Goal: Information Seeking & Learning: Learn about a topic

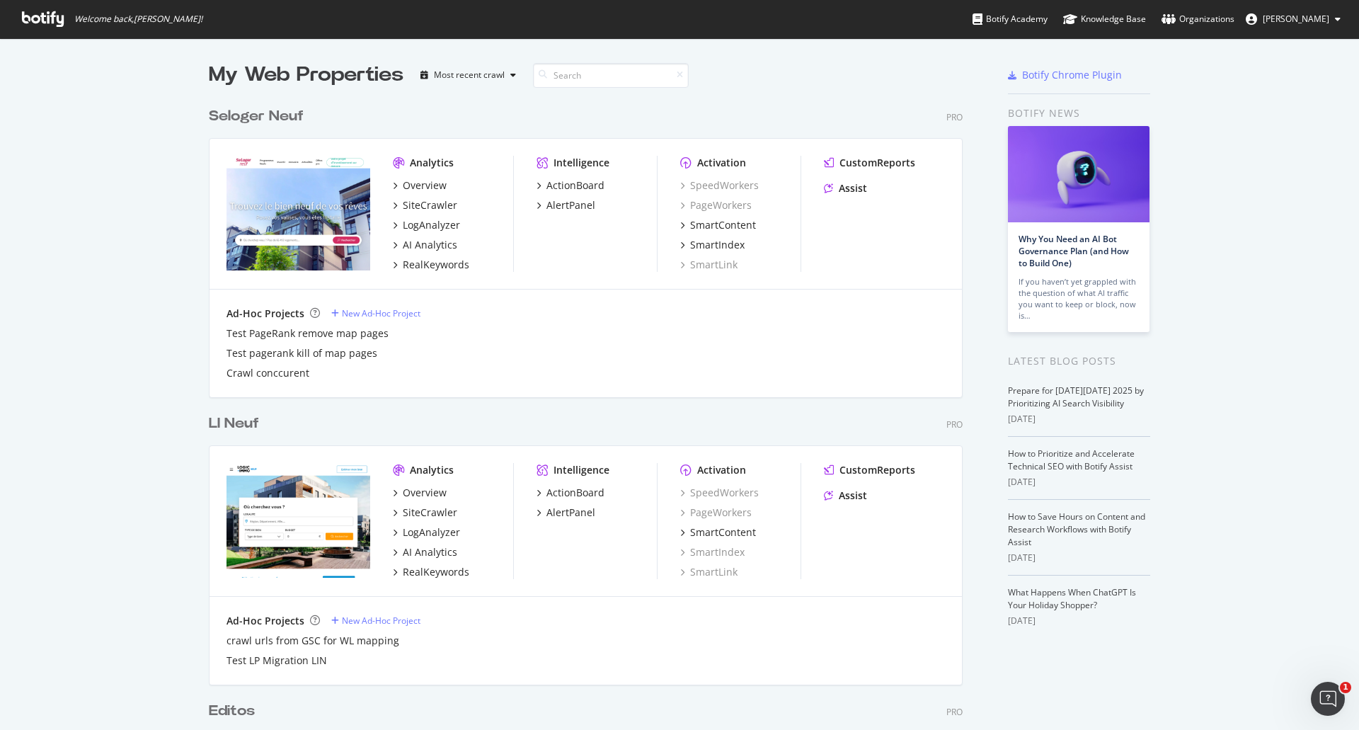
scroll to position [3999, 755]
click at [420, 224] on div "LogAnalyzer" at bounding box center [431, 225] width 57 height 14
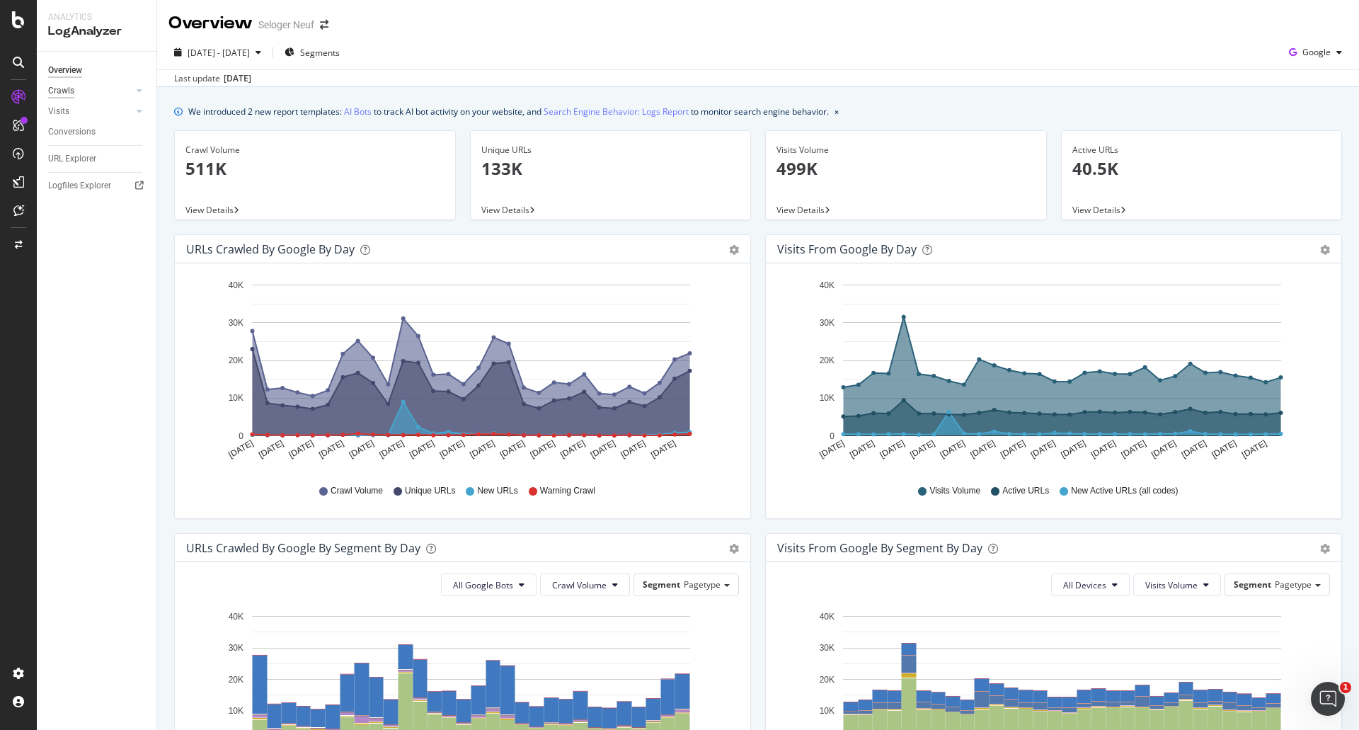
click at [61, 91] on div "Crawls" at bounding box center [61, 91] width 26 height 15
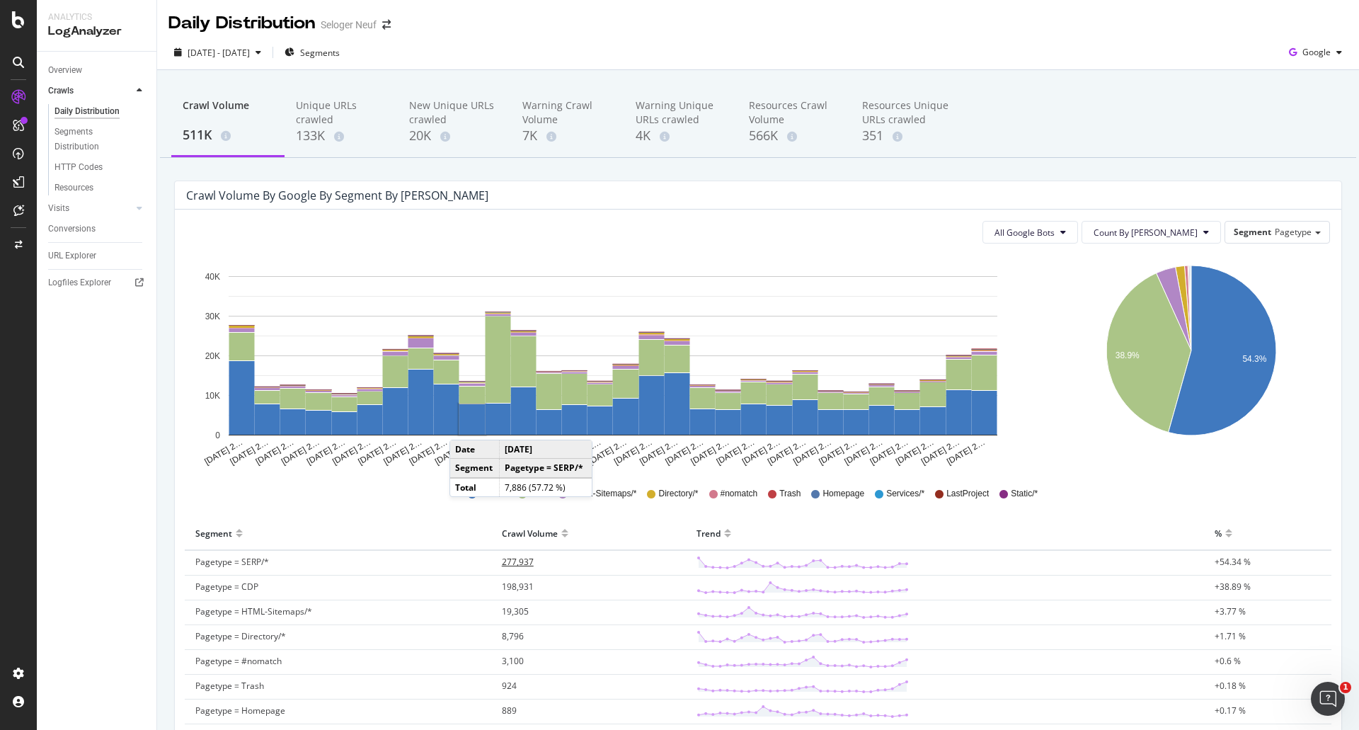
click at [502, 563] on span "277,937" at bounding box center [518, 562] width 32 height 12
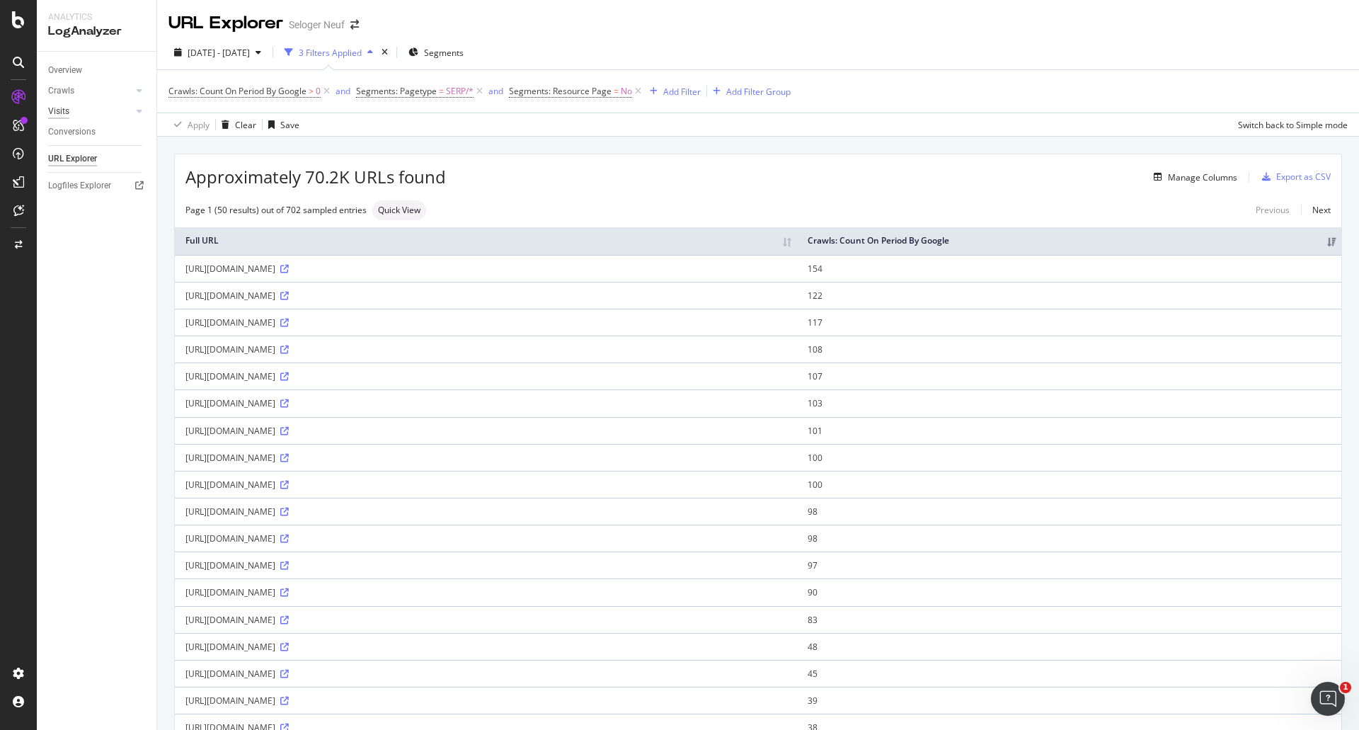
click at [55, 107] on div "Visits" at bounding box center [58, 111] width 21 height 15
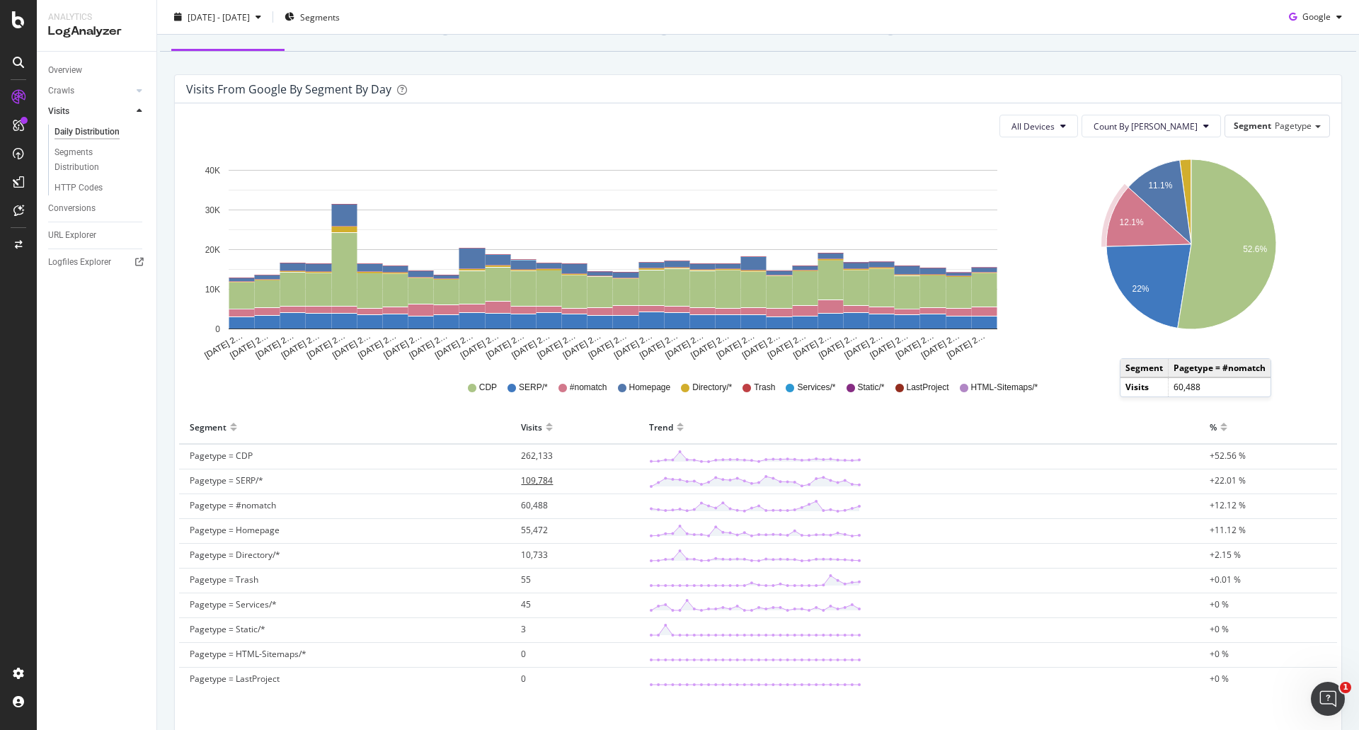
scroll to position [142, 0]
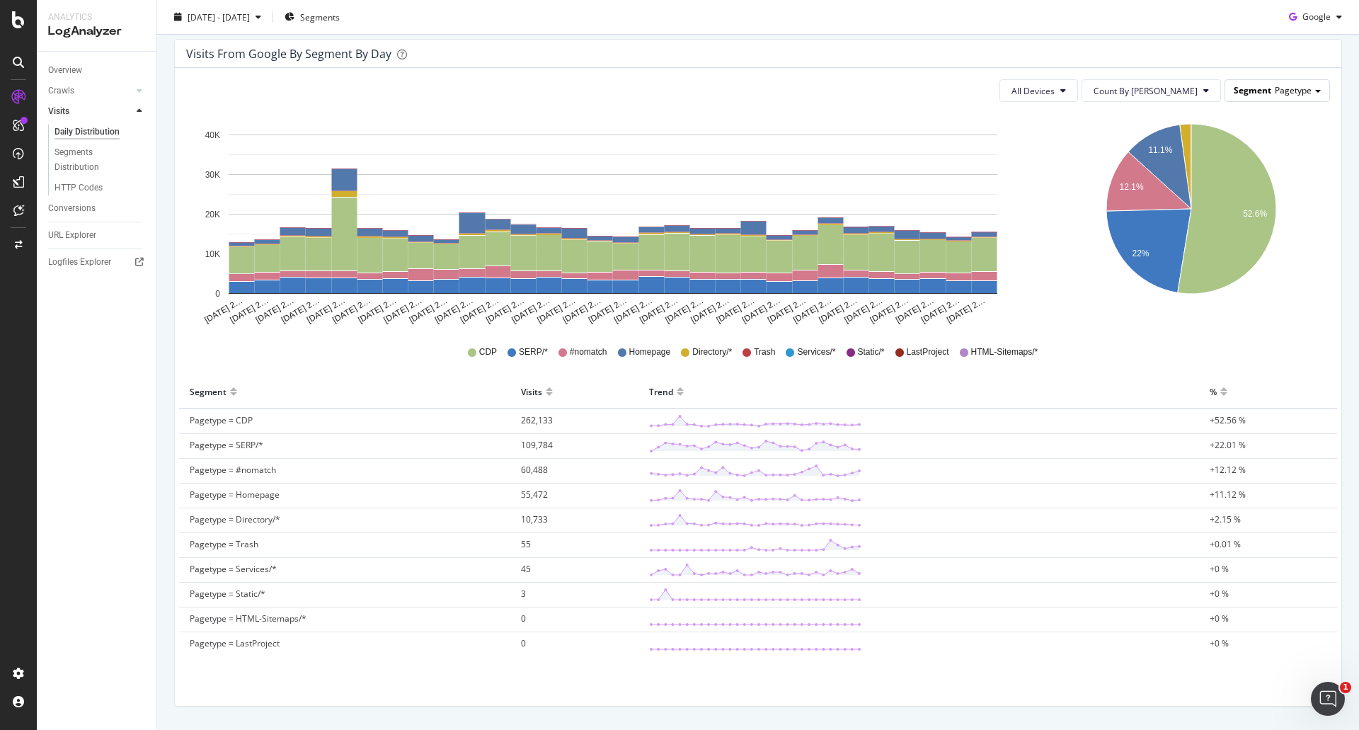
click at [1291, 94] on span "Pagetype" at bounding box center [1293, 90] width 37 height 12
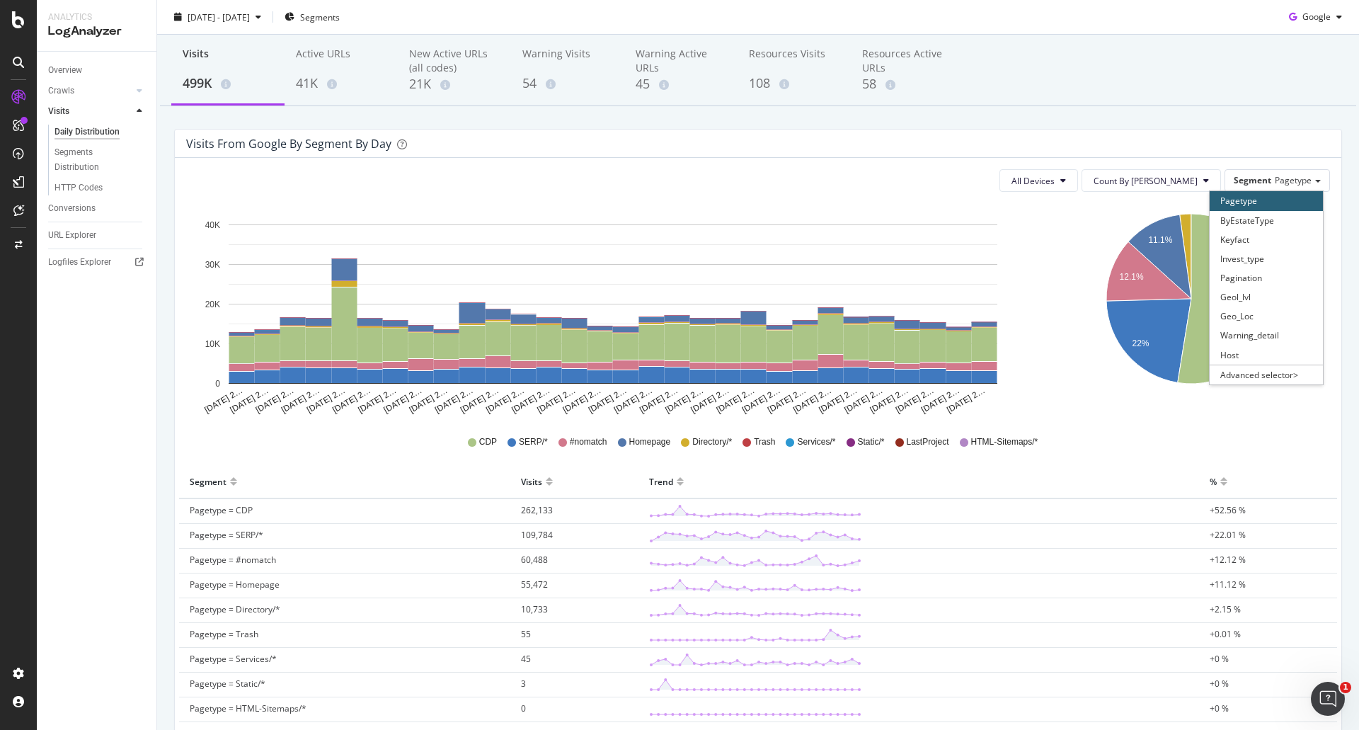
scroll to position [0, 0]
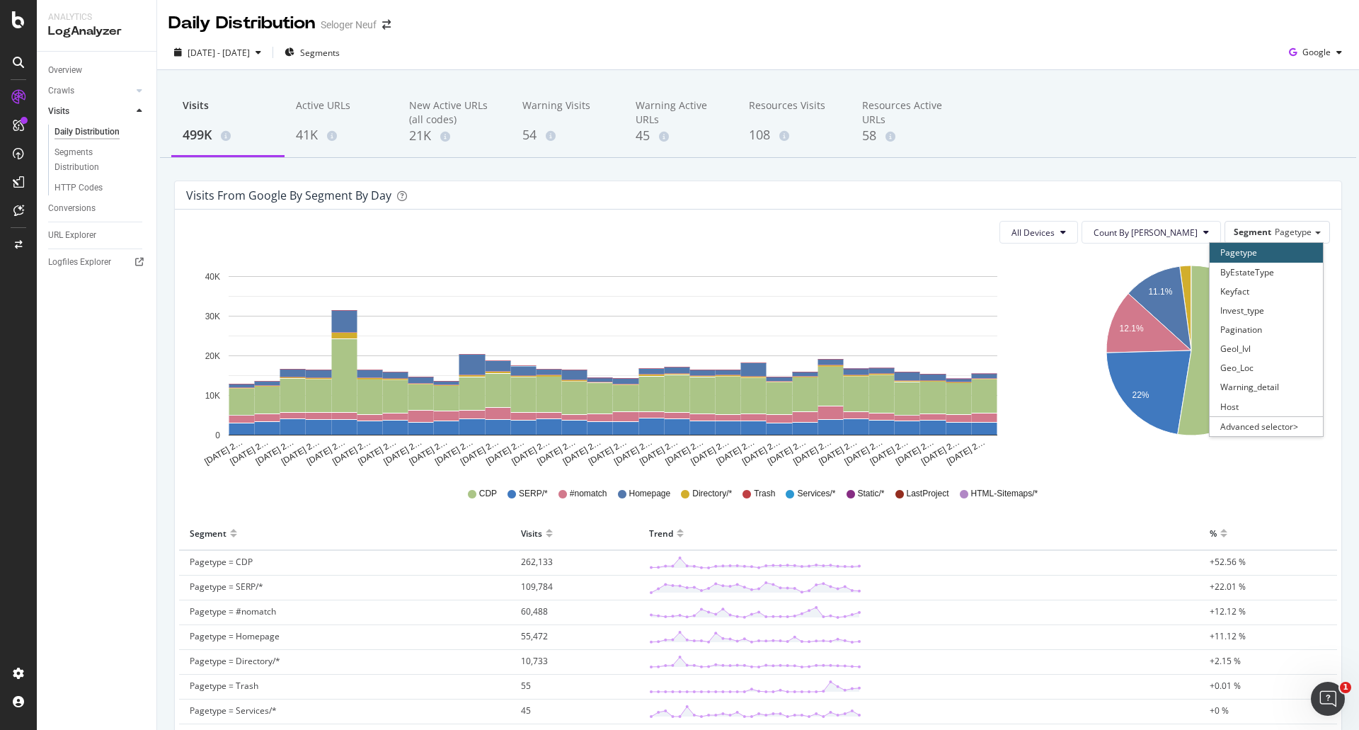
click at [968, 224] on div "All Devices Count By Day Segment Pagetype Pagetype ByEstateType Keyfact Invest_…" at bounding box center [758, 232] width 1144 height 23
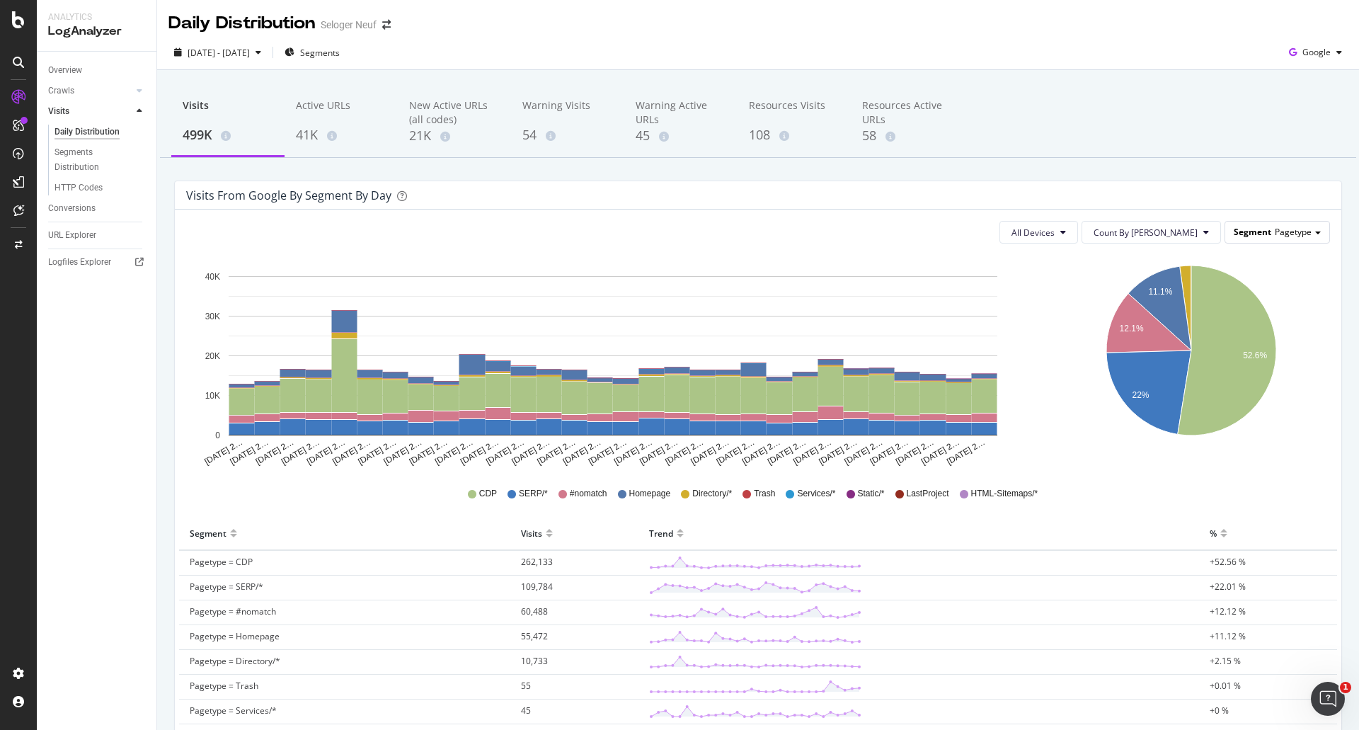
click at [1286, 237] on span "Pagetype" at bounding box center [1293, 232] width 37 height 12
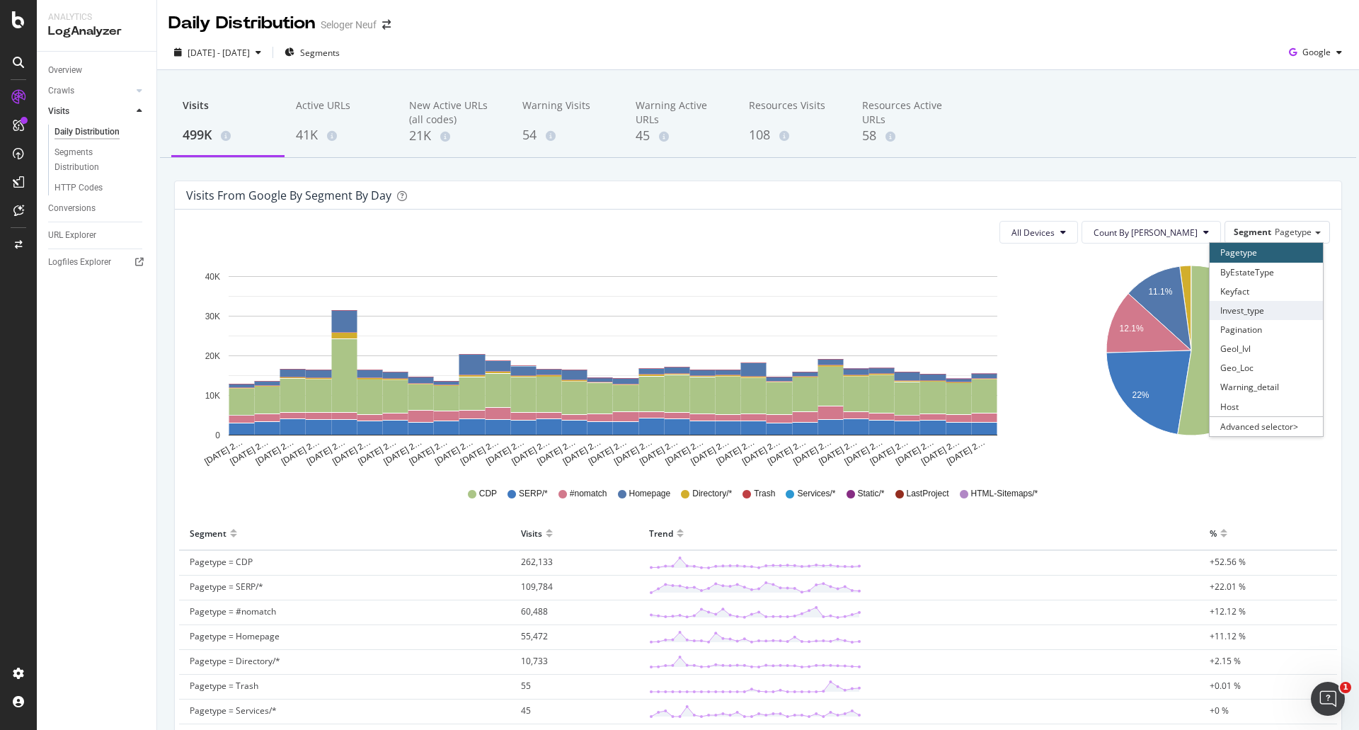
click at [1269, 311] on div "Invest_type" at bounding box center [1266, 310] width 113 height 19
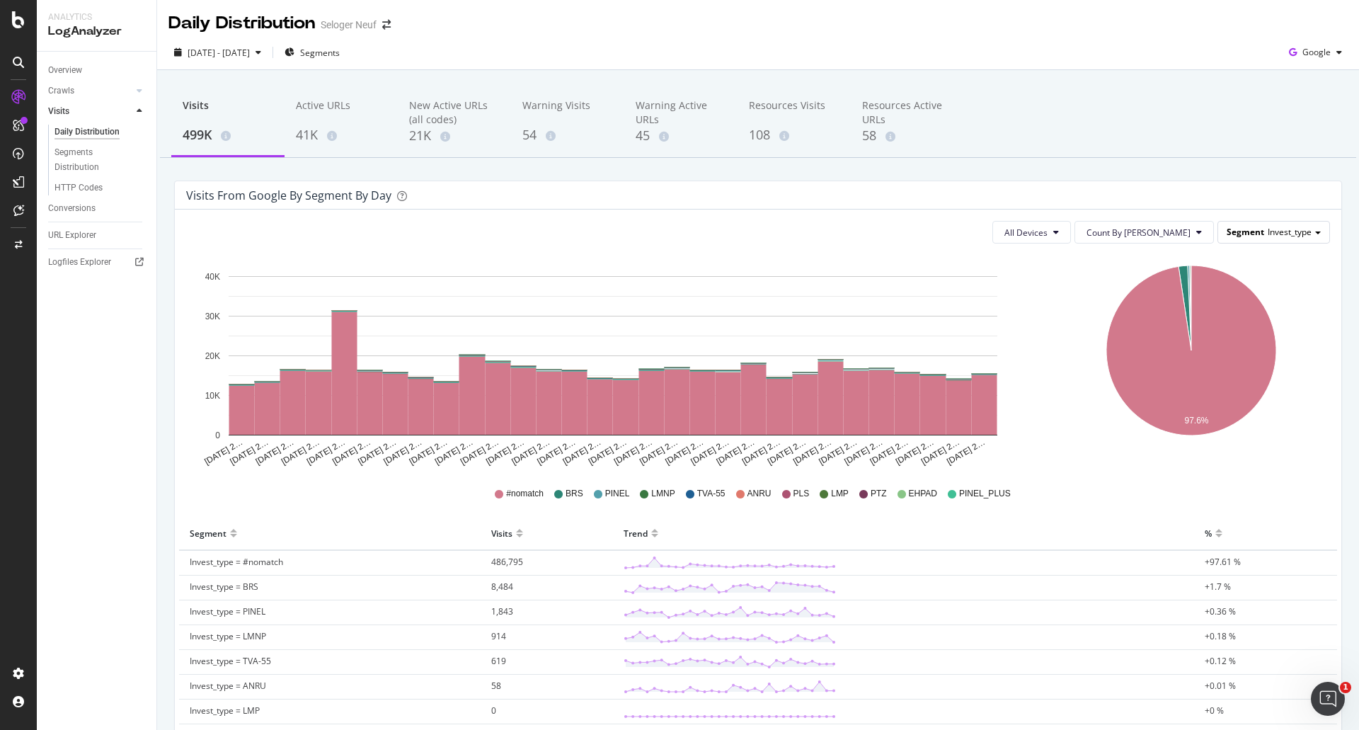
click at [1252, 226] on span "Segment" at bounding box center [1246, 232] width 38 height 12
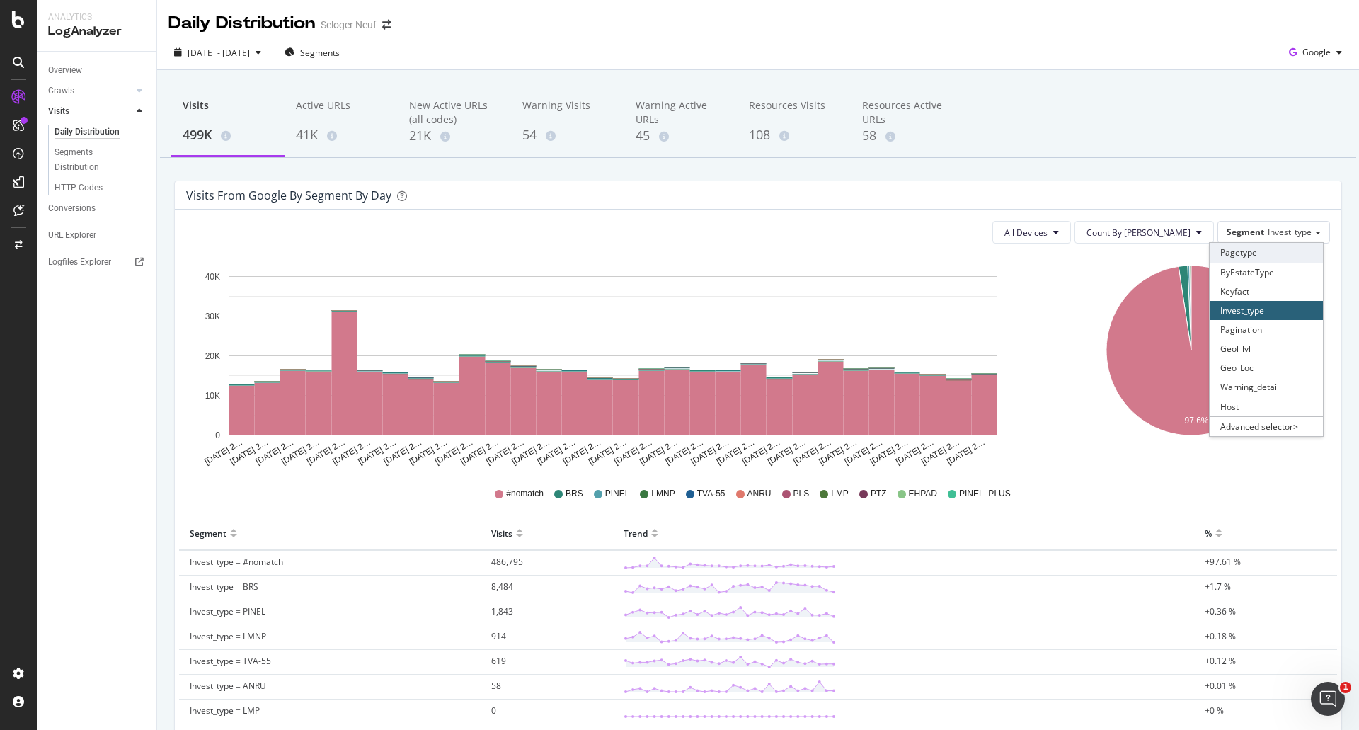
click at [1243, 251] on div "Pagetype" at bounding box center [1266, 252] width 113 height 19
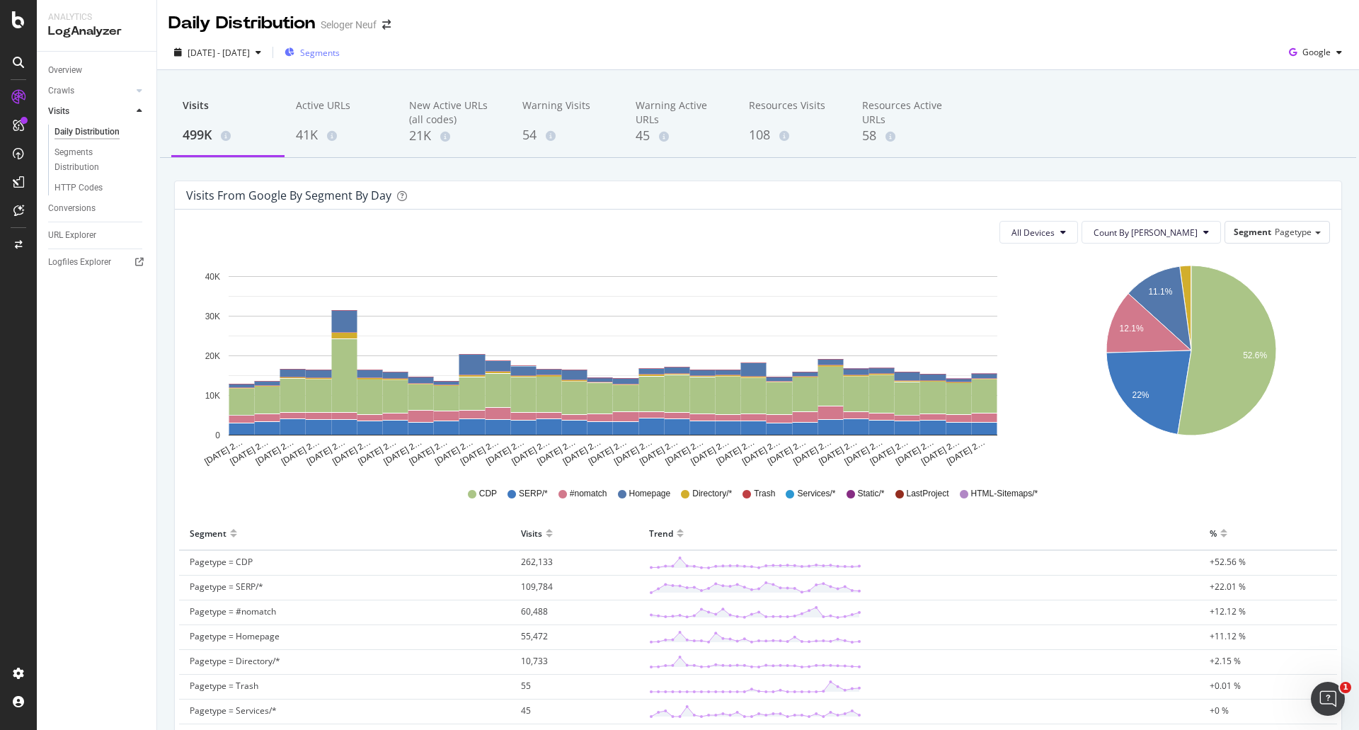
click at [340, 59] on div "Segments" at bounding box center [312, 52] width 55 height 21
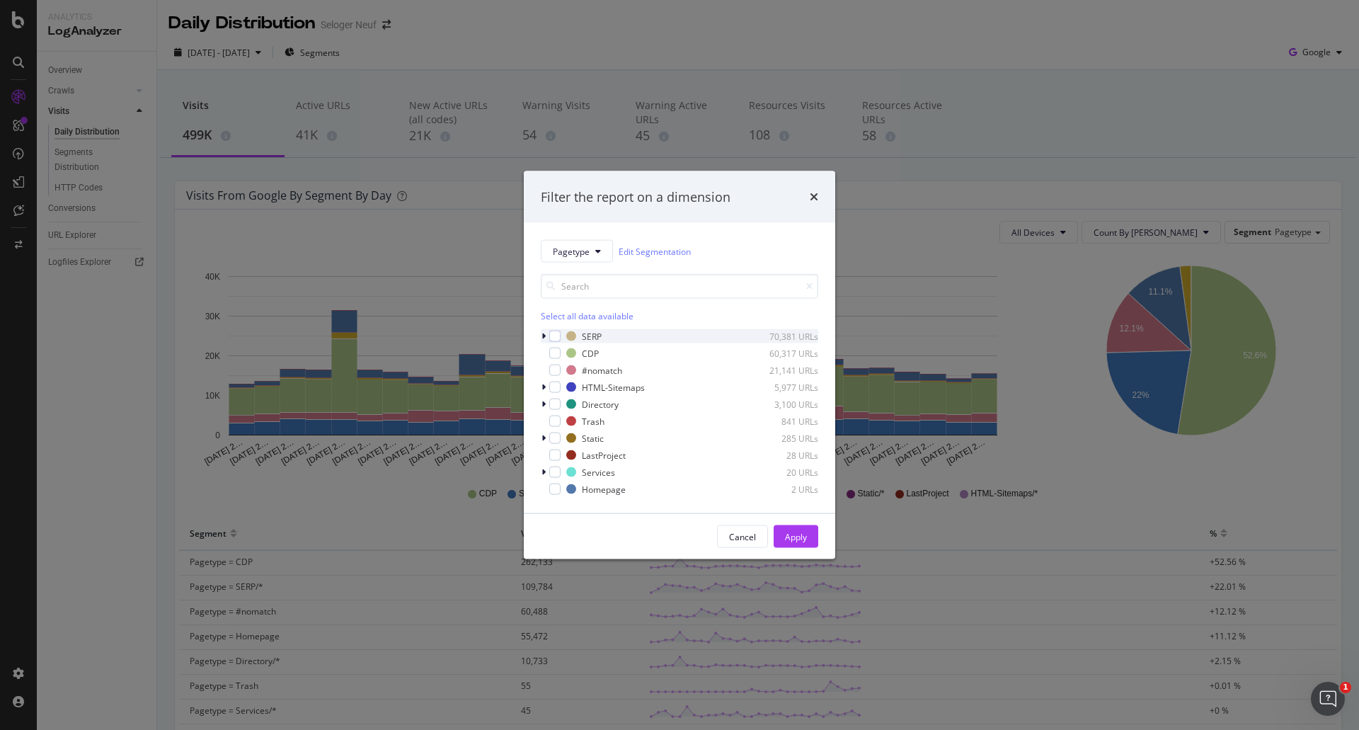
click at [548, 334] on div "modal" at bounding box center [545, 336] width 8 height 14
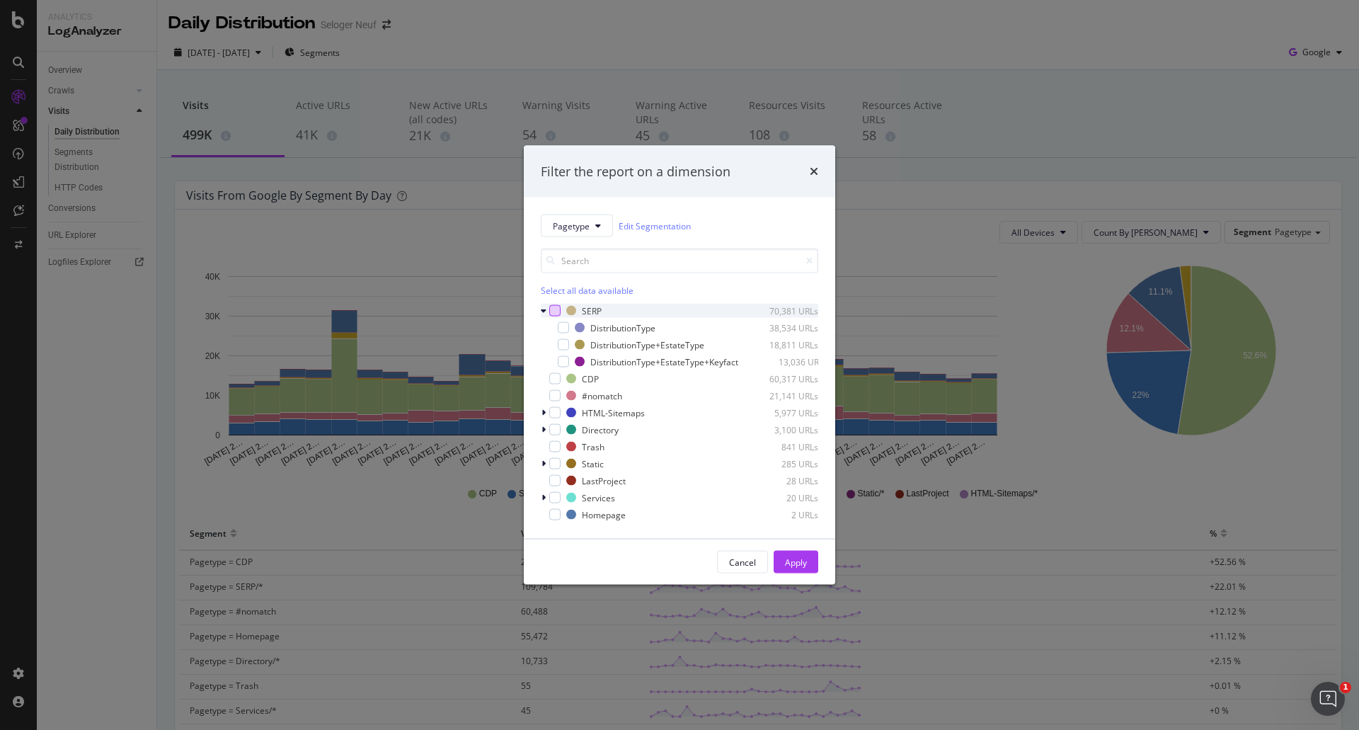
click at [555, 306] on div "modal" at bounding box center [554, 310] width 11 height 11
click at [806, 565] on div "Apply" at bounding box center [796, 562] width 22 height 12
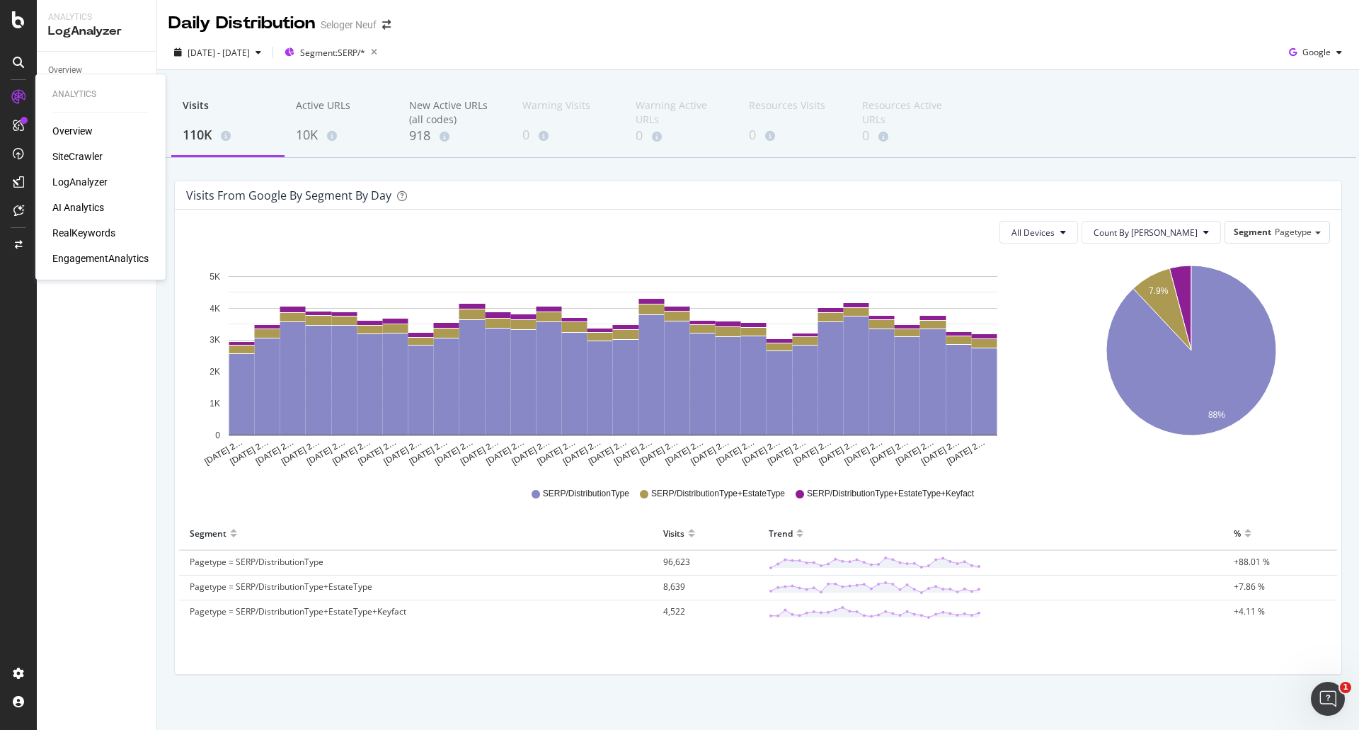
click at [65, 156] on div "SiteCrawler" at bounding box center [77, 156] width 50 height 14
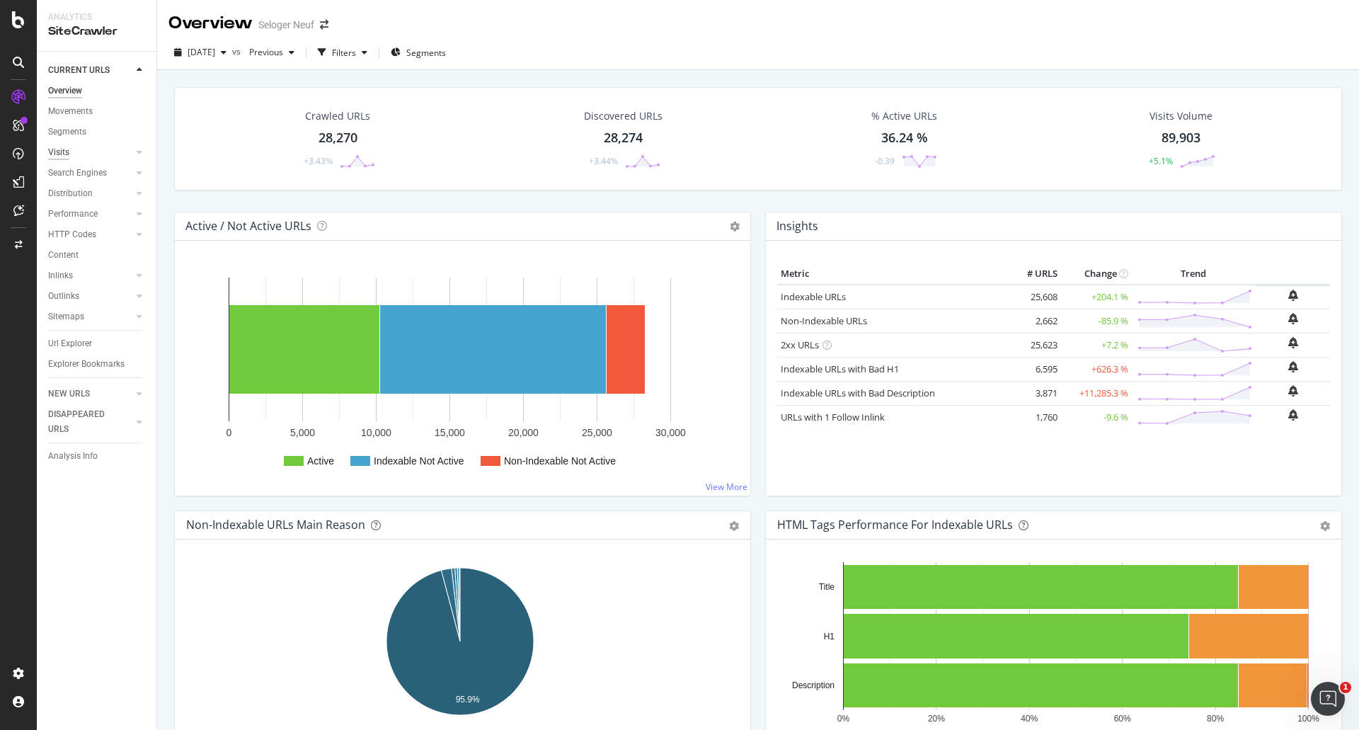
click at [58, 151] on div "Visits" at bounding box center [58, 152] width 21 height 15
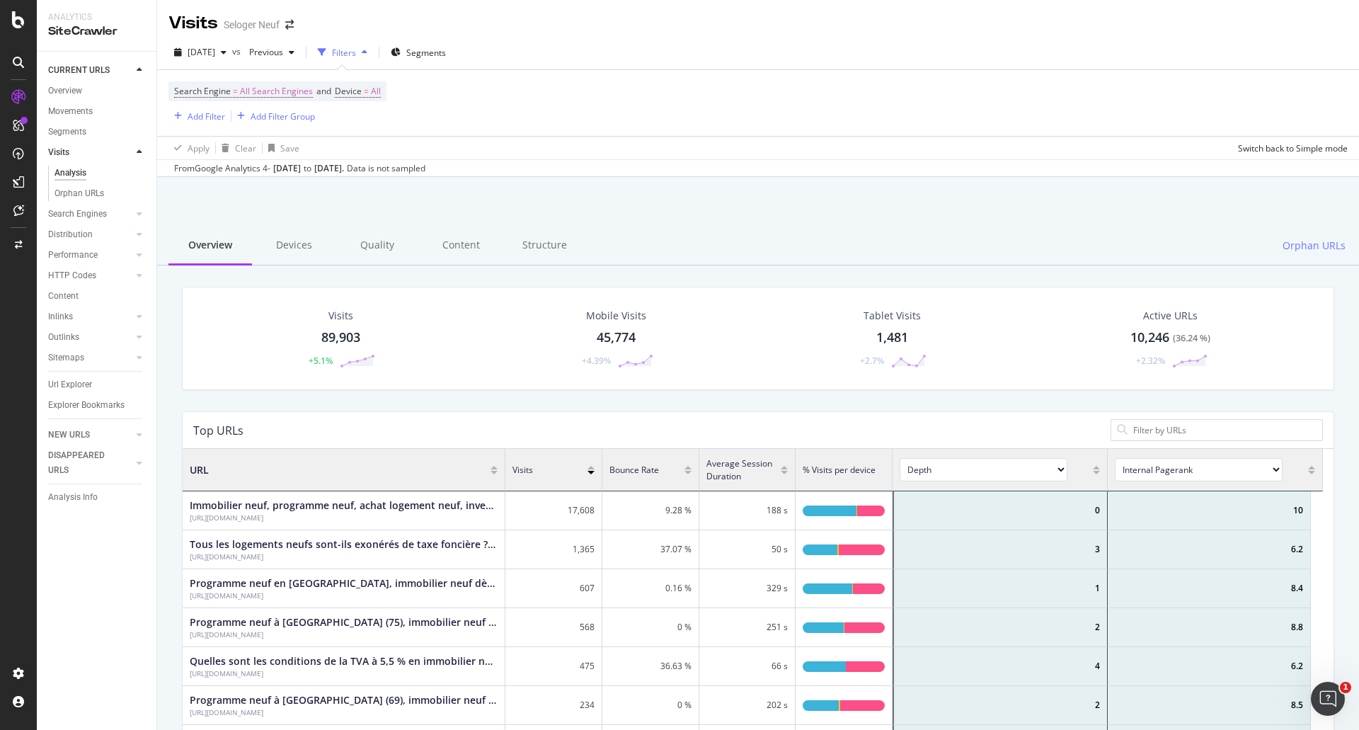
scroll to position [11, 11]
click at [446, 57] on span "Segments" at bounding box center [426, 53] width 40 height 12
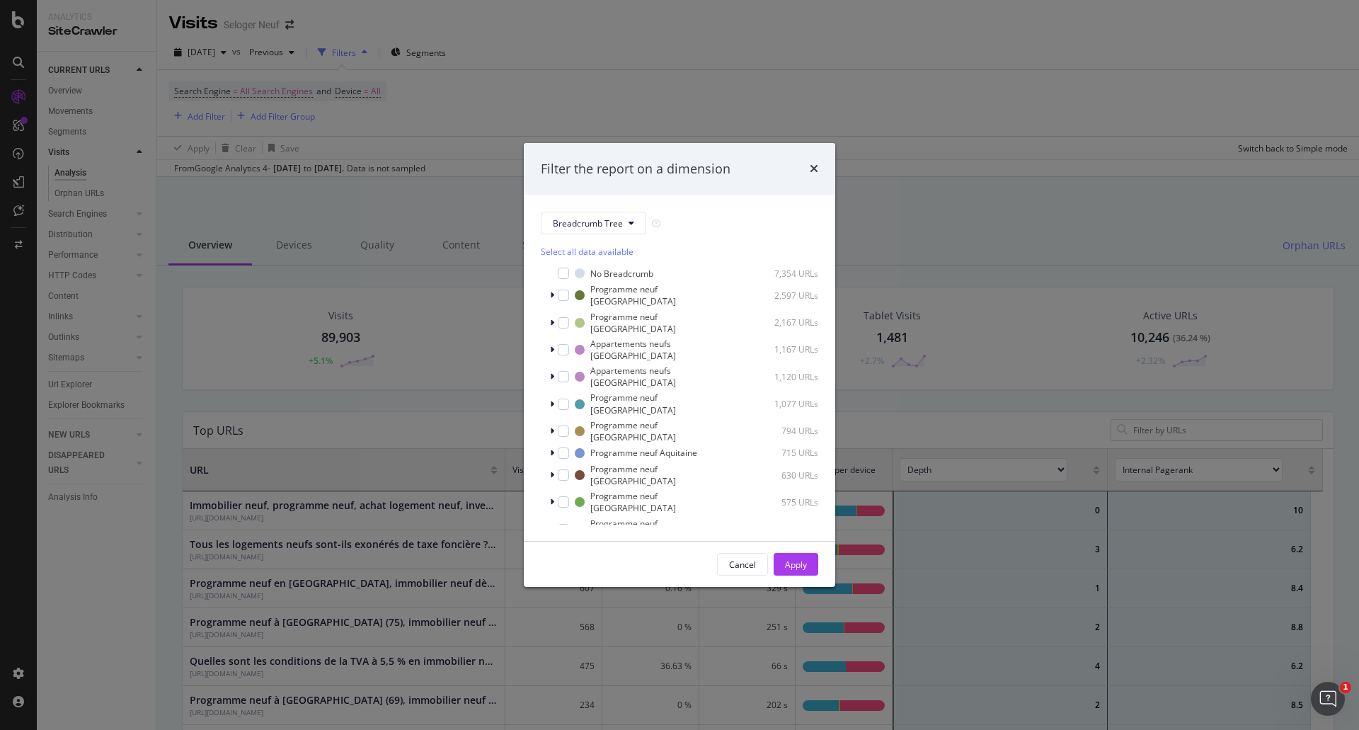
click at [719, 107] on div "Filter the report on a dimension Breadcrumb Tree Select all data available No B…" at bounding box center [679, 365] width 1359 height 730
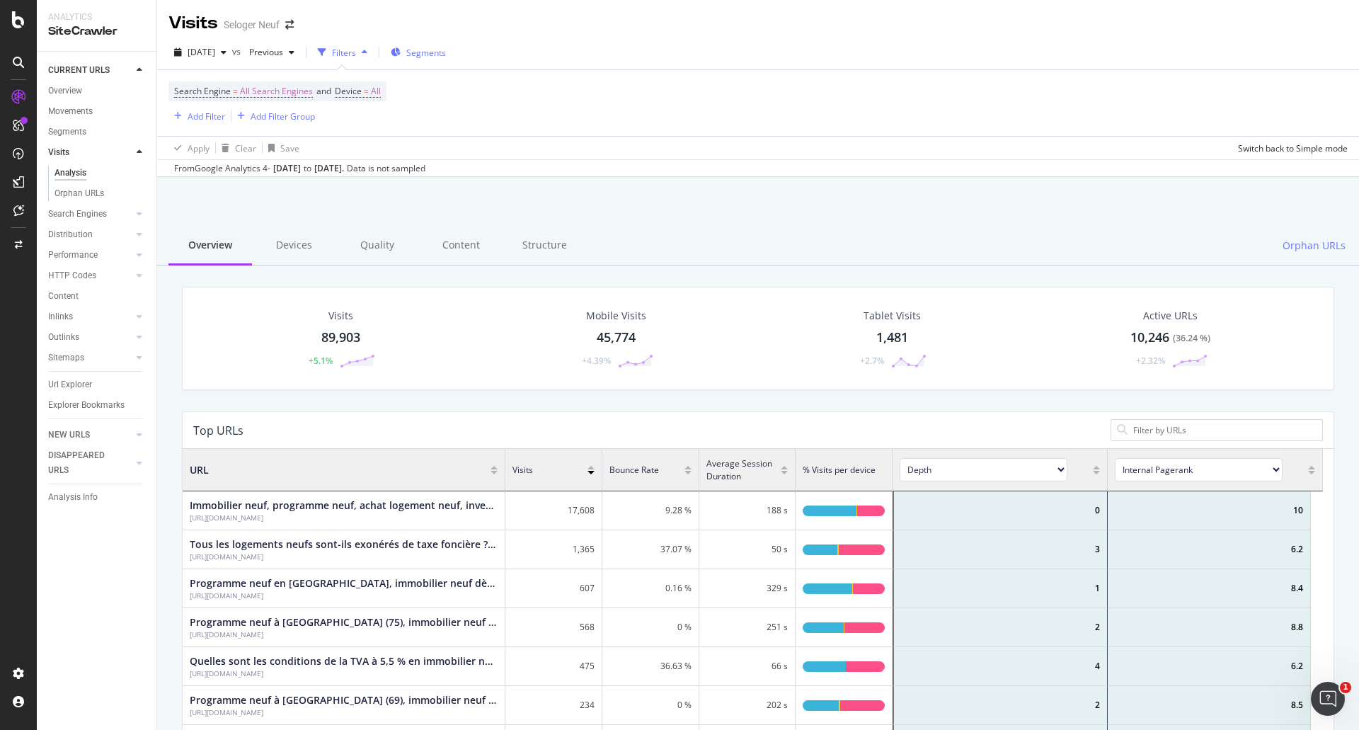
click at [442, 54] on span "Segments" at bounding box center [426, 53] width 40 height 12
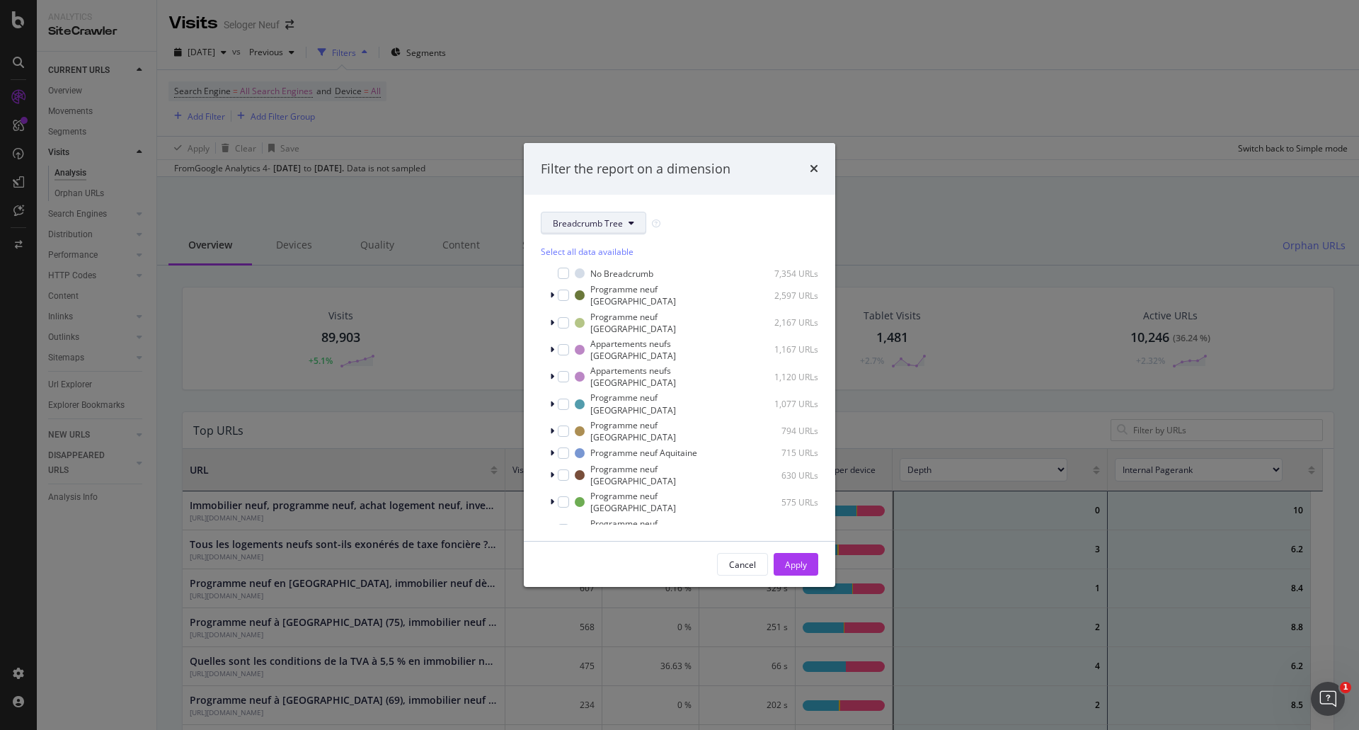
click at [607, 223] on span "Breadcrumb Tree" at bounding box center [588, 223] width 70 height 12
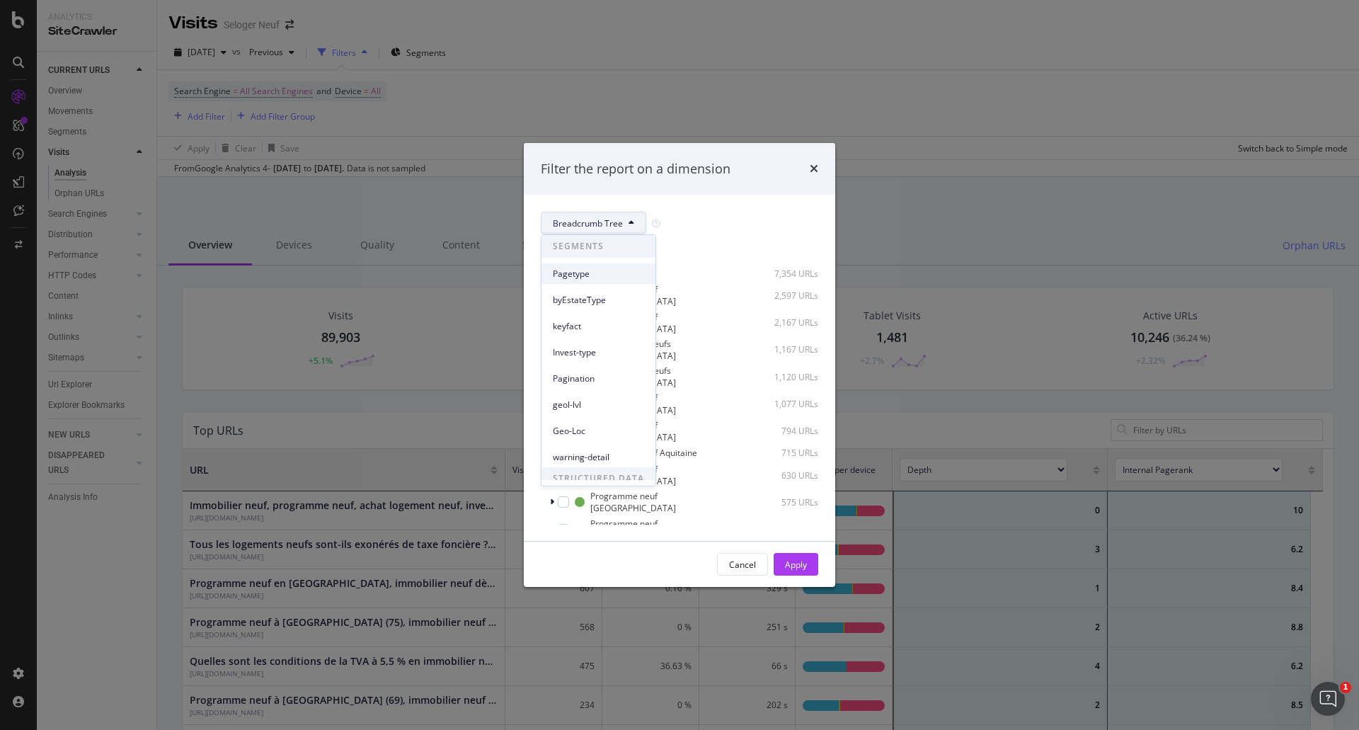
click at [583, 278] on span "Pagetype" at bounding box center [598, 274] width 91 height 13
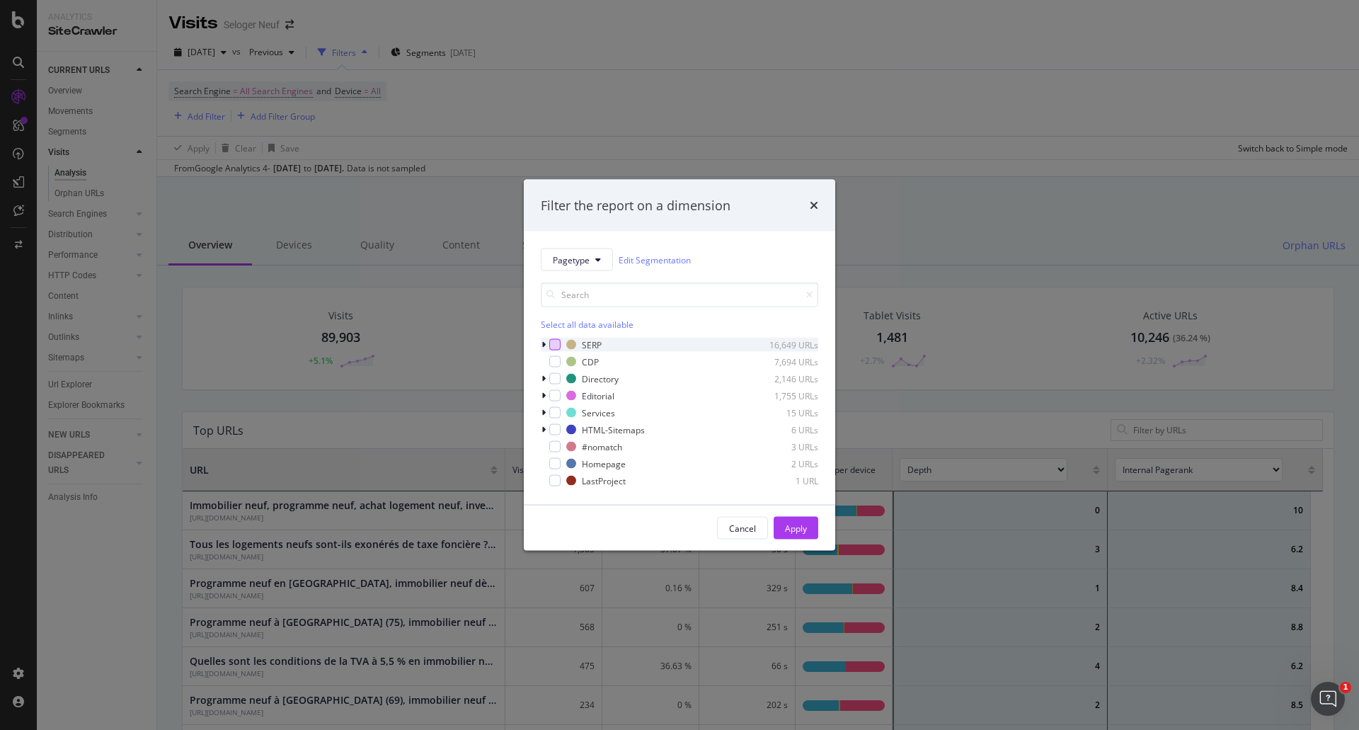
click at [555, 345] on div "modal" at bounding box center [554, 344] width 11 height 11
click at [793, 527] on div "Apply" at bounding box center [796, 528] width 22 height 12
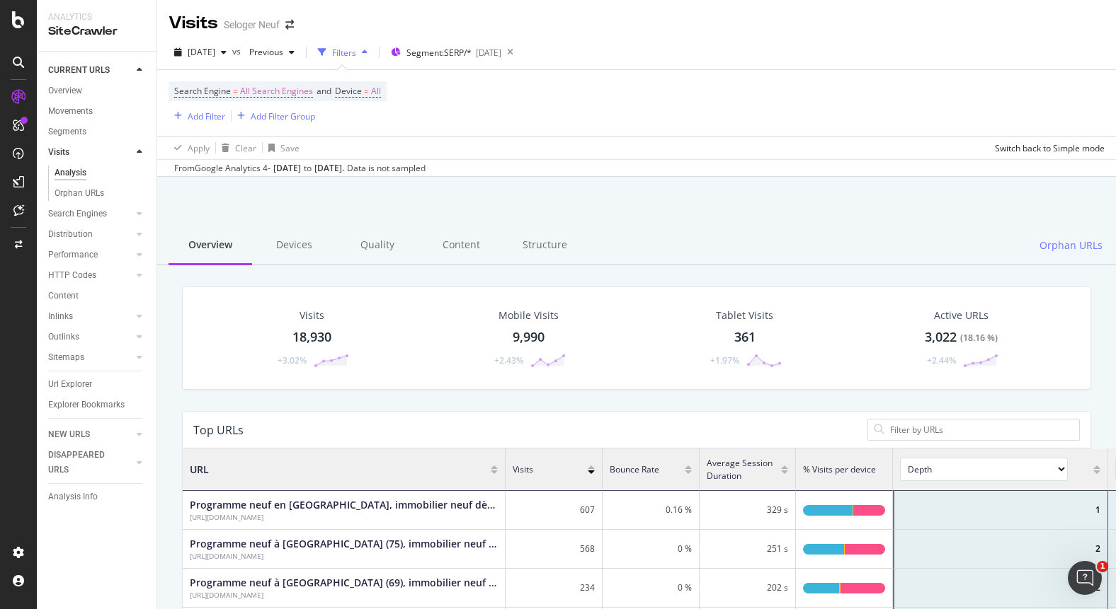
scroll to position [414, 886]
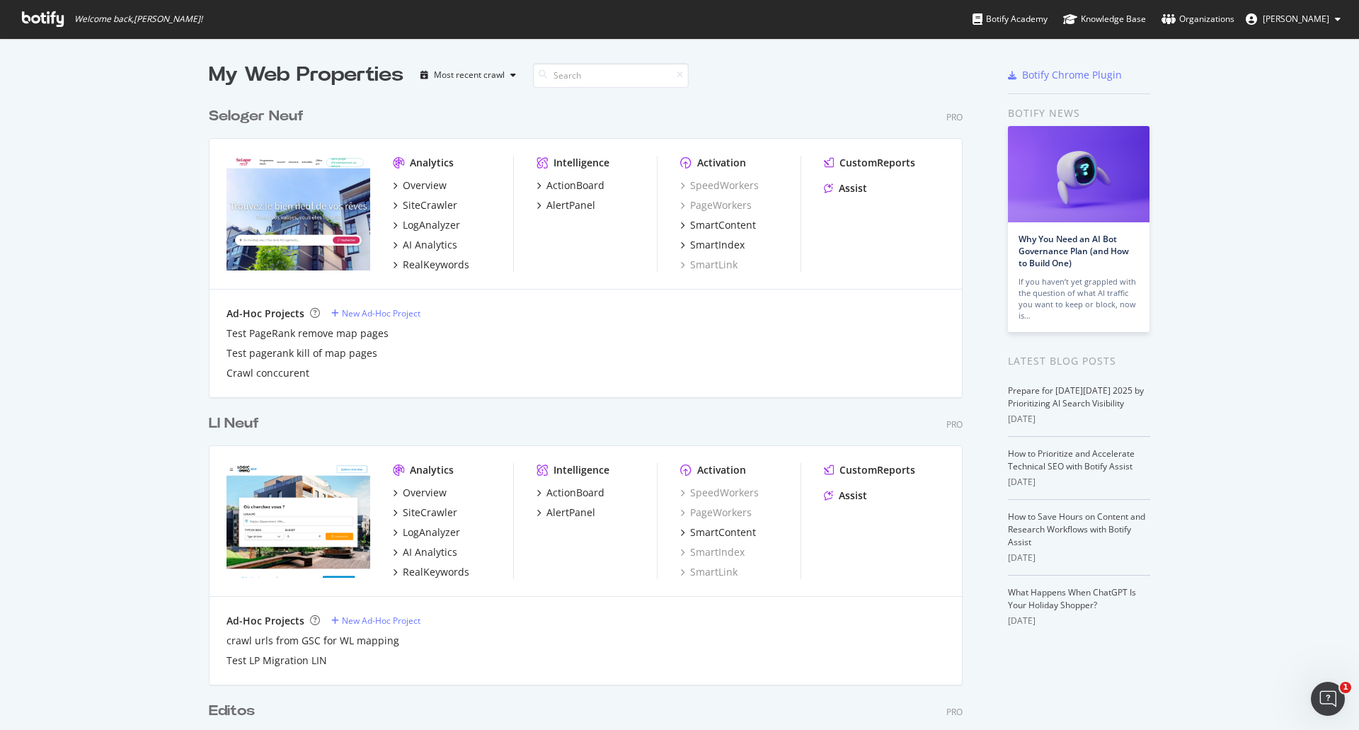
scroll to position [719, 1338]
click at [419, 208] on div "SiteCrawler" at bounding box center [430, 205] width 55 height 14
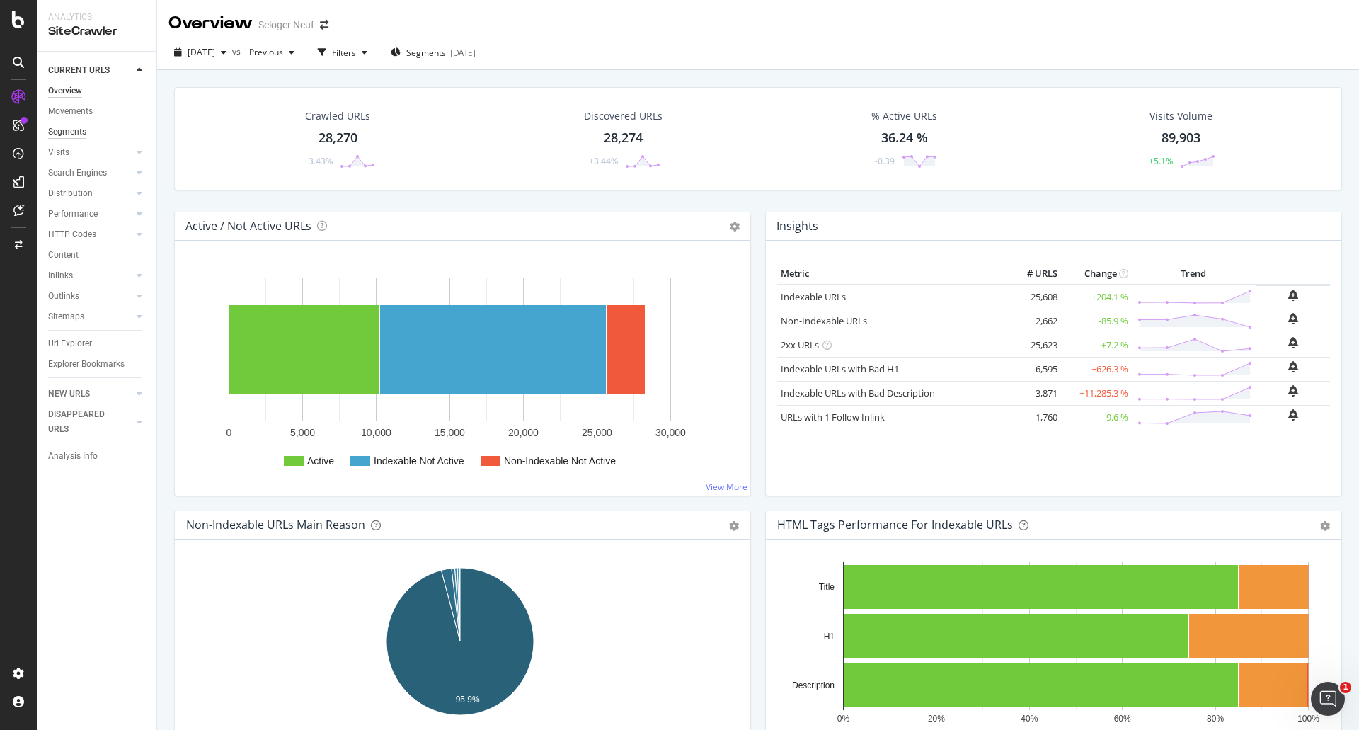
click at [64, 130] on div "Segments" at bounding box center [67, 132] width 38 height 15
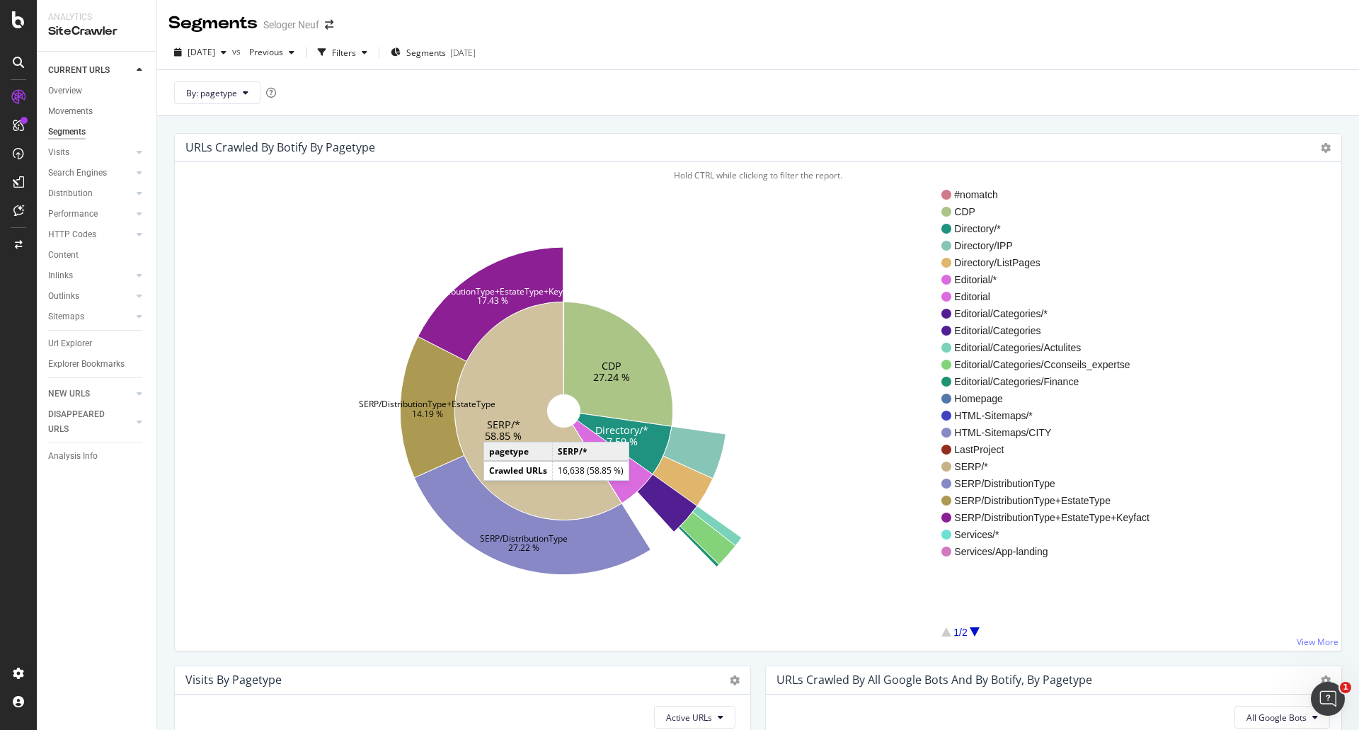
click at [498, 428] on text "SERP/*" at bounding box center [503, 424] width 33 height 13
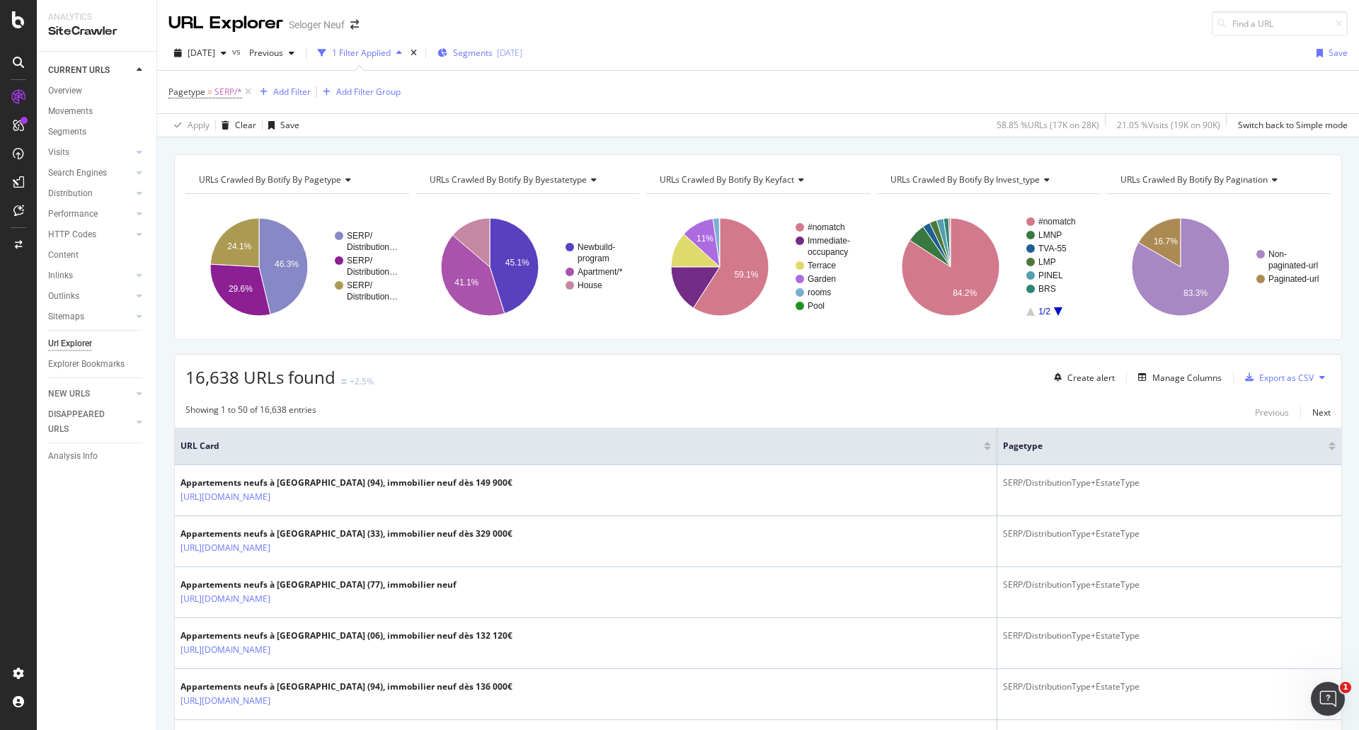
click at [484, 51] on span "Segments" at bounding box center [473, 53] width 40 height 12
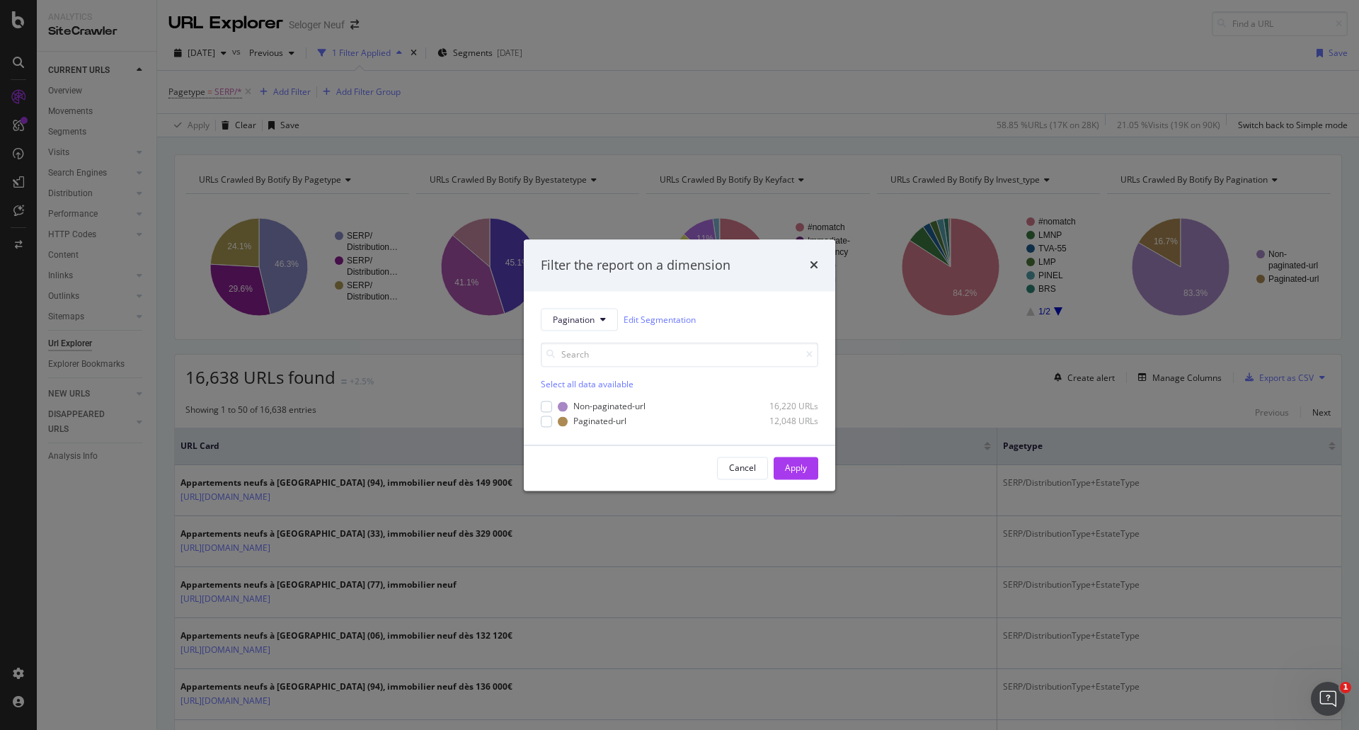
click at [278, 98] on div "Filter the report on a dimension Pagination Edit Segmentation Select all data a…" at bounding box center [679, 365] width 1359 height 730
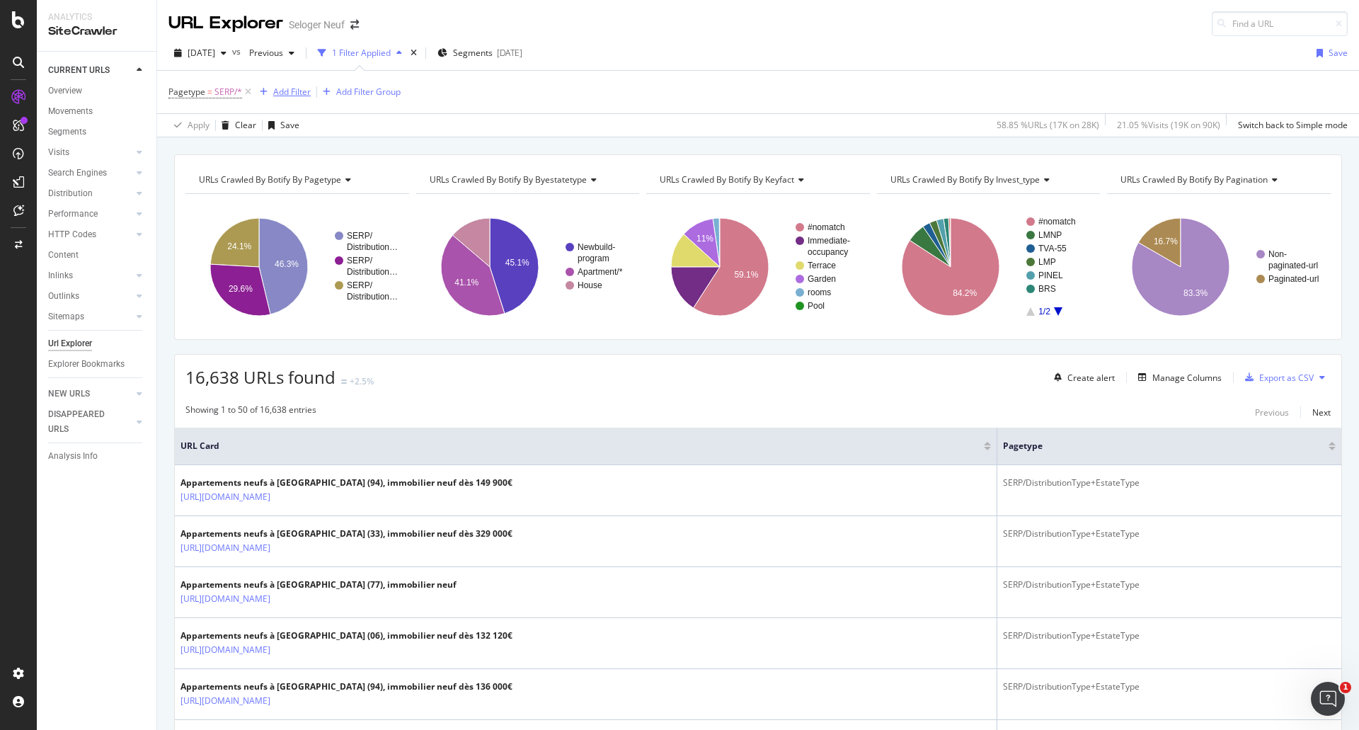
click at [276, 90] on div "Add Filter" at bounding box center [292, 92] width 38 height 12
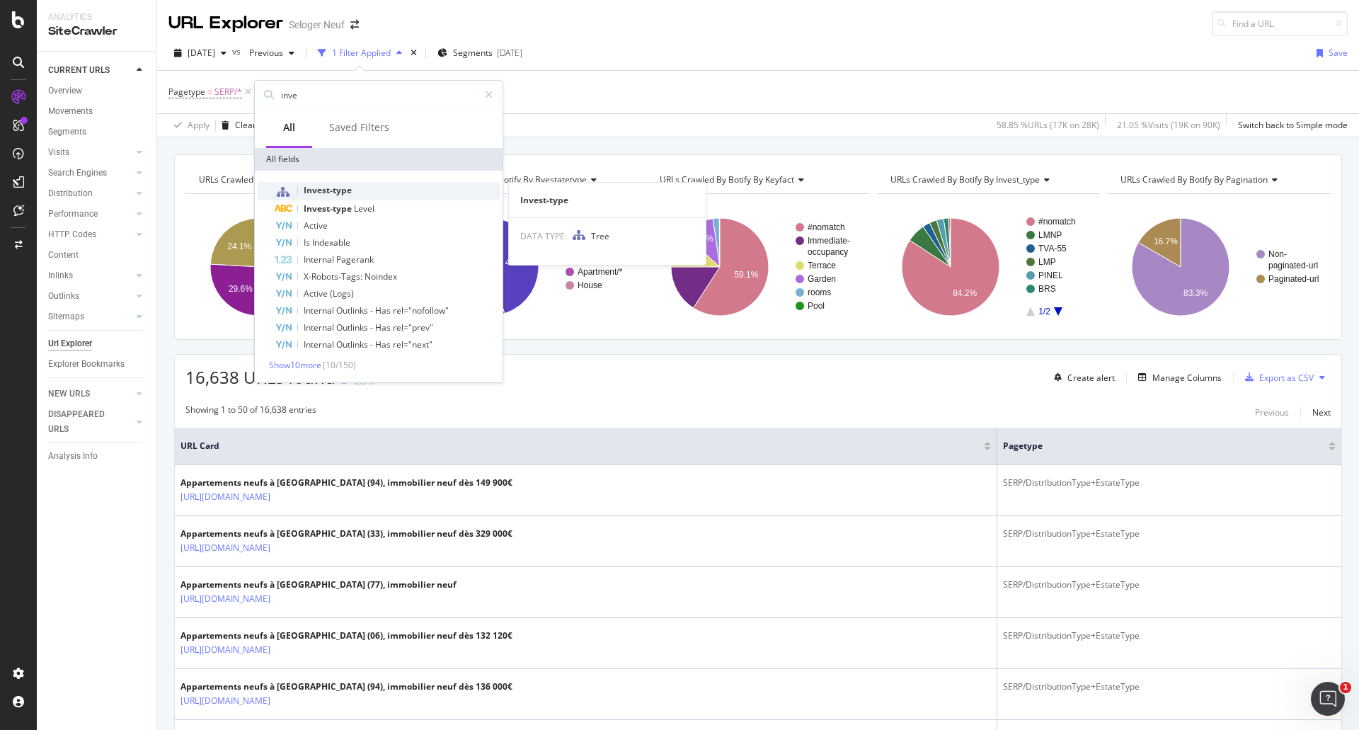
type input "inve"
click at [316, 188] on span "Invest-type" at bounding box center [328, 190] width 48 height 12
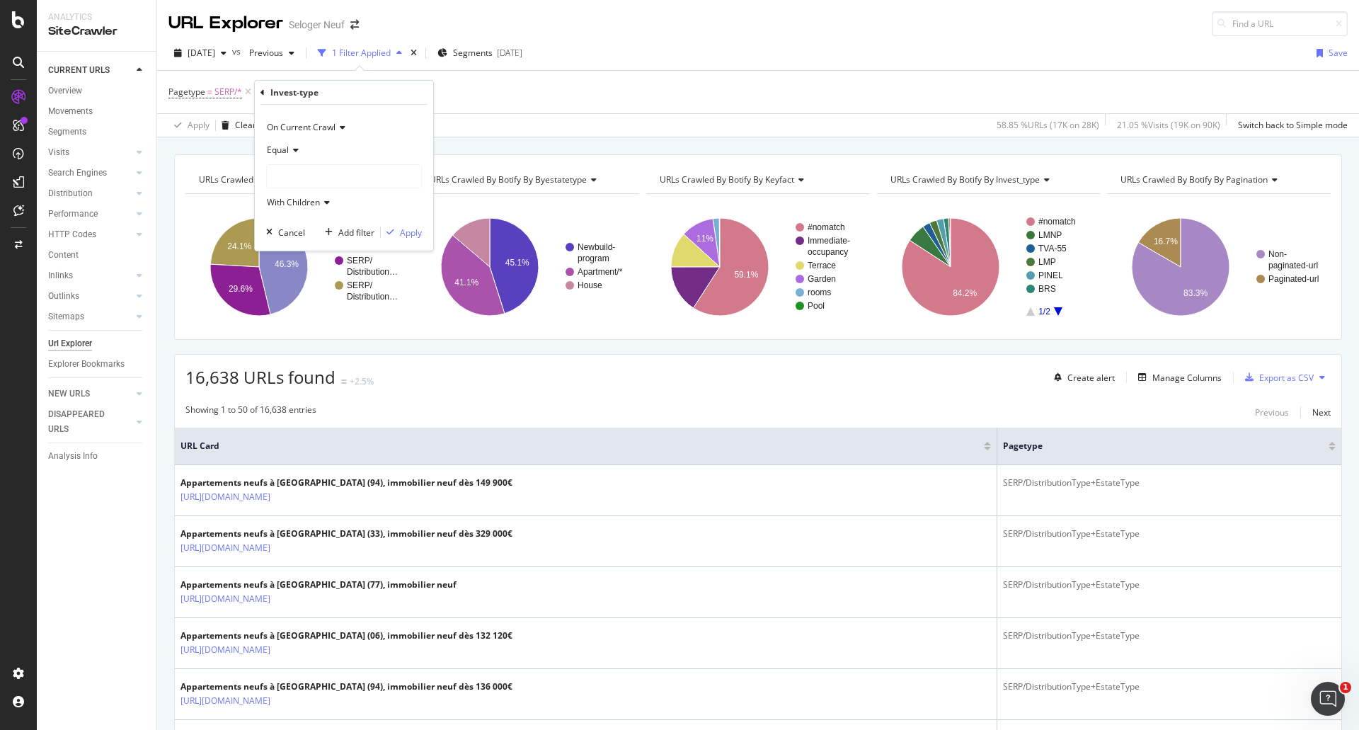
click at [294, 153] on icon at bounding box center [294, 150] width 10 height 8
click at [296, 197] on span "Not Equal" at bounding box center [292, 198] width 38 height 12
click at [294, 173] on div at bounding box center [344, 176] width 154 height 23
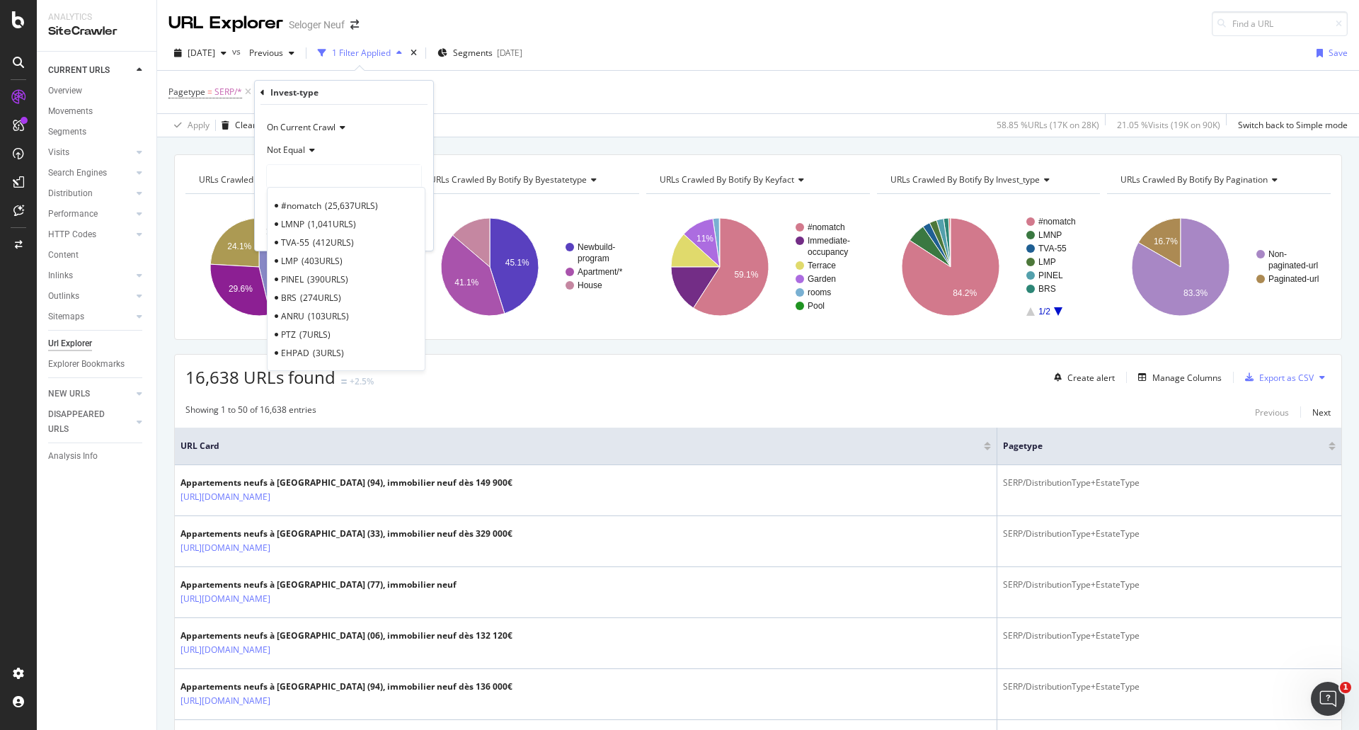
click at [340, 202] on span "25,637 URLS" at bounding box center [351, 206] width 53 height 12
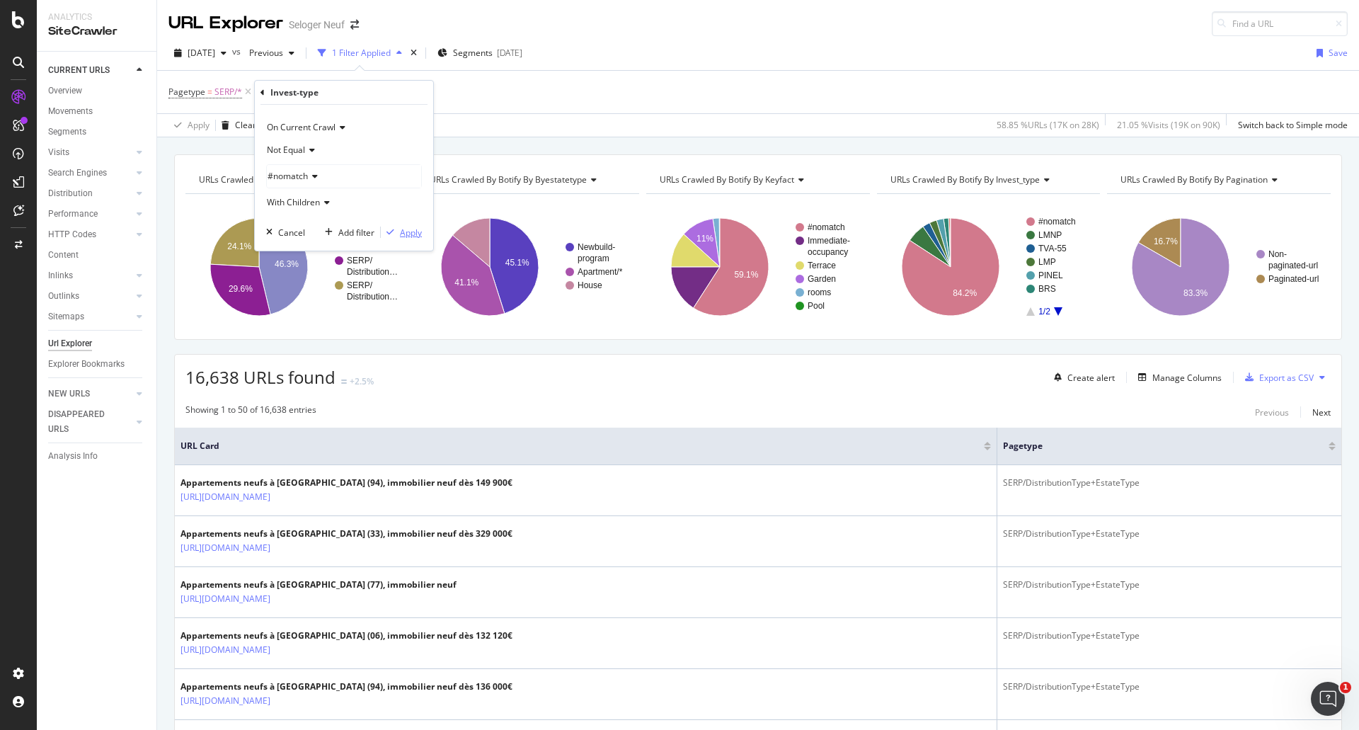
click at [410, 234] on div "Apply" at bounding box center [411, 233] width 22 height 12
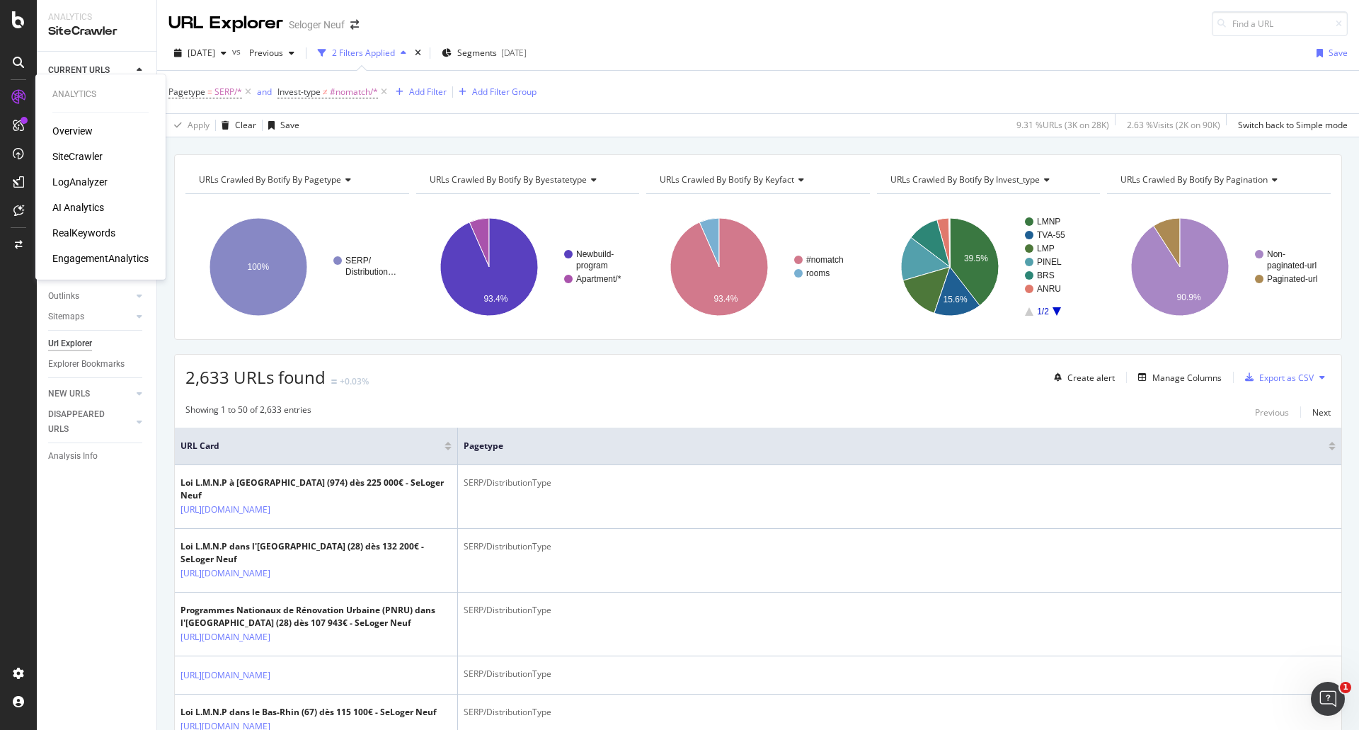
click at [84, 183] on div "LogAnalyzer" at bounding box center [79, 182] width 55 height 14
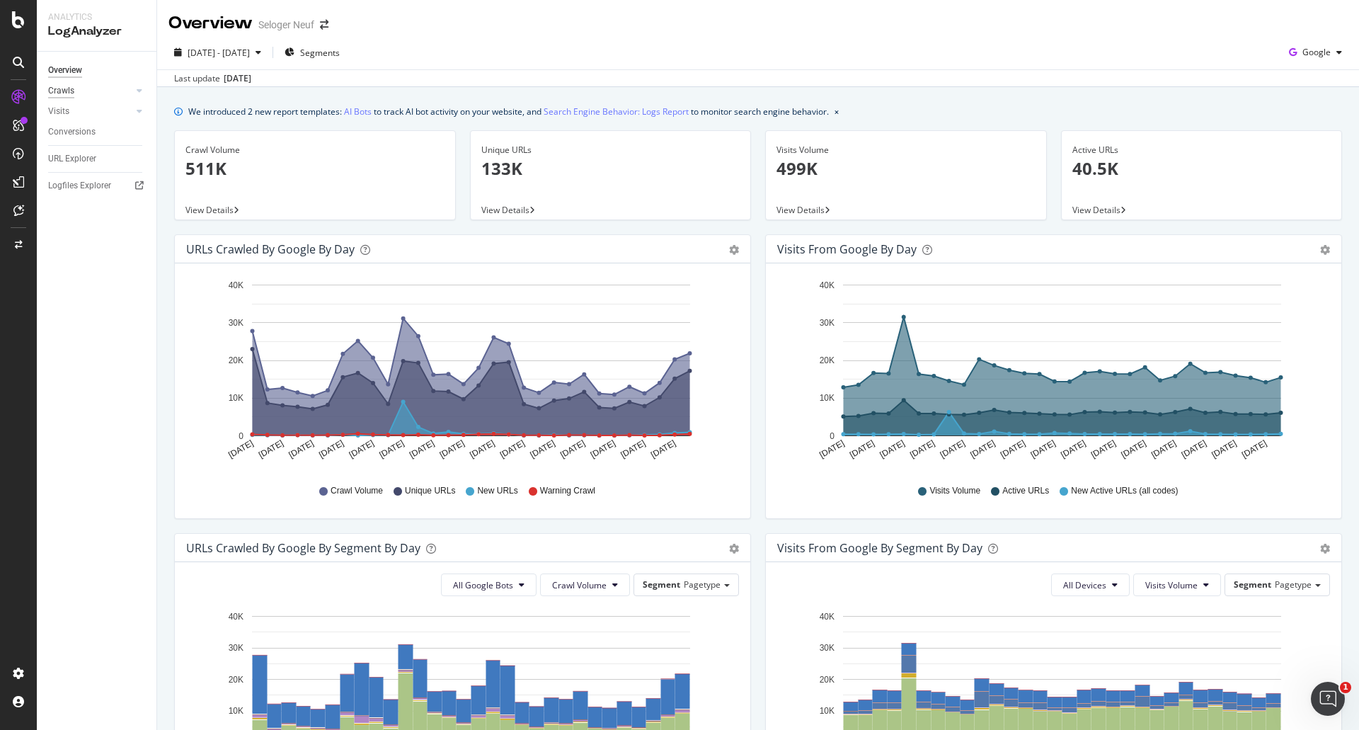
click at [64, 93] on div "Crawls" at bounding box center [61, 91] width 26 height 15
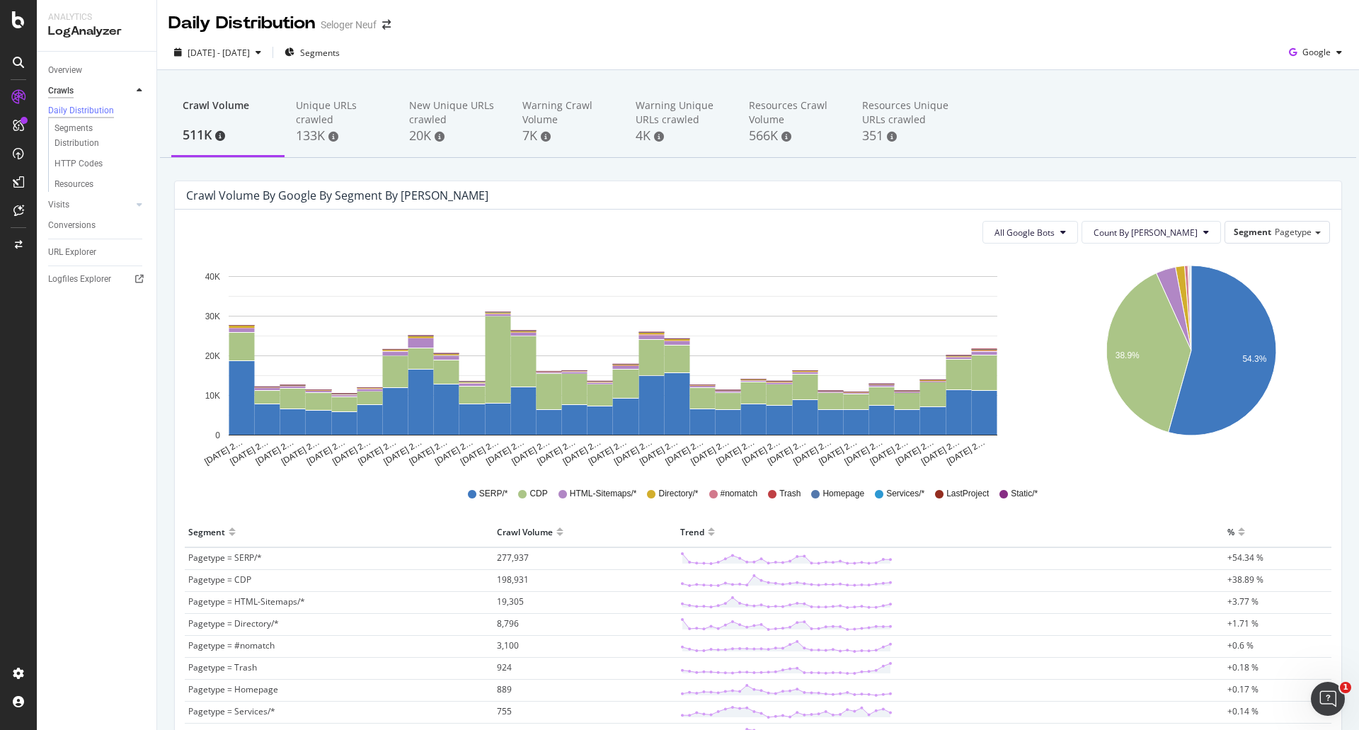
click at [61, 88] on div "Crawls" at bounding box center [60, 91] width 25 height 15
click at [340, 55] on span "Segments" at bounding box center [320, 53] width 40 height 12
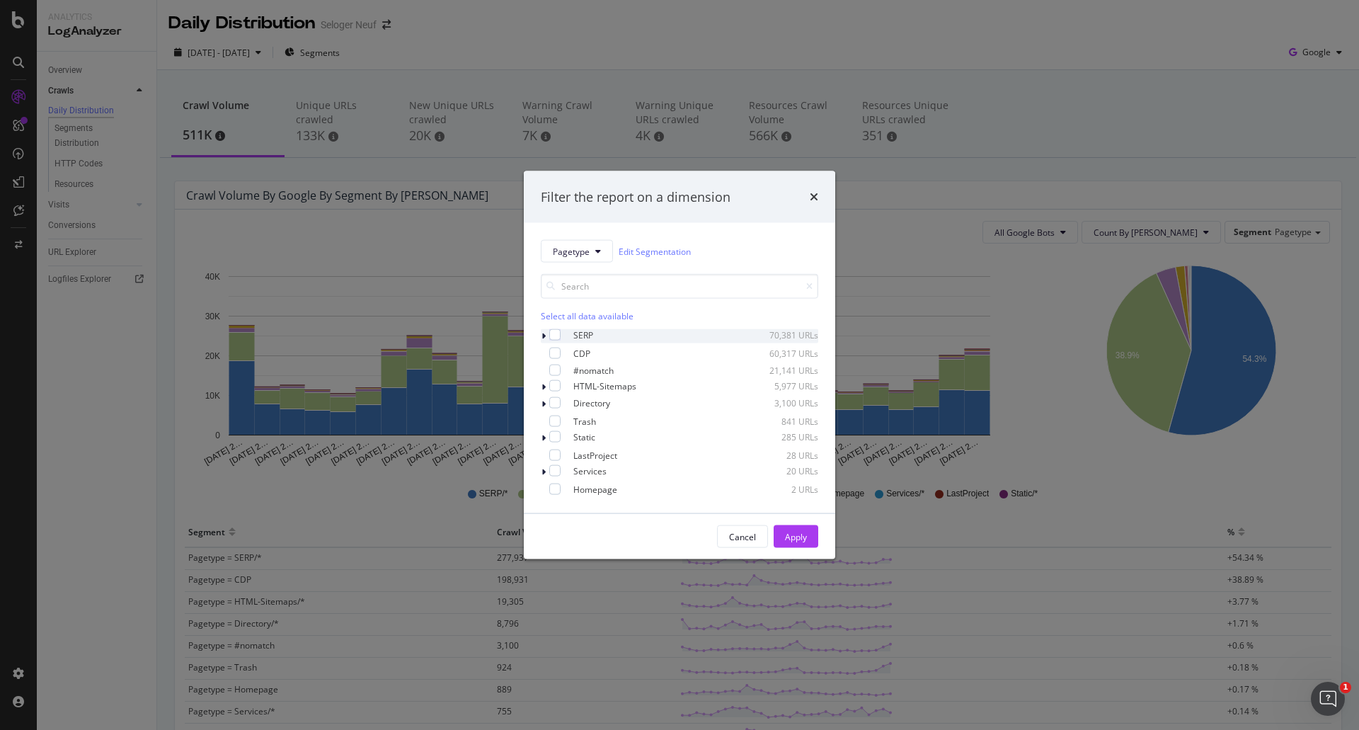
click at [542, 337] on icon "modal" at bounding box center [544, 336] width 4 height 8
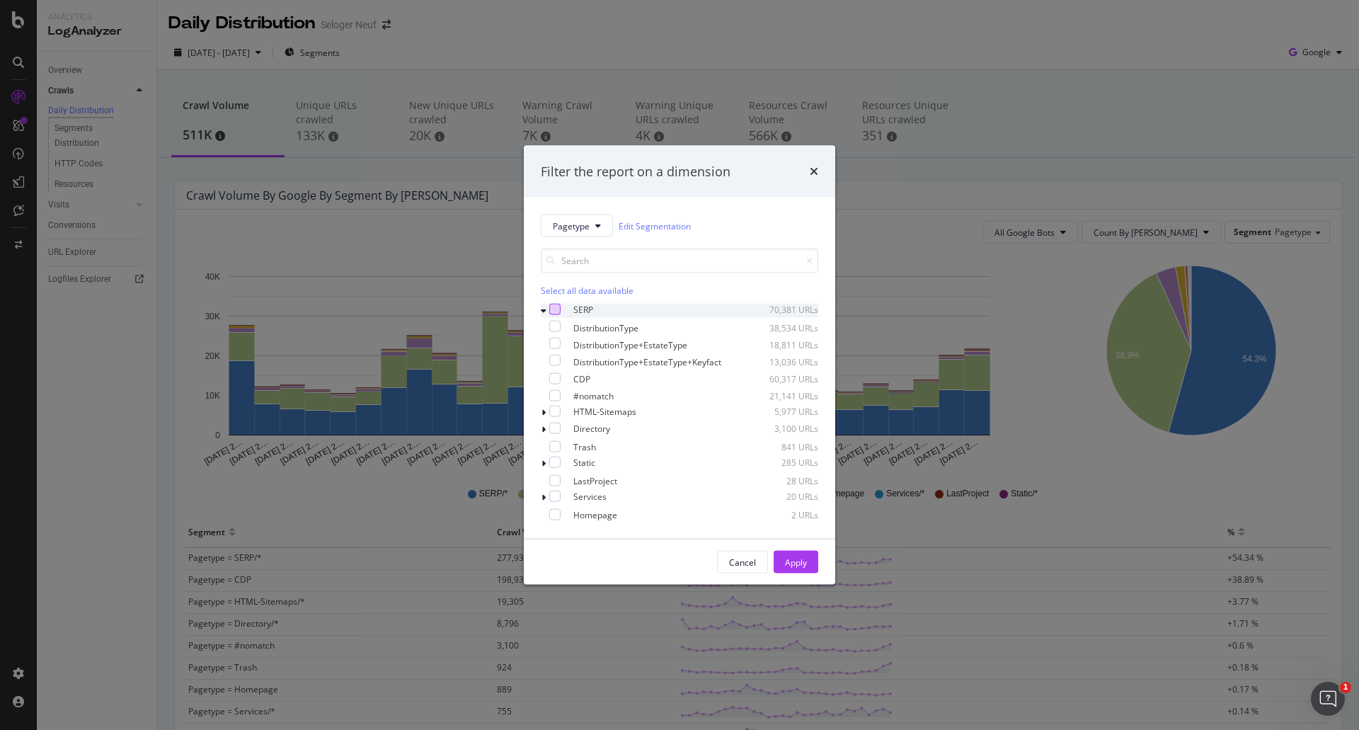
click at [556, 304] on div "modal" at bounding box center [554, 309] width 11 height 11
click at [802, 563] on div "Apply" at bounding box center [796, 562] width 22 height 12
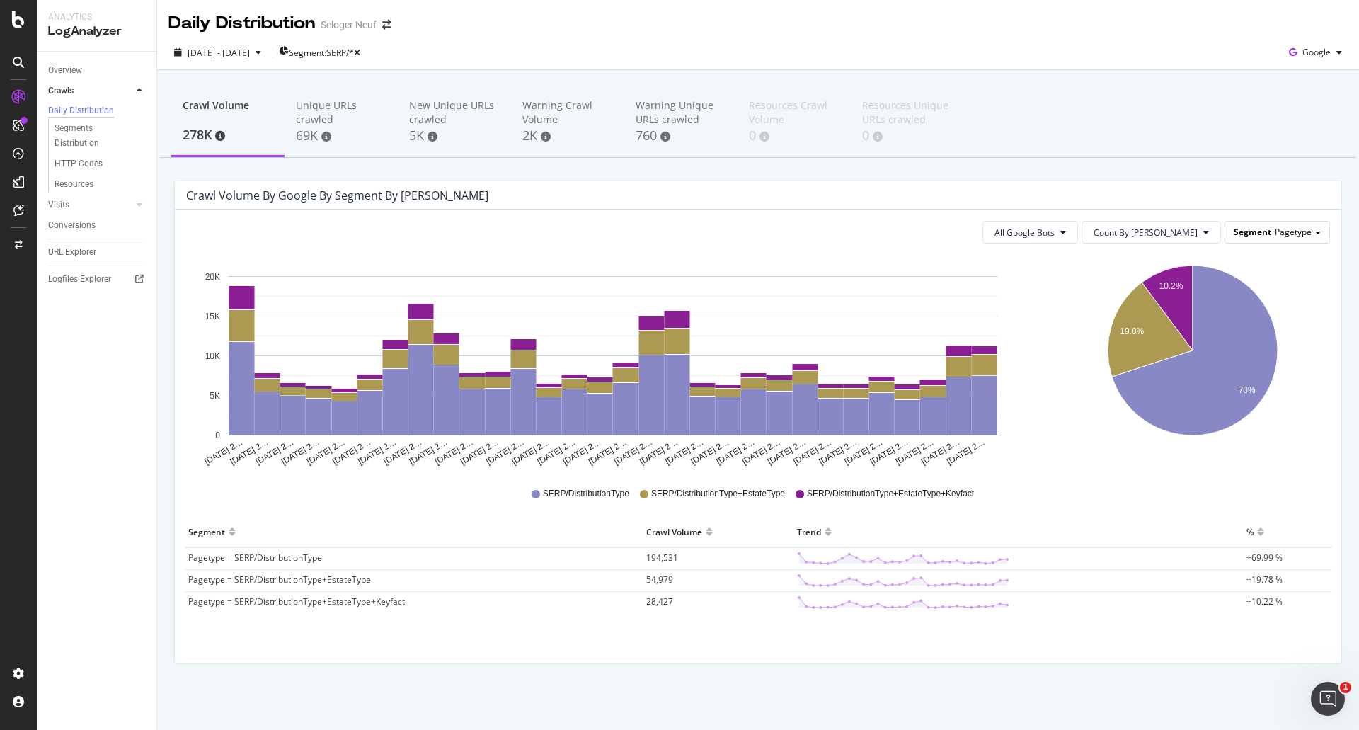
click at [1284, 230] on span "Pagetype" at bounding box center [1293, 232] width 37 height 12
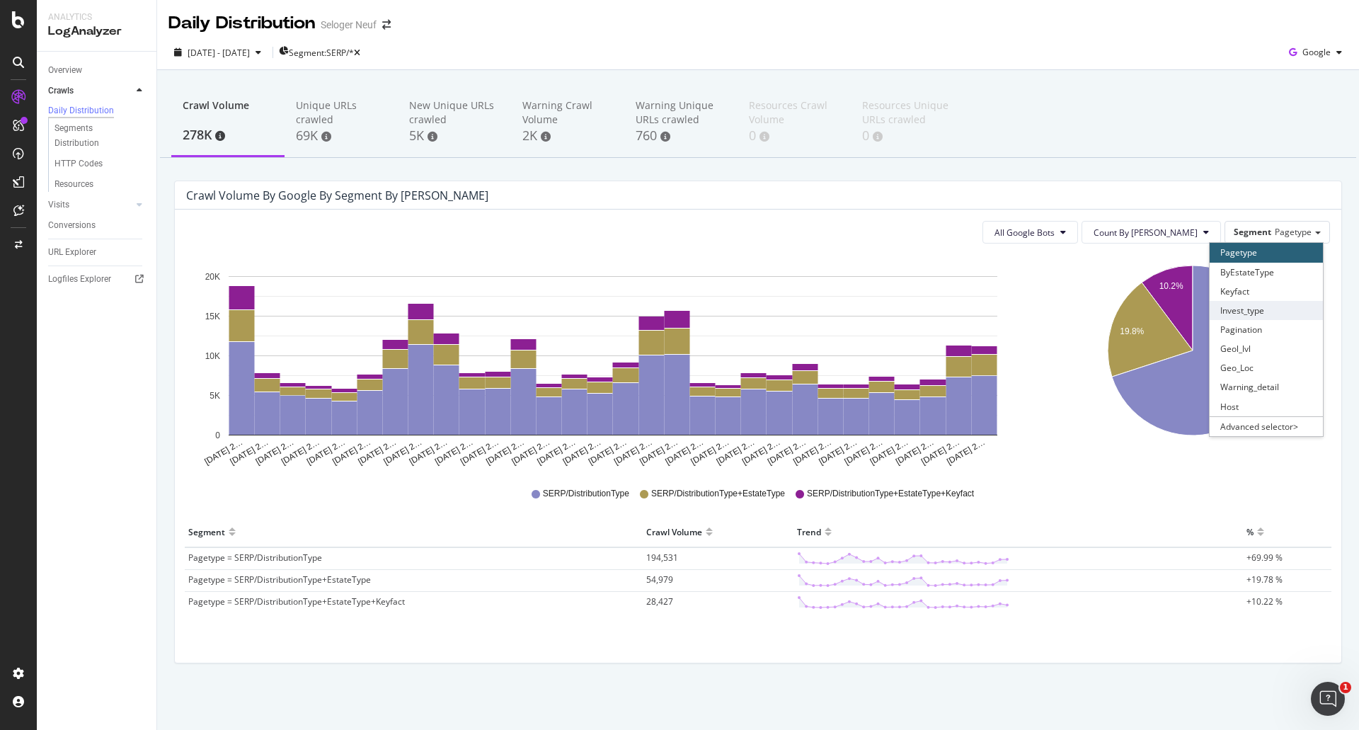
click at [1293, 318] on div "Invest_type" at bounding box center [1266, 310] width 113 height 19
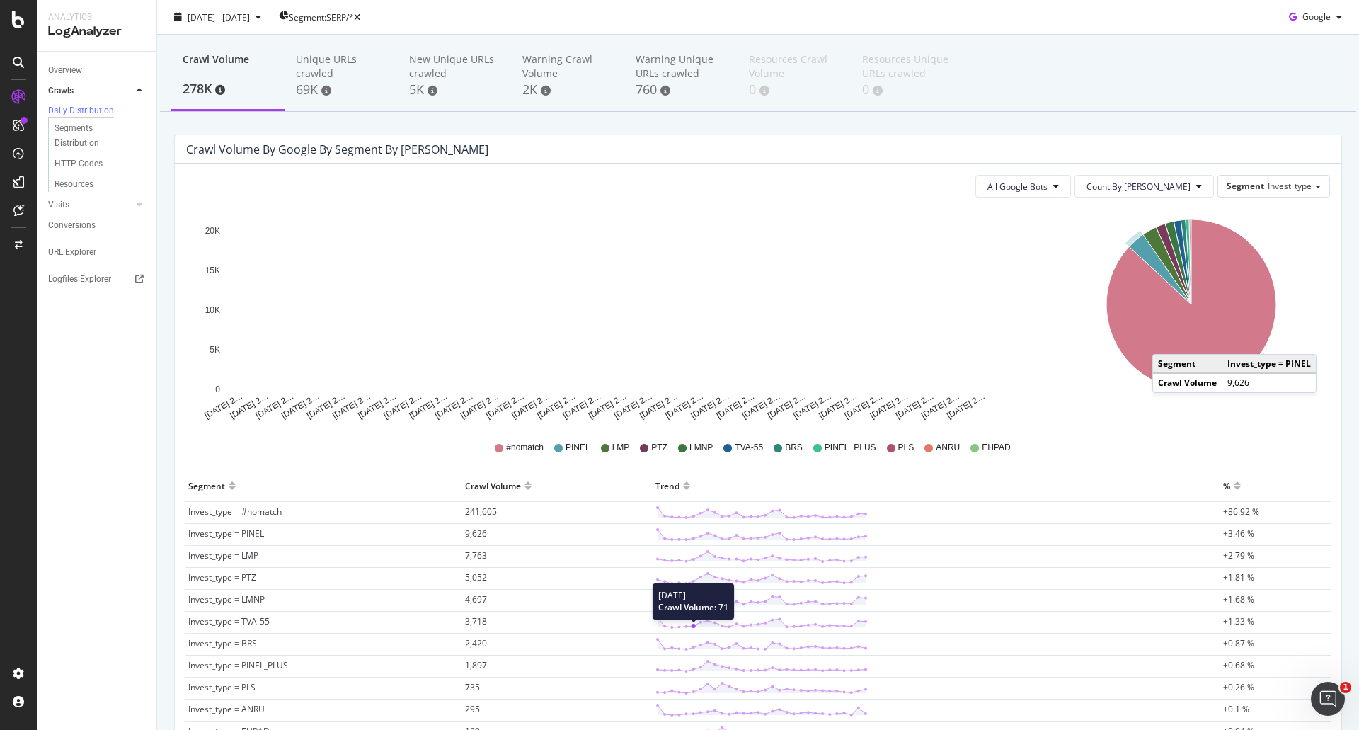
scroll to position [71, 0]
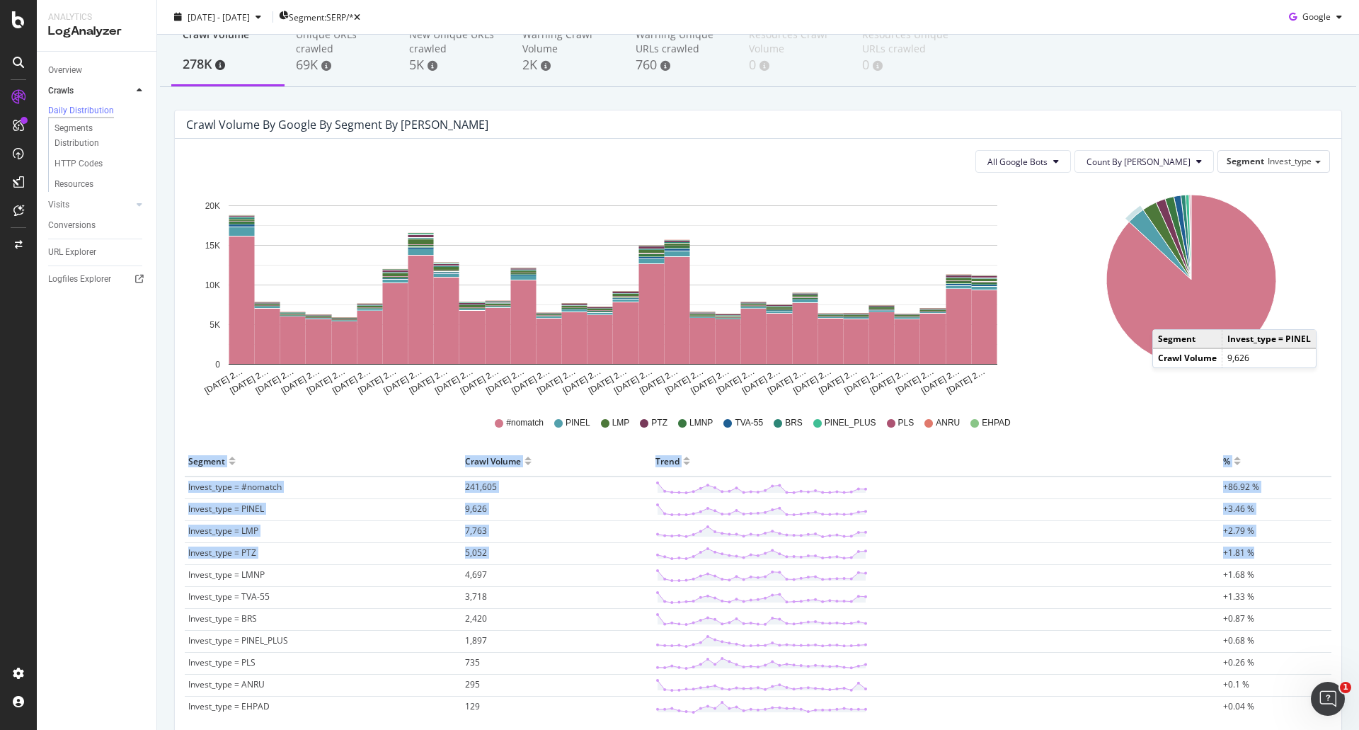
drag, startPoint x: 176, startPoint y: 510, endPoint x: 1310, endPoint y: 561, distance: 1135.1
click at [1310, 561] on div "All Google Bots Count By Day Segment Invest_type Hold CTRL while clicking to fi…" at bounding box center [758, 453] width 1167 height 629
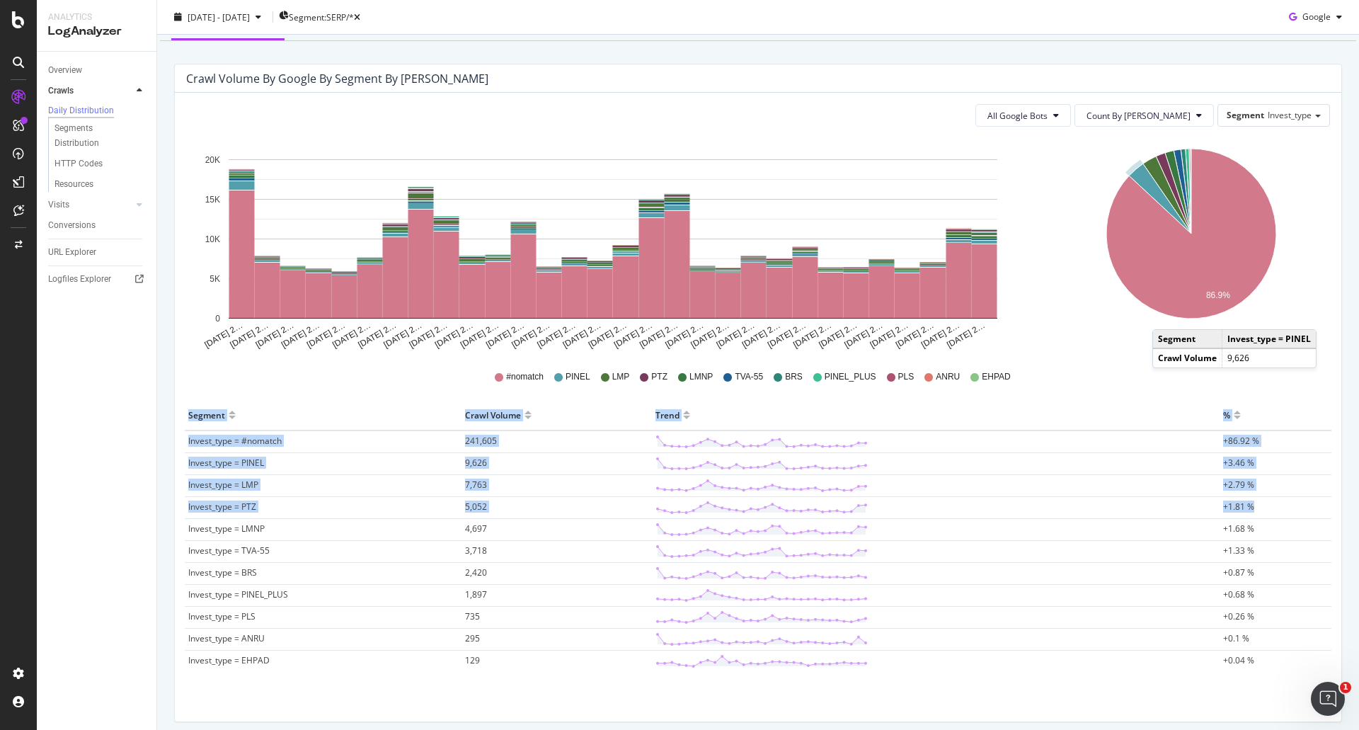
scroll to position [142, 0]
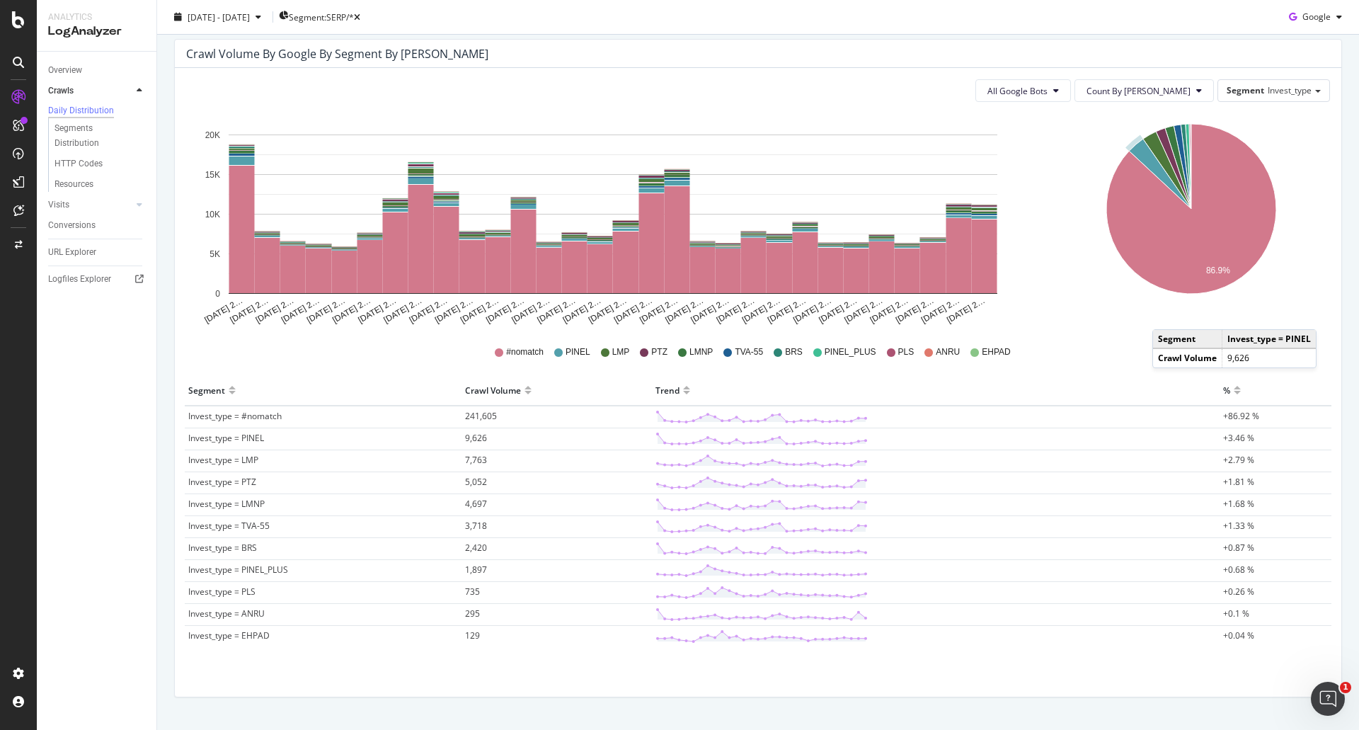
click at [144, 429] on div "Overview Crawls Daily Distribution Segments Distribution HTTP Codes Resources V…" at bounding box center [97, 391] width 120 height 678
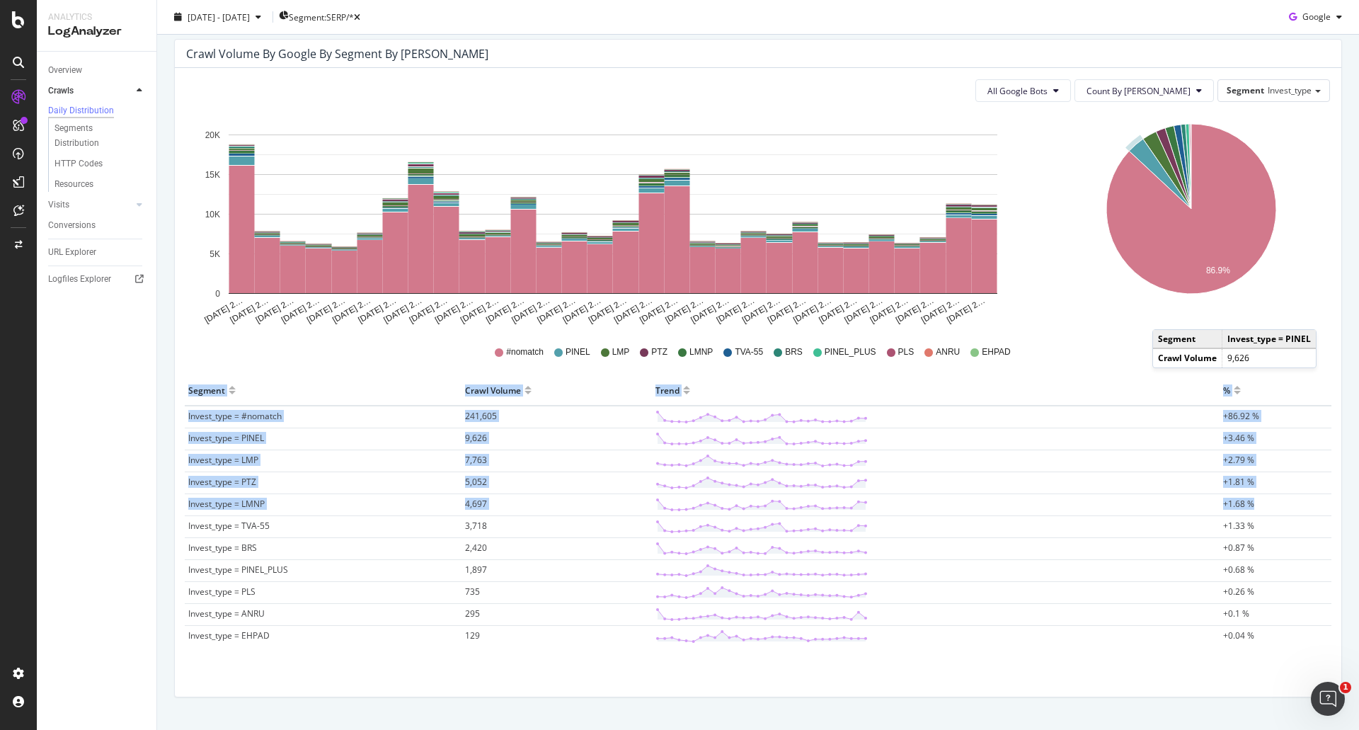
drag, startPoint x: 168, startPoint y: 417, endPoint x: 1259, endPoint y: 505, distance: 1094.4
click at [1259, 506] on div "Crawl Volume 278K Unique URLs crawled 69K New Unique URLs crawled 5K Warning Cr…" at bounding box center [758, 345] width 1202 height 832
copy table "Segment Crawl Volume Trend % Invest_type = #nomatch 241,605 +86.92 % Invest_typ…"
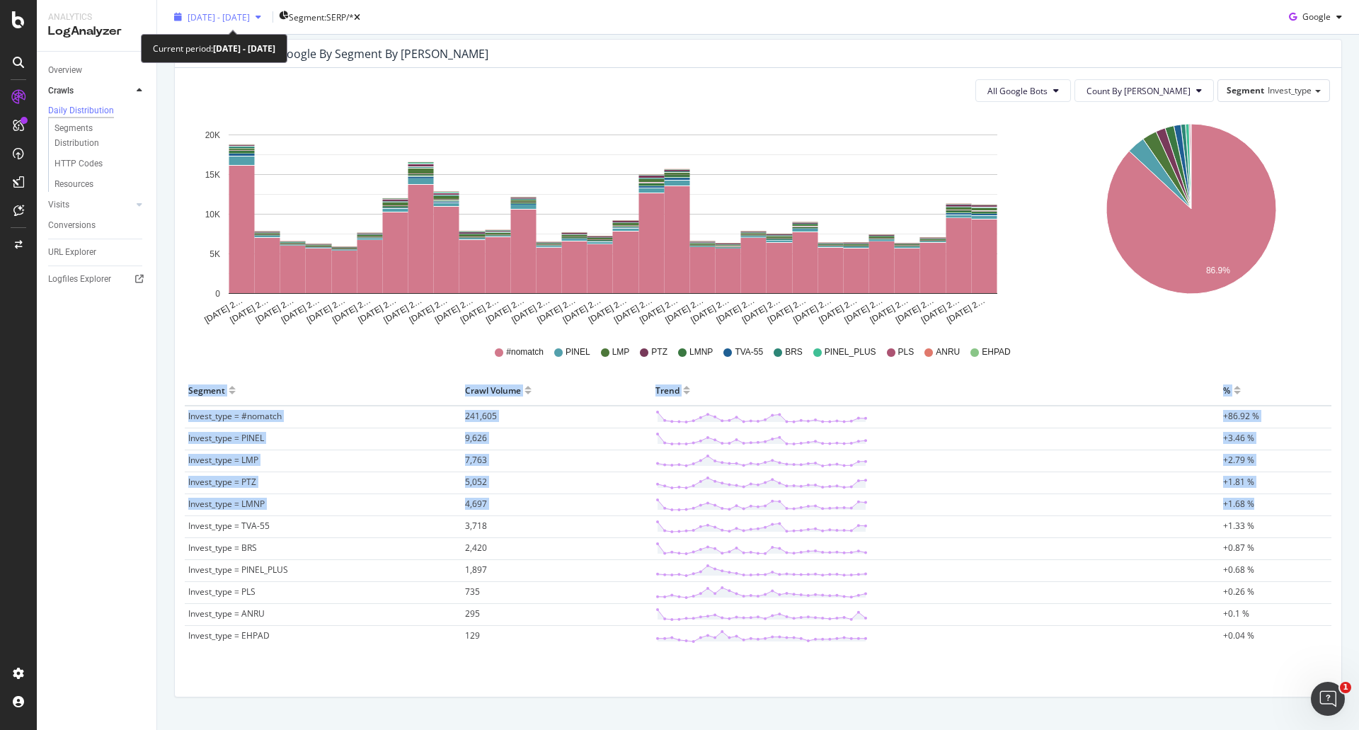
click at [250, 16] on span "[DATE] - [DATE]" at bounding box center [219, 17] width 62 height 12
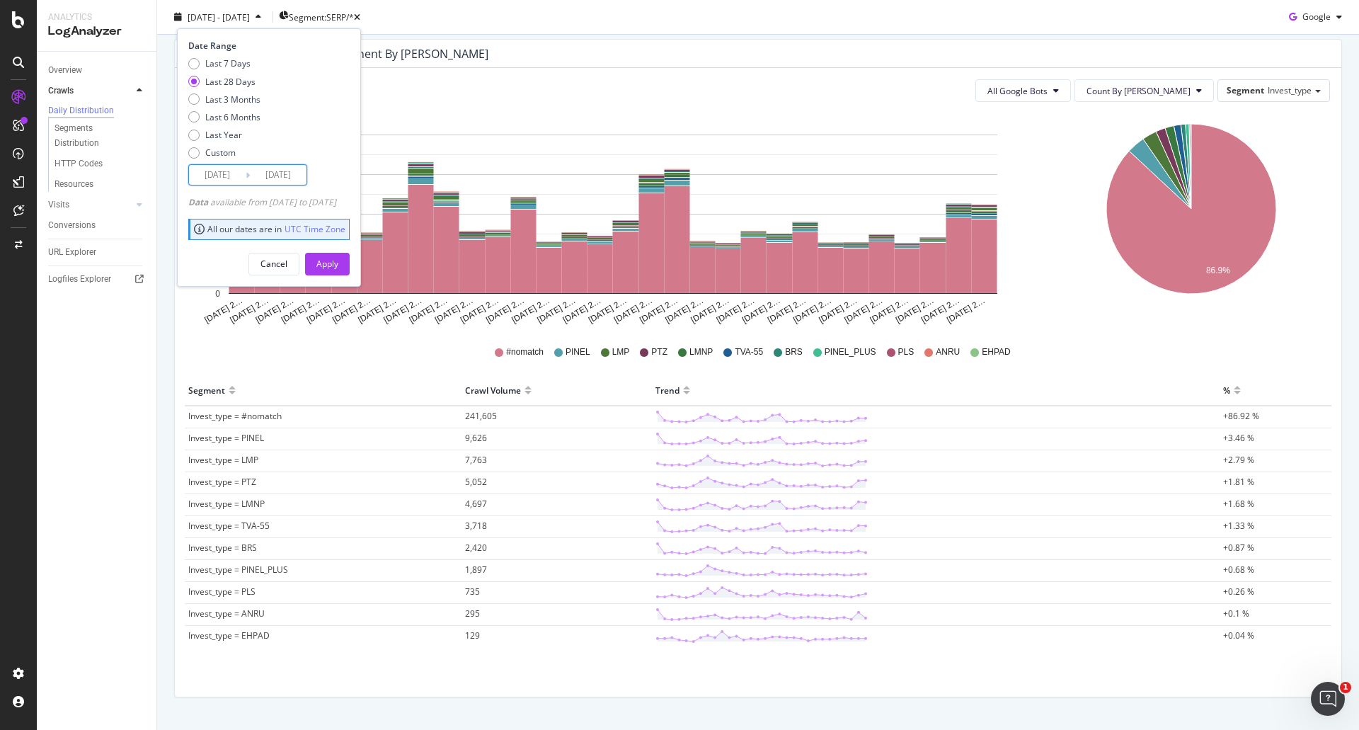
click at [217, 176] on input "2025/09/08" at bounding box center [217, 175] width 57 height 20
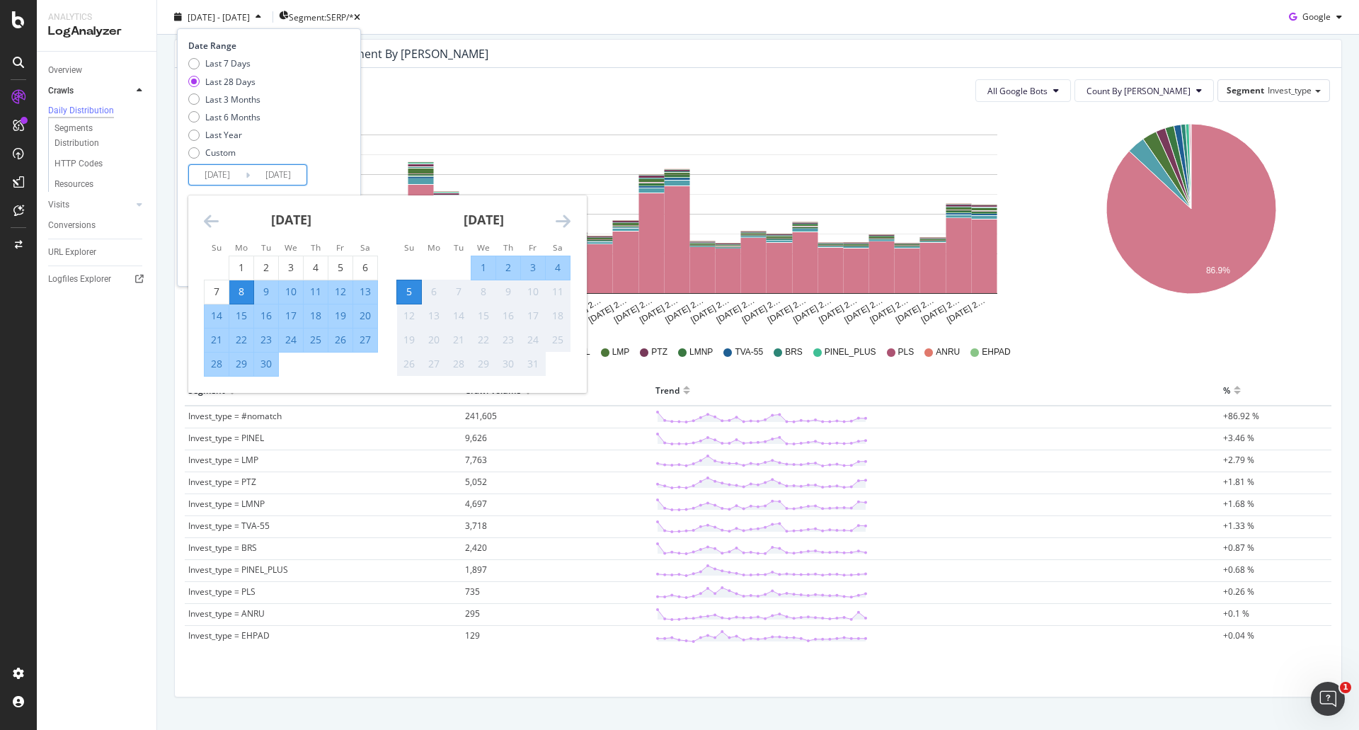
click at [208, 223] on icon "Move backward to switch to the previous month." at bounding box center [211, 220] width 15 height 17
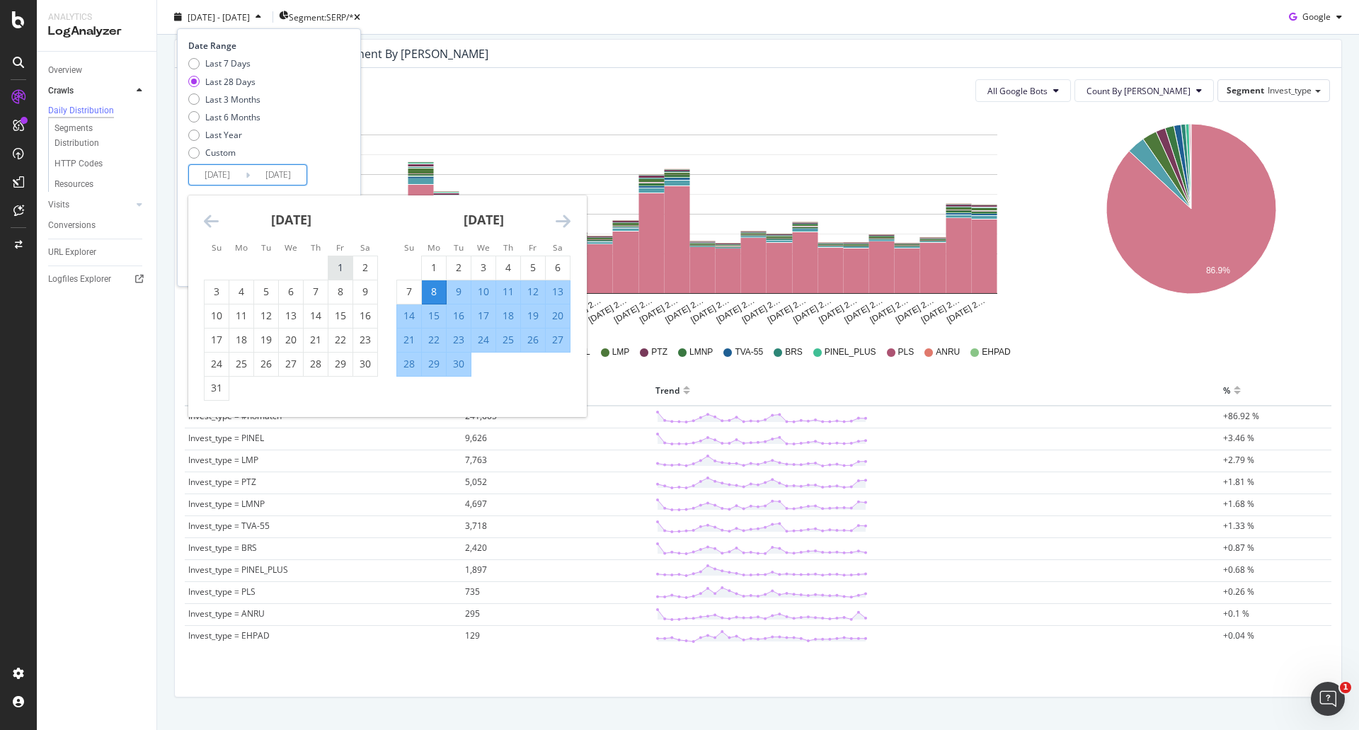
click at [343, 263] on div "1" at bounding box center [340, 268] width 24 height 14
type input "2025/08/01"
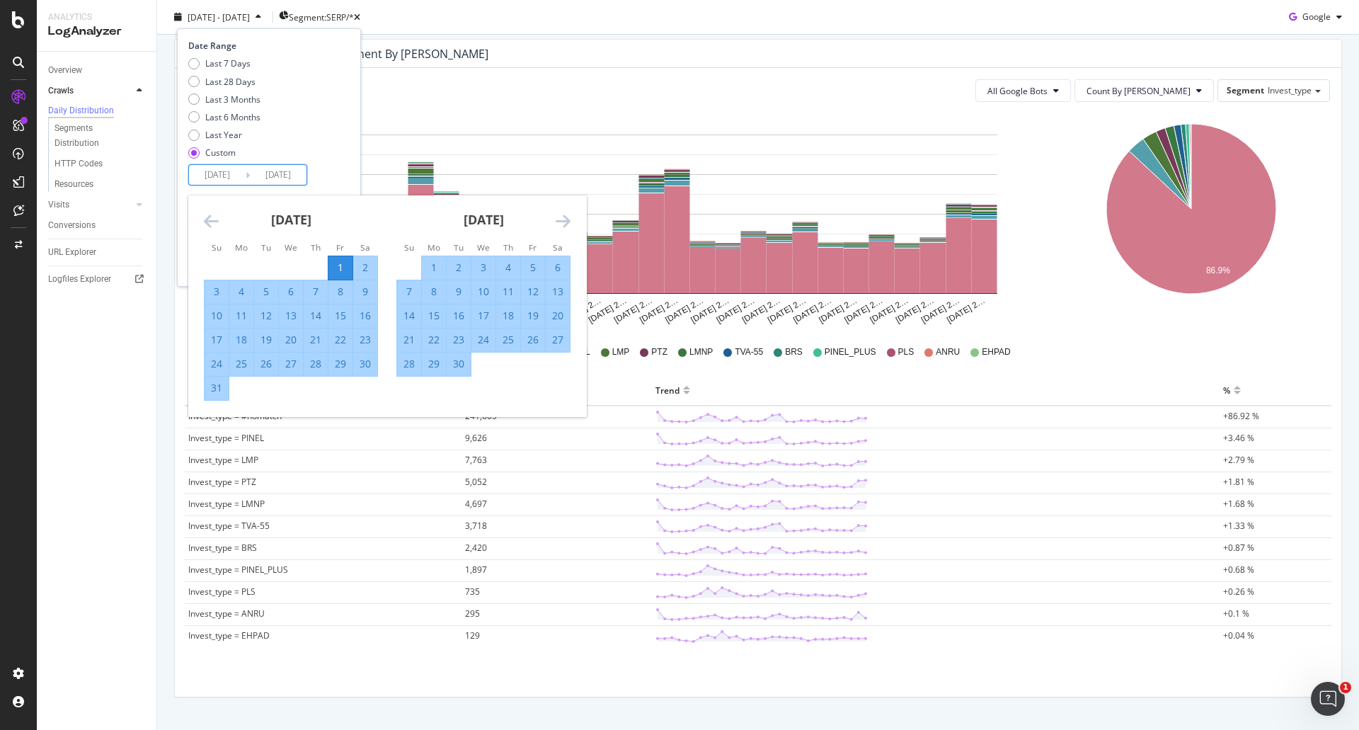
click at [435, 264] on div "1" at bounding box center [434, 268] width 24 height 14
type input "2025/09/01"
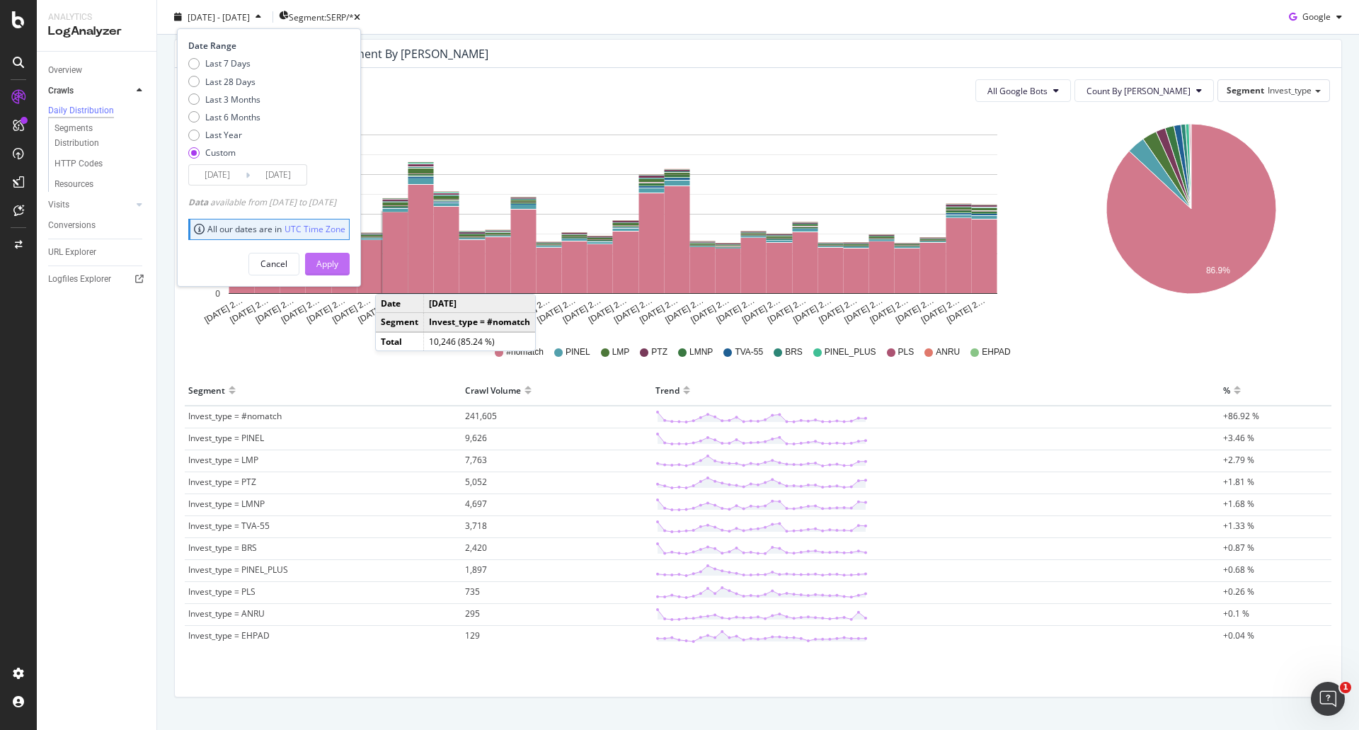
click at [338, 264] on div "Apply" at bounding box center [327, 264] width 22 height 12
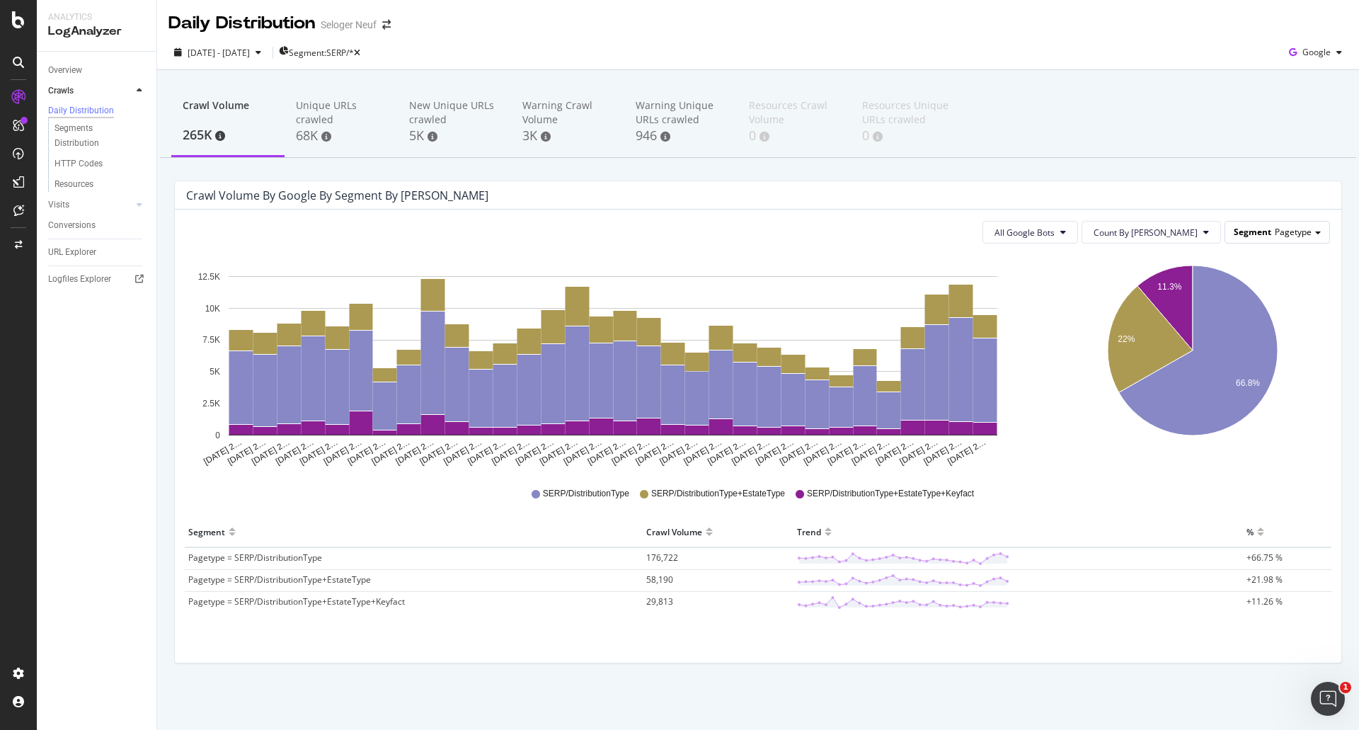
click at [1291, 239] on div "Segment Pagetype" at bounding box center [1277, 232] width 104 height 21
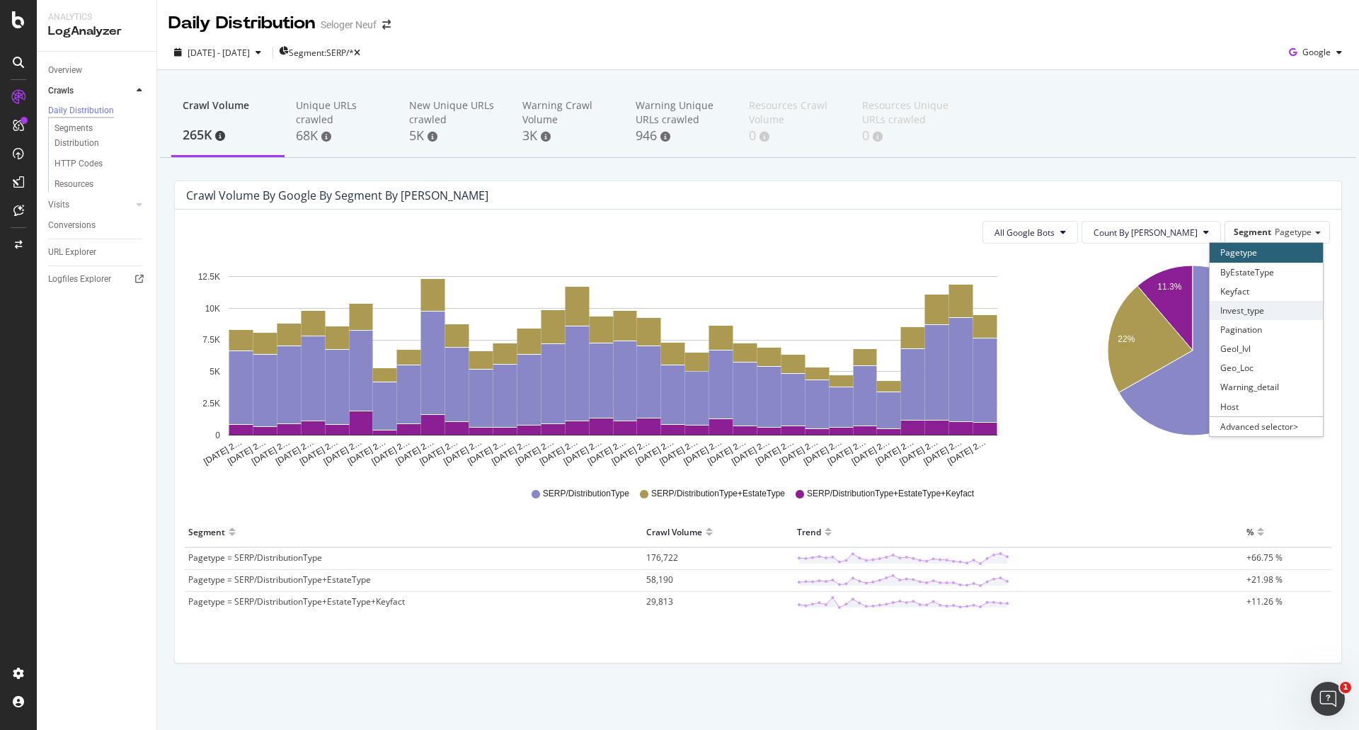
click at [1269, 309] on div "Invest_type" at bounding box center [1266, 310] width 113 height 19
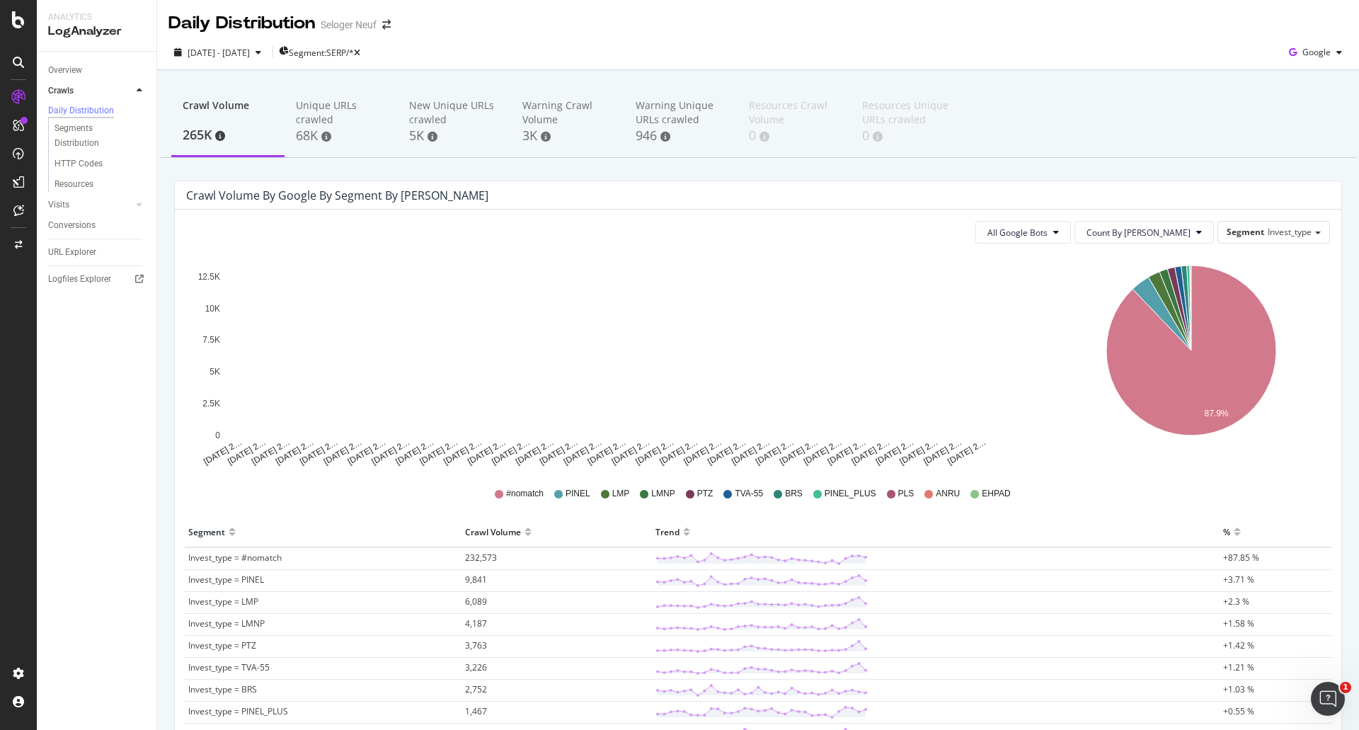
scroll to position [142, 0]
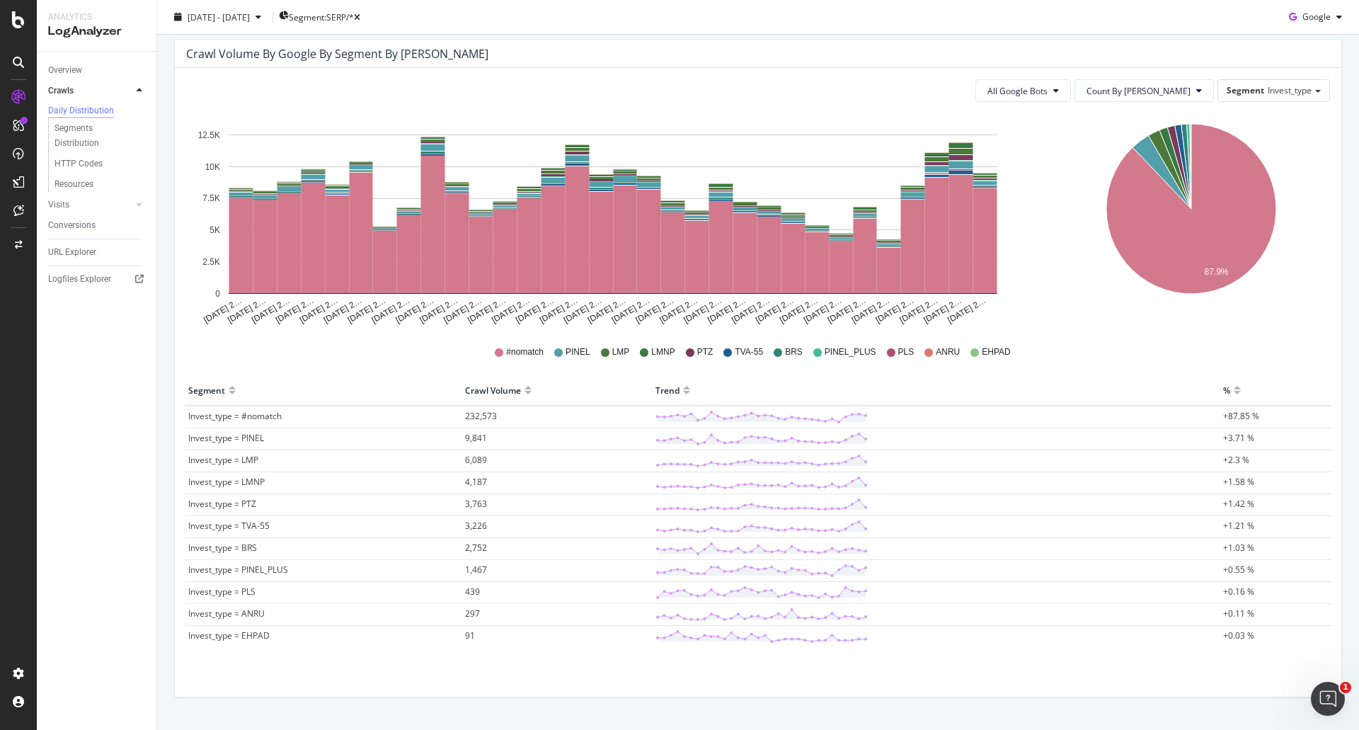
drag, startPoint x: 173, startPoint y: 435, endPoint x: 164, endPoint y: 455, distance: 21.9
click at [168, 464] on div "Crawl Volume by google by Segment by Day All Google Bots Count By Day Segment I…" at bounding box center [758, 375] width 1182 height 672
click at [164, 453] on div "Crawl Volume 265K Unique URLs crawled 68K New Unique URLs crawled 5K Warning Cr…" at bounding box center [758, 345] width 1202 height 832
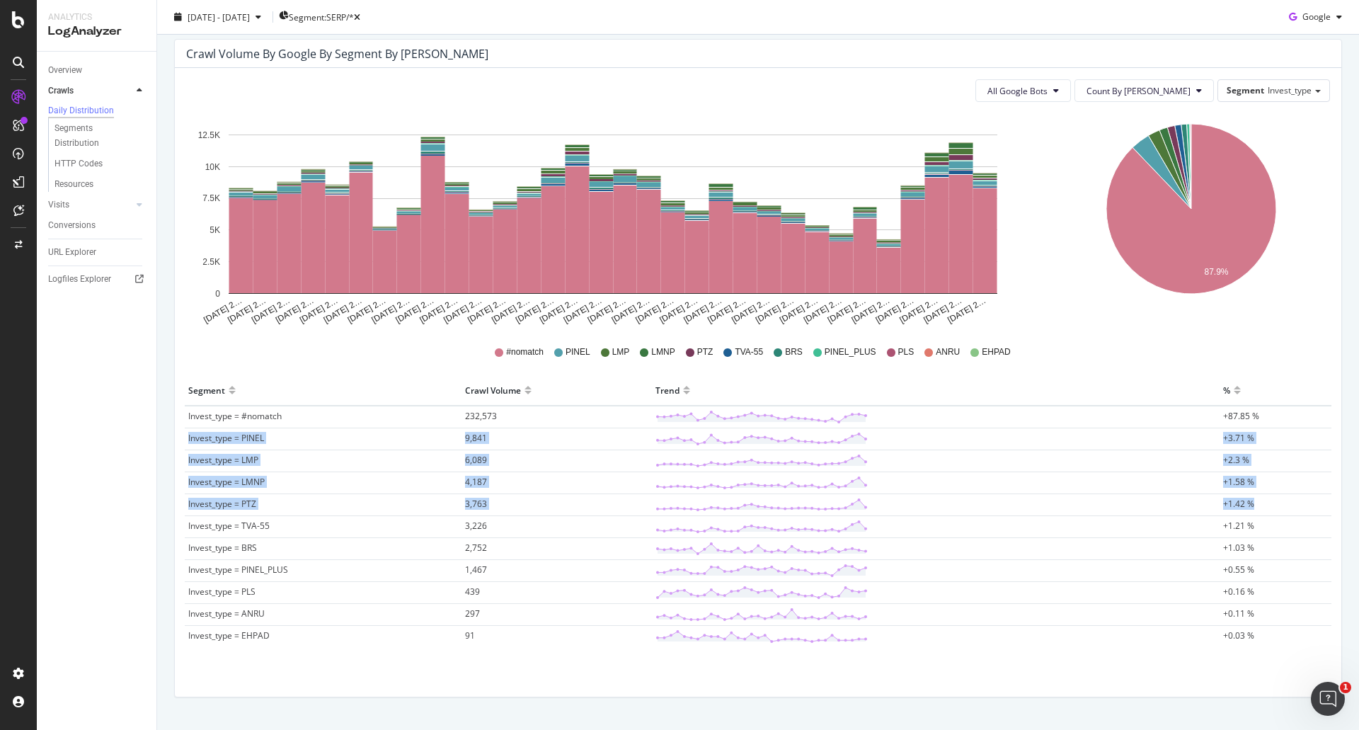
drag, startPoint x: 186, startPoint y: 439, endPoint x: 1268, endPoint y: 503, distance: 1083.6
click at [1268, 503] on tbody "Invest_type = #nomatch 232,573 +87.85 % Invest_type = PINEL 9,841 +3.71 % Inves…" at bounding box center [758, 526] width 1147 height 241
copy tbody "Invest_type = PINEL 9,841 +3.71 % Invest_type = LMP 6,089 +2.3 % Invest_type = …"
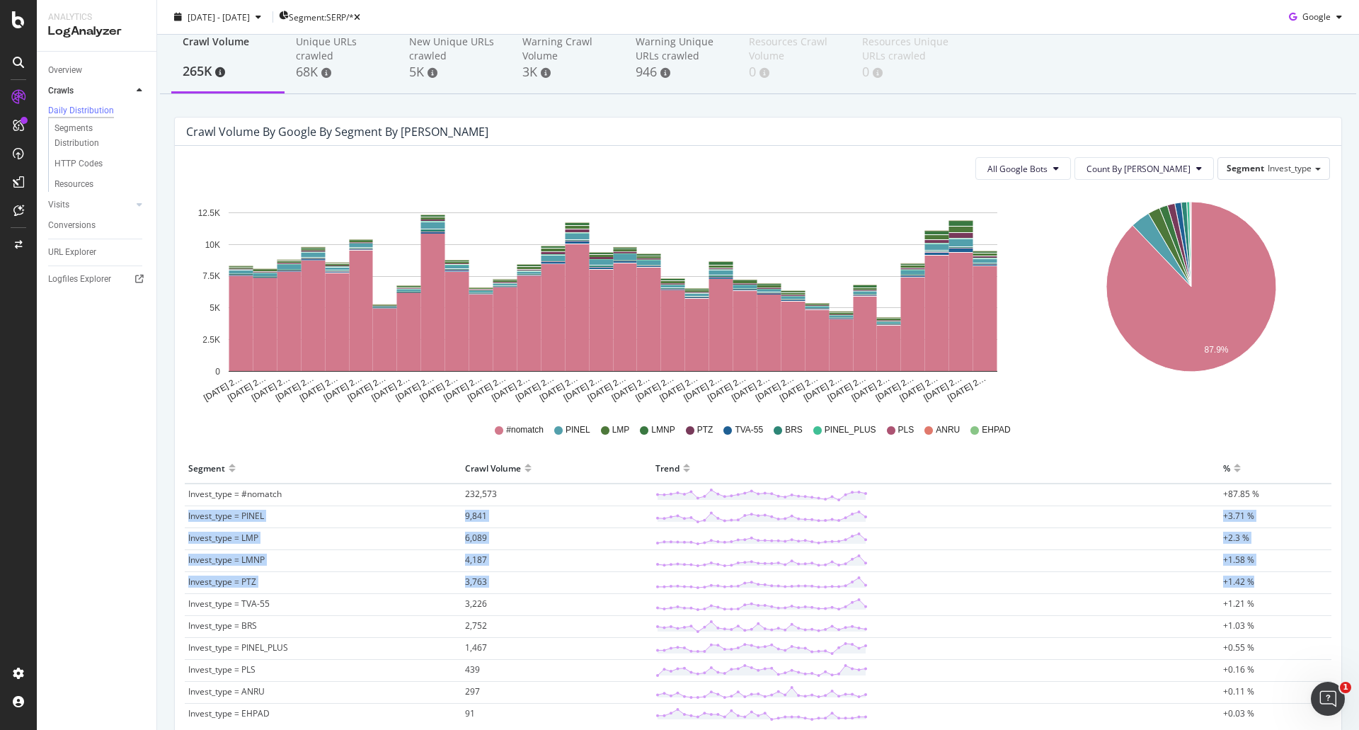
scroll to position [0, 0]
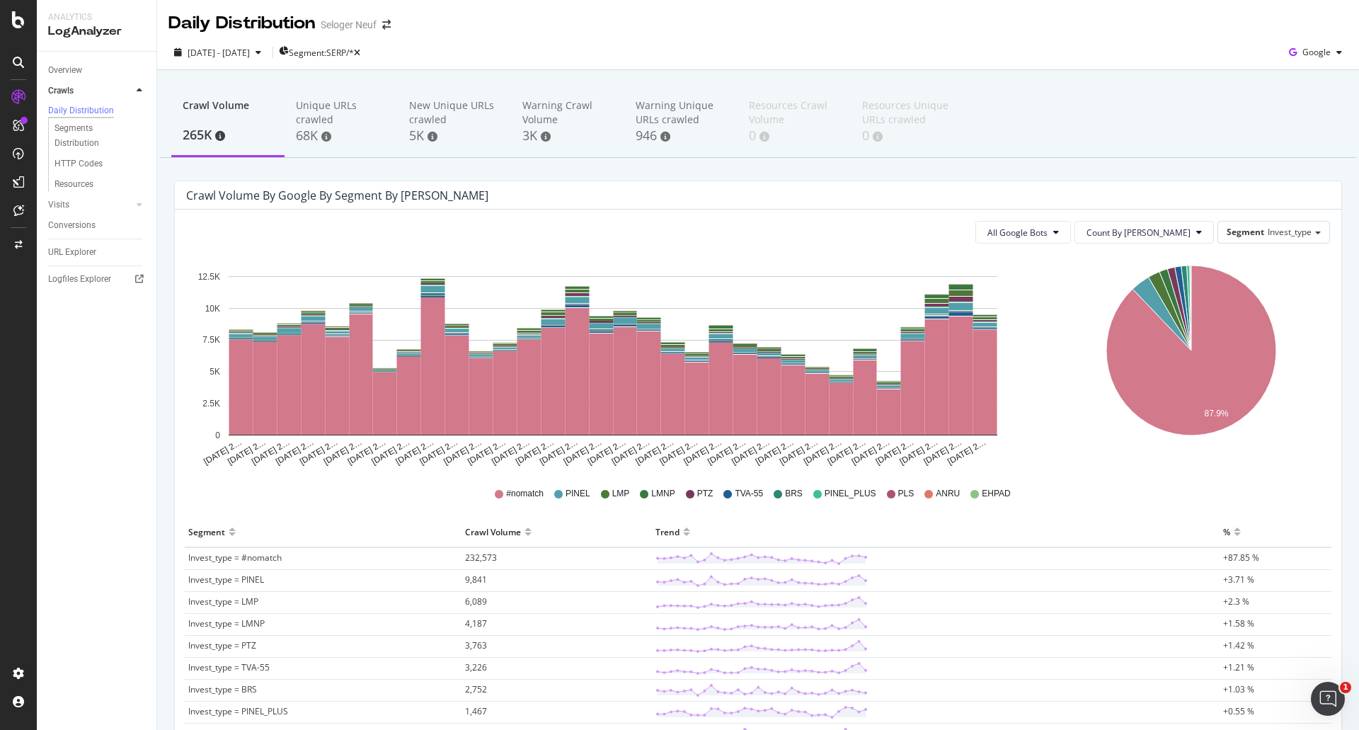
click at [1274, 244] on div "All Google Bots Count By Day Segment Invest_type Hold CTRL while clicking to fi…" at bounding box center [758, 524] width 1167 height 629
click at [1268, 236] on span "Invest_type" at bounding box center [1290, 232] width 44 height 12
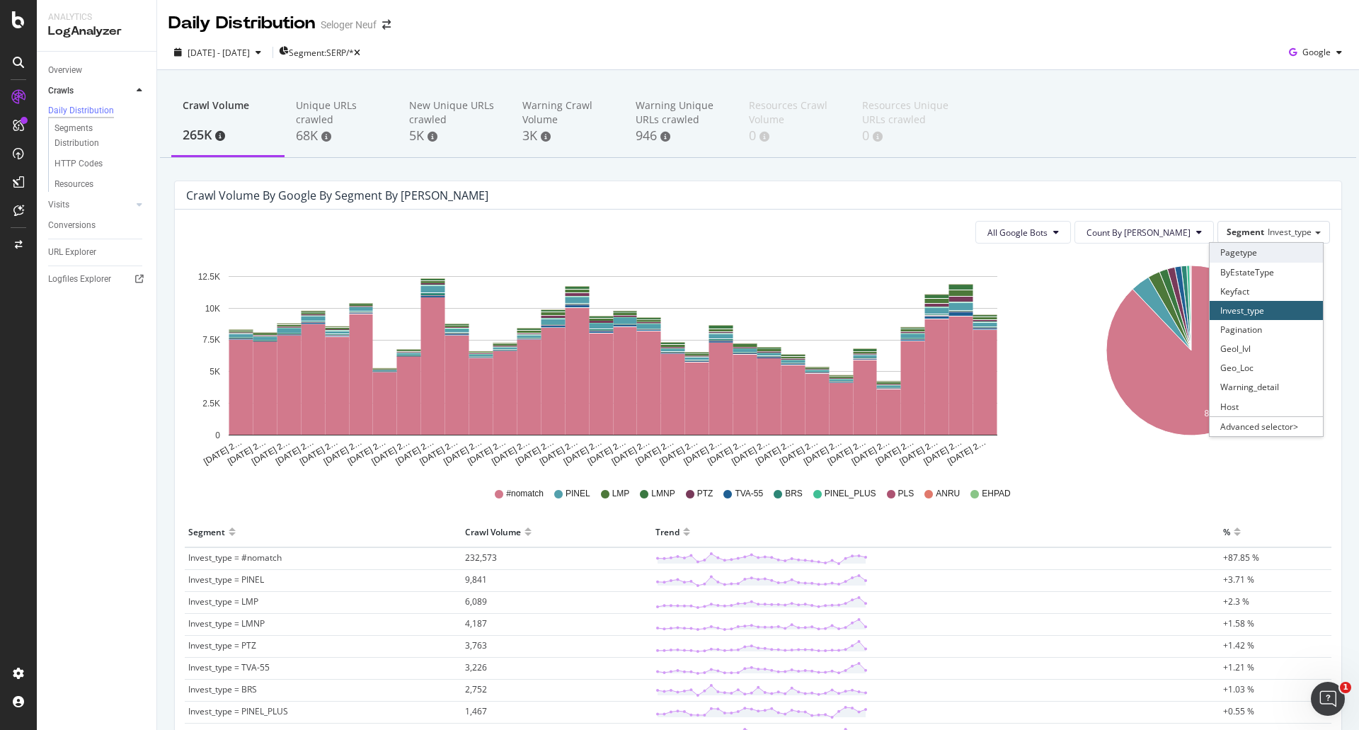
click at [1233, 247] on div "Pagetype" at bounding box center [1266, 252] width 113 height 19
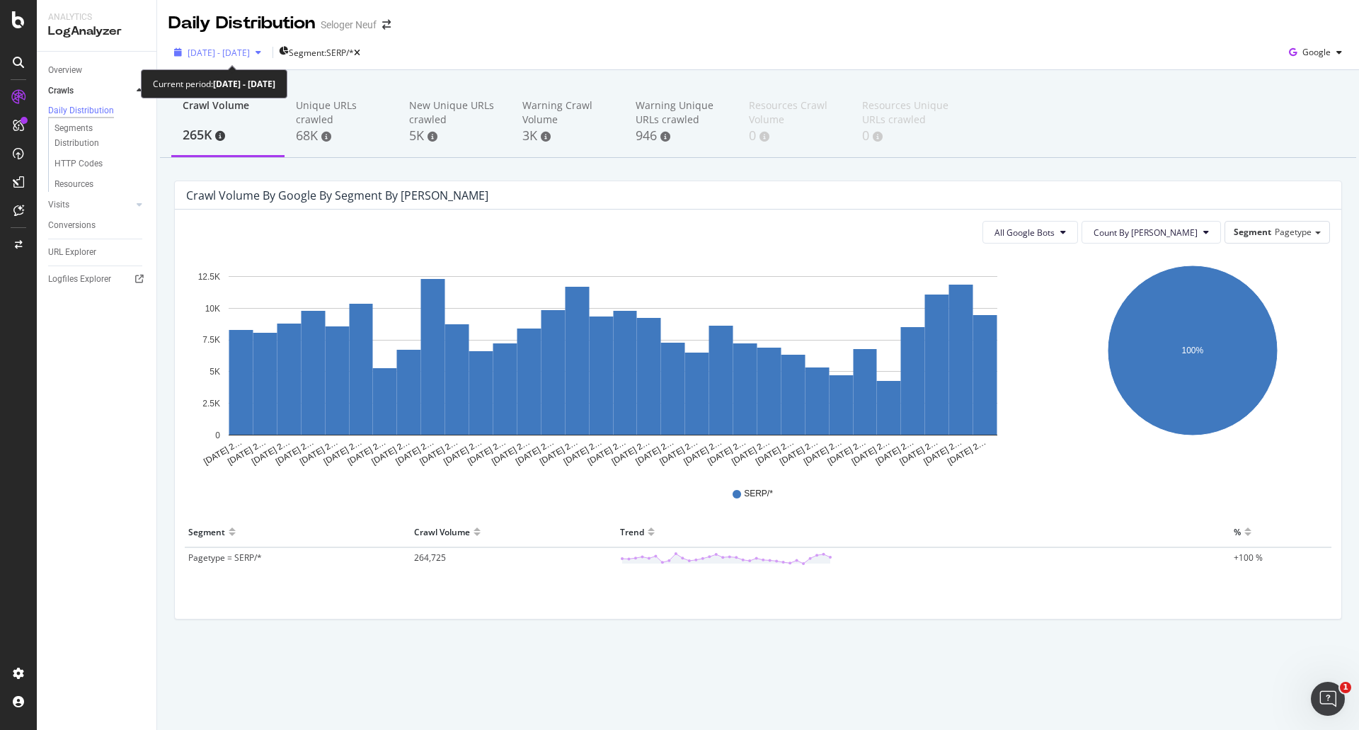
click at [233, 47] on span "2025 Aug. 1st - Sep. 1st" at bounding box center [219, 53] width 62 height 12
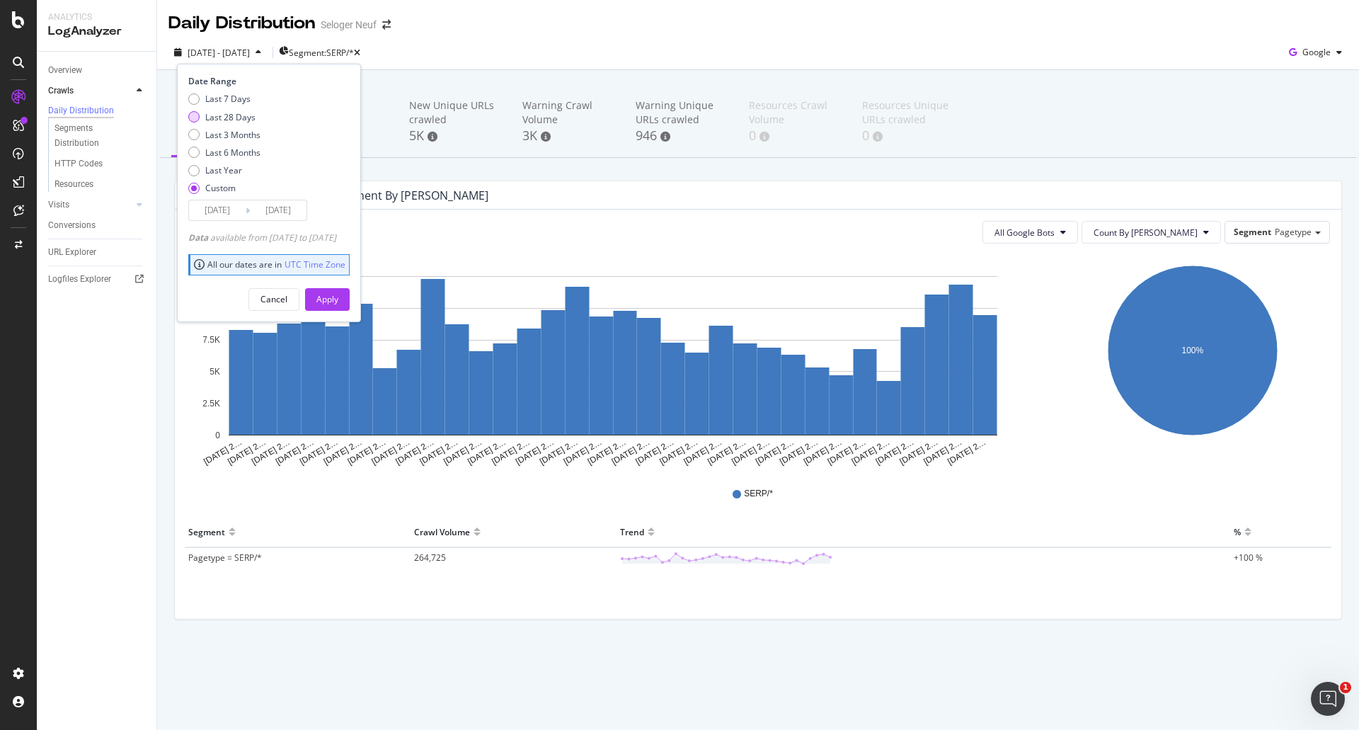
click at [190, 119] on div "Last 28 Days" at bounding box center [193, 116] width 11 height 11
type input "2025/09/08"
type input "2025/10/05"
click at [338, 300] on div "Apply" at bounding box center [327, 299] width 22 height 12
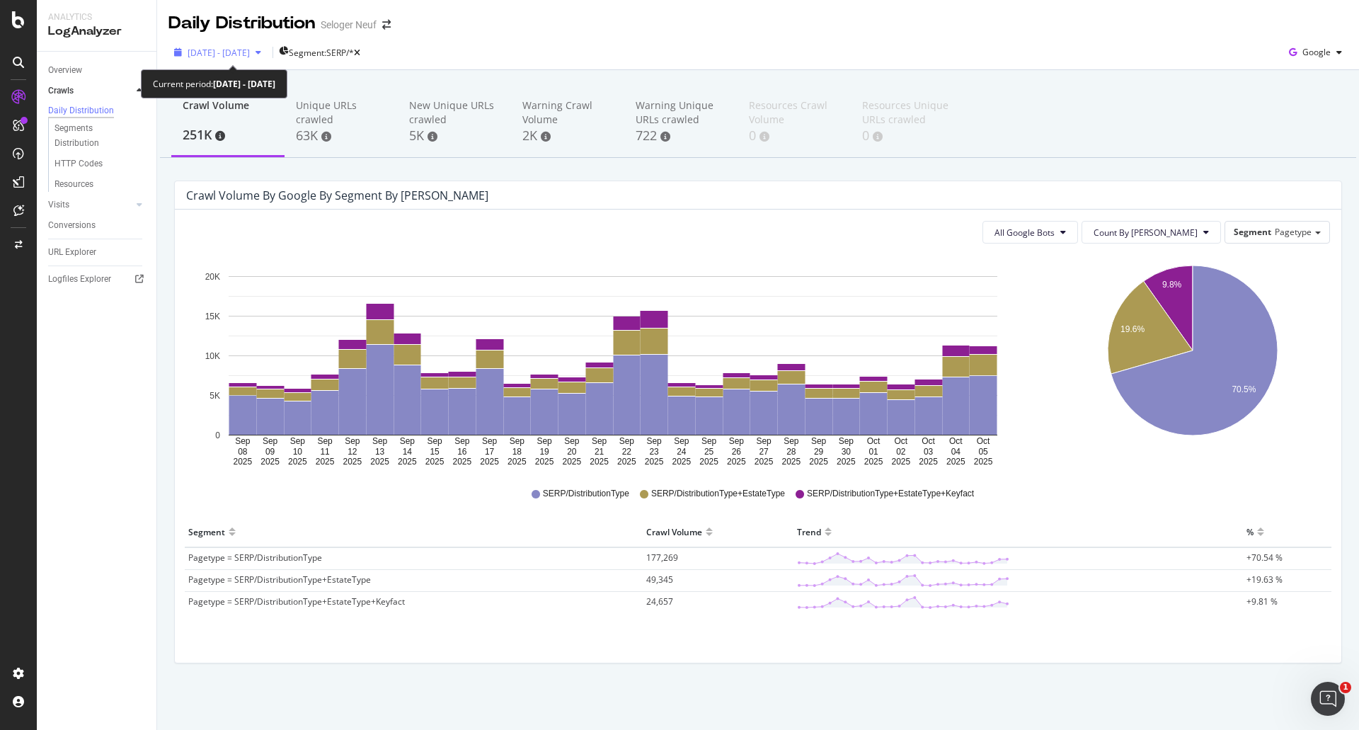
click at [250, 55] on span "2025 Sep. 8th - Oct. 5th" at bounding box center [219, 53] width 62 height 12
click at [887, 74] on div "Crawl Volume 251K Unique URLs crawled 63K New Unique URLs crawled 5K Warning Cr…" at bounding box center [758, 398] width 1202 height 657
click at [250, 51] on span "2025 Sep. 8th - Oct. 5th" at bounding box center [219, 53] width 62 height 12
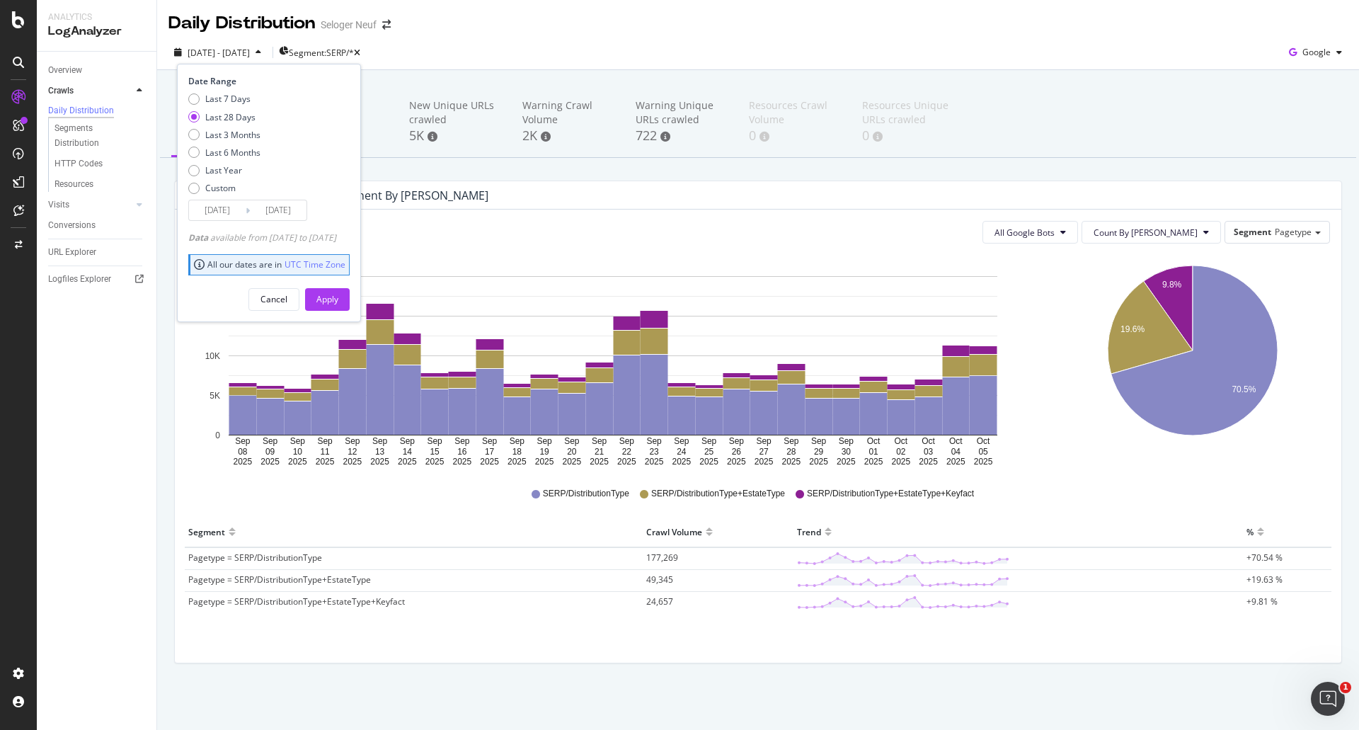
click at [227, 216] on input "2025/09/08" at bounding box center [217, 210] width 57 height 20
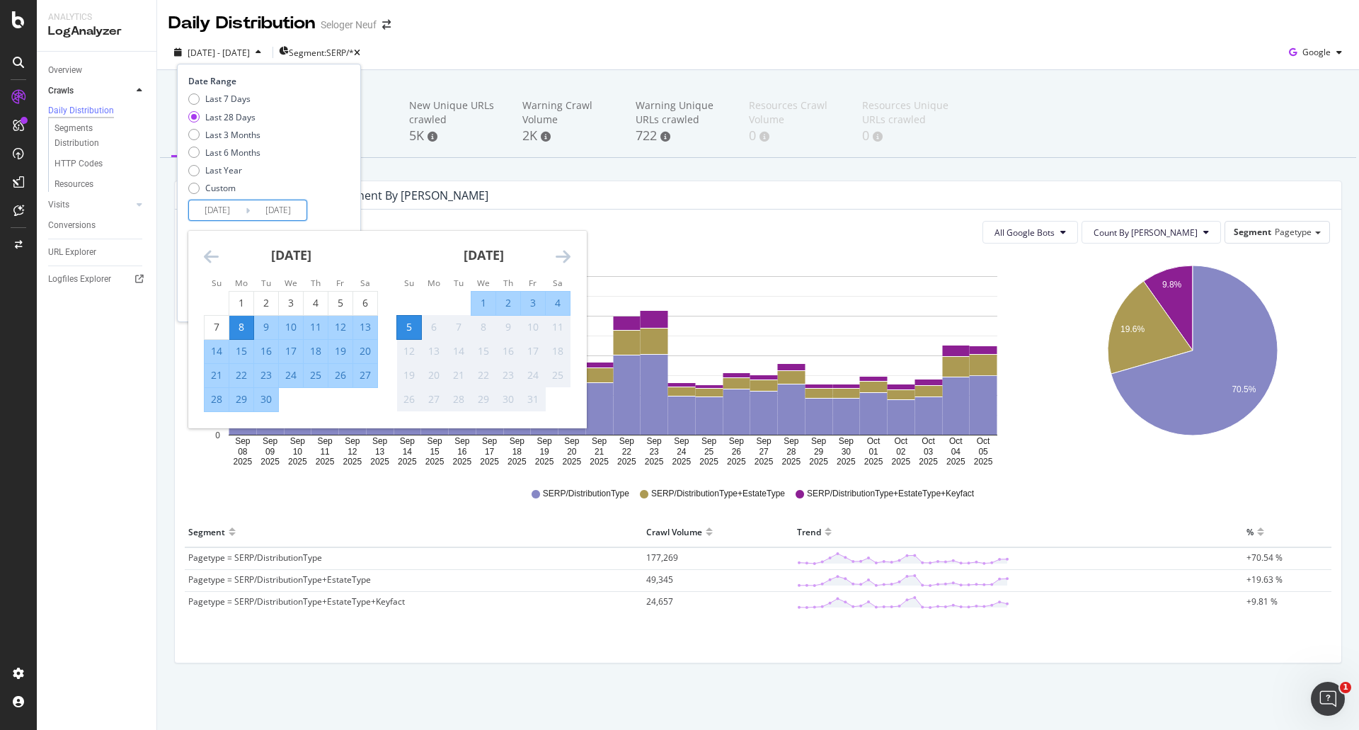
click at [218, 350] on div "14" at bounding box center [217, 351] width 24 height 14
type input "2025/09/14"
click at [214, 372] on div "21" at bounding box center [217, 375] width 24 height 14
type input "2025/09/21"
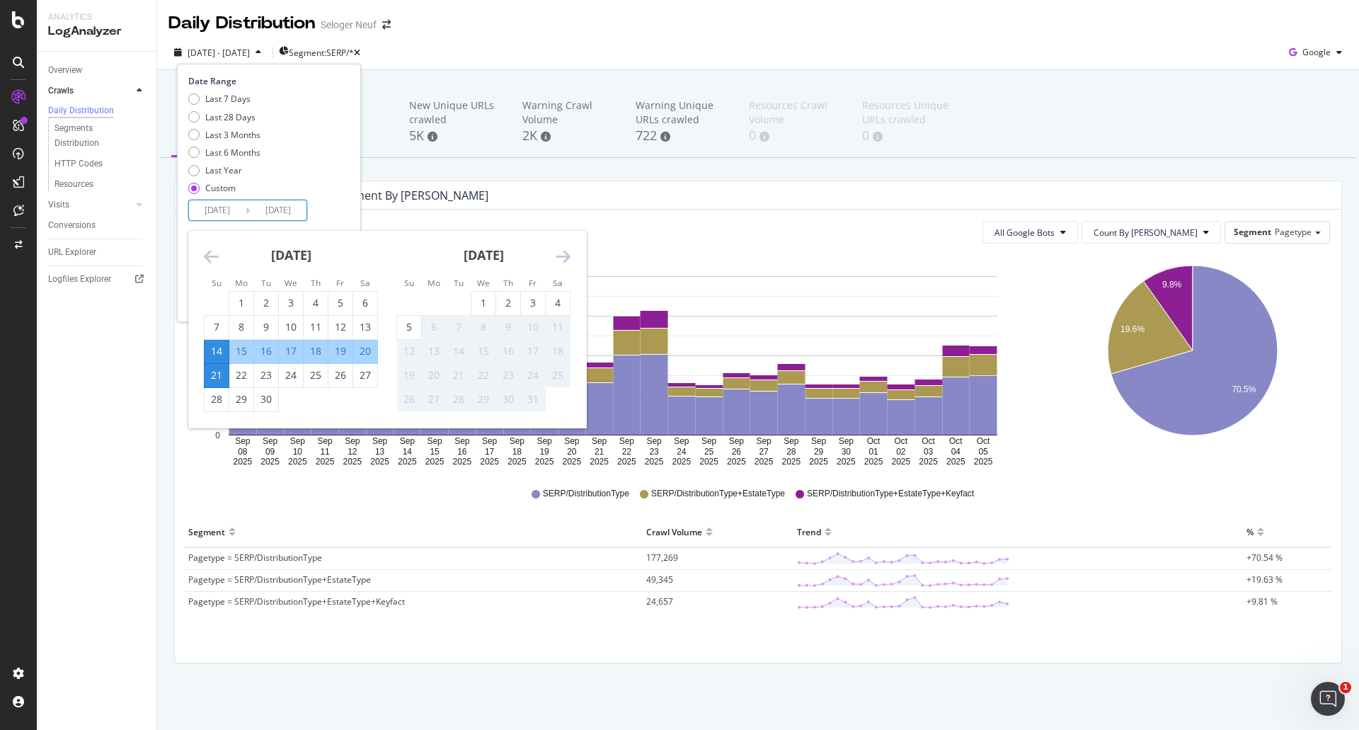
click at [210, 212] on input "2025/09/14" at bounding box center [217, 210] width 57 height 20
click at [217, 372] on div "21" at bounding box center [217, 375] width 24 height 14
click at [216, 348] on div "14" at bounding box center [217, 351] width 24 height 14
type input "2025/09/14"
click at [215, 348] on div "14" at bounding box center [217, 351] width 24 height 14
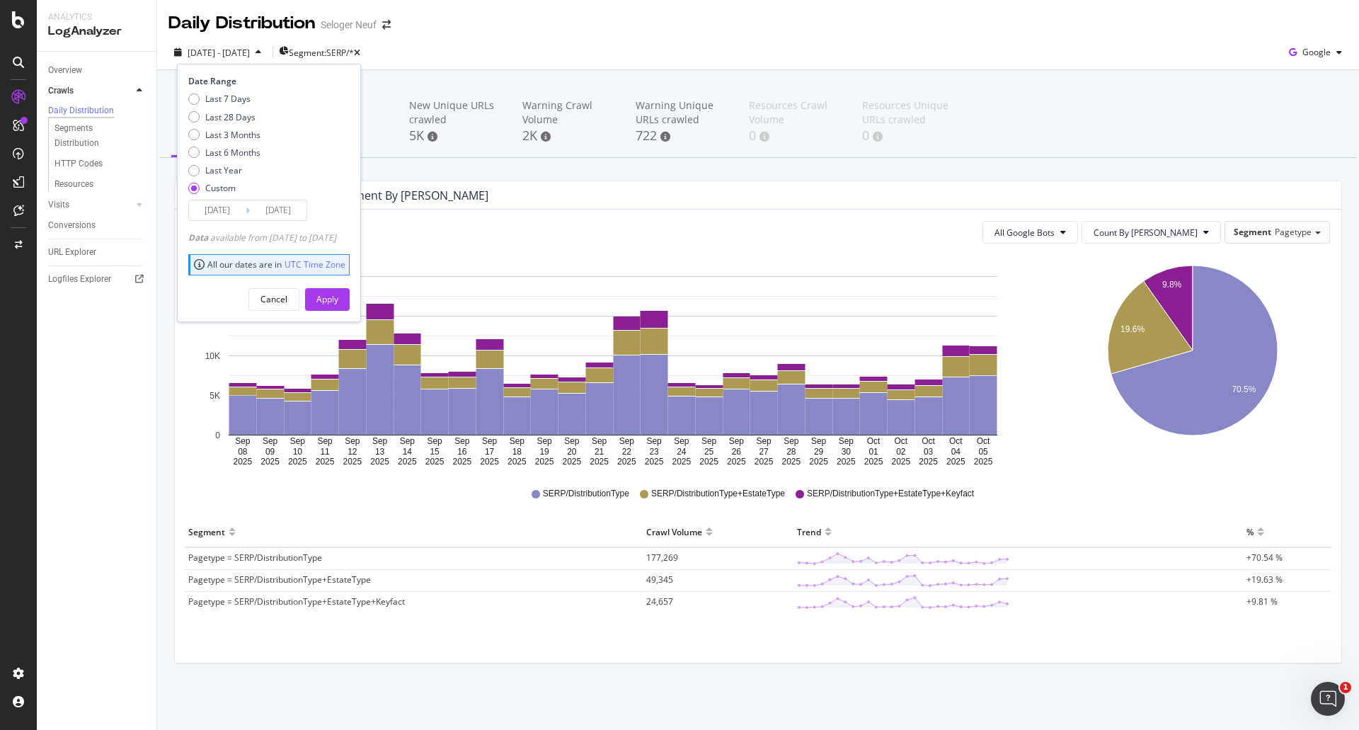
click at [212, 213] on input "2025/09/14" at bounding box center [217, 210] width 57 height 20
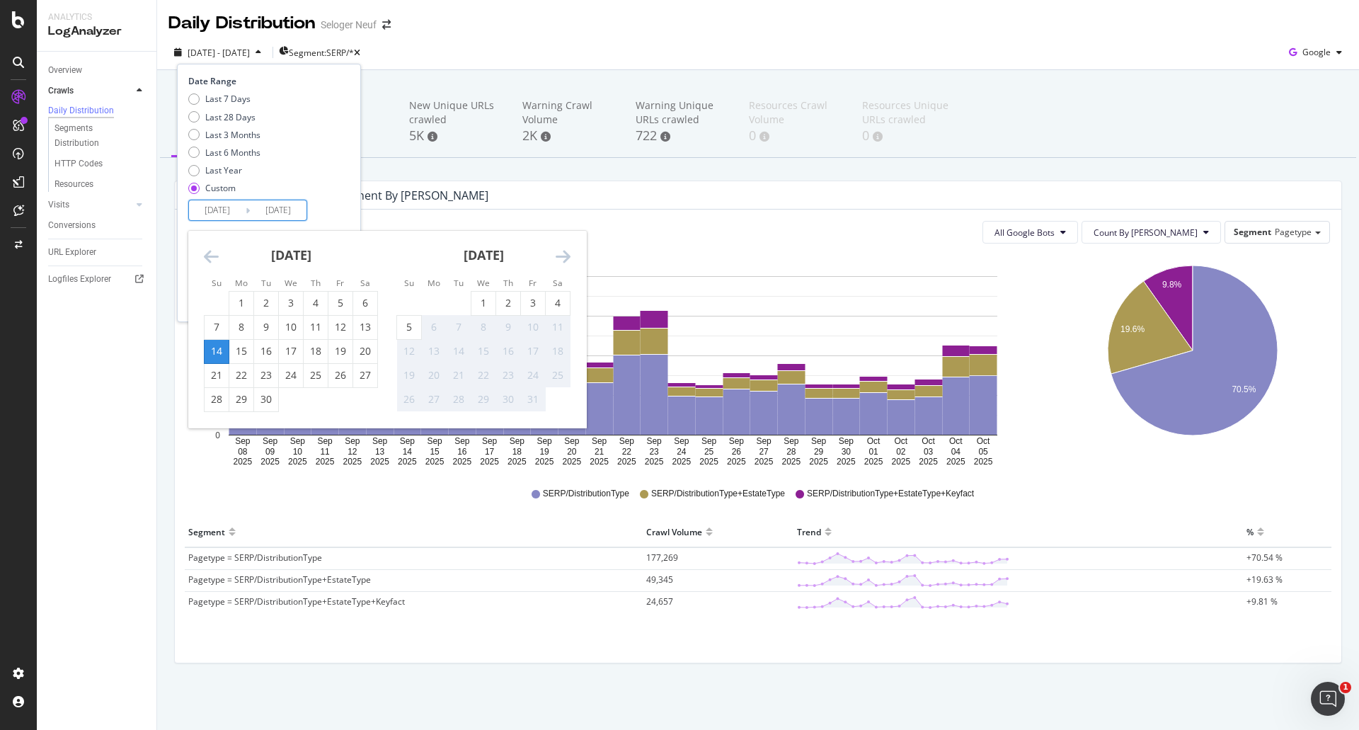
click at [220, 351] on div "14" at bounding box center [217, 351] width 24 height 14
click at [411, 328] on div "5" at bounding box center [409, 327] width 24 height 14
type input "2025/10/05"
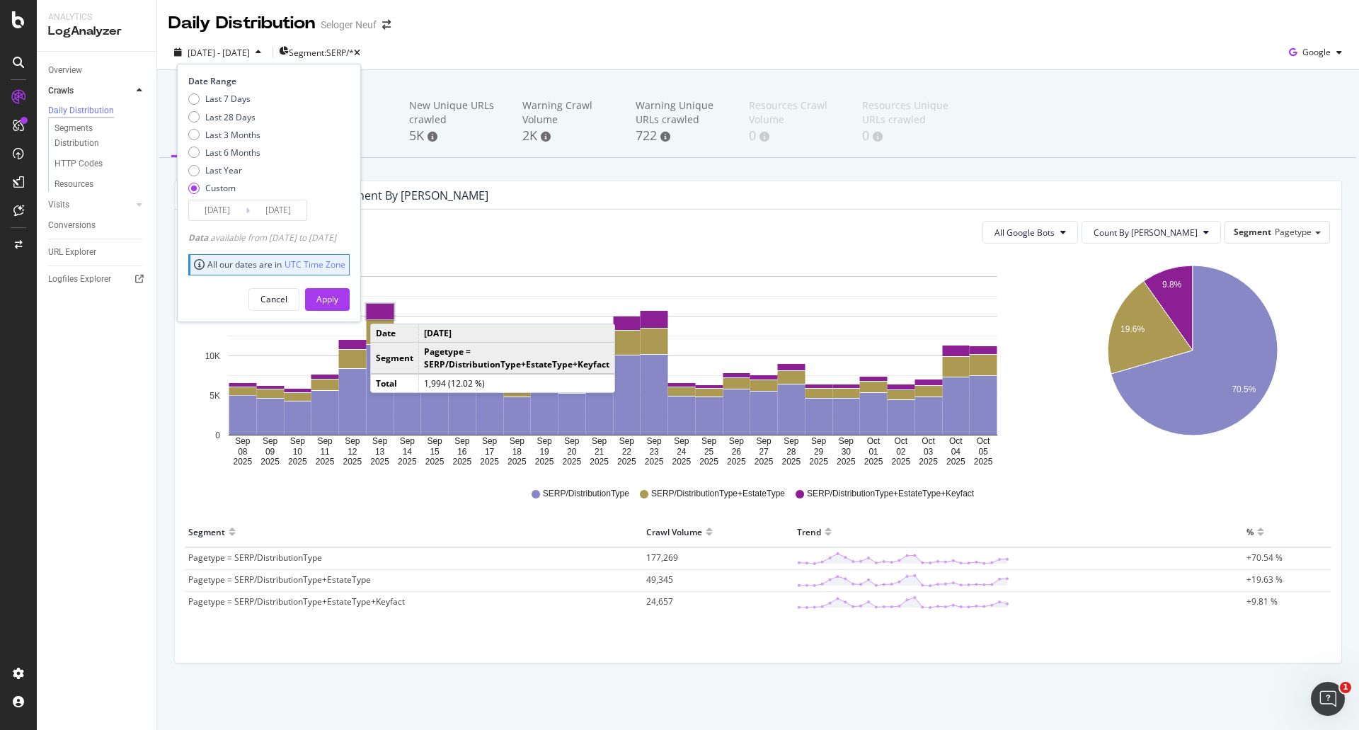
click at [338, 303] on div "Apply" at bounding box center [327, 299] width 22 height 12
